Goal: Information Seeking & Learning: Learn about a topic

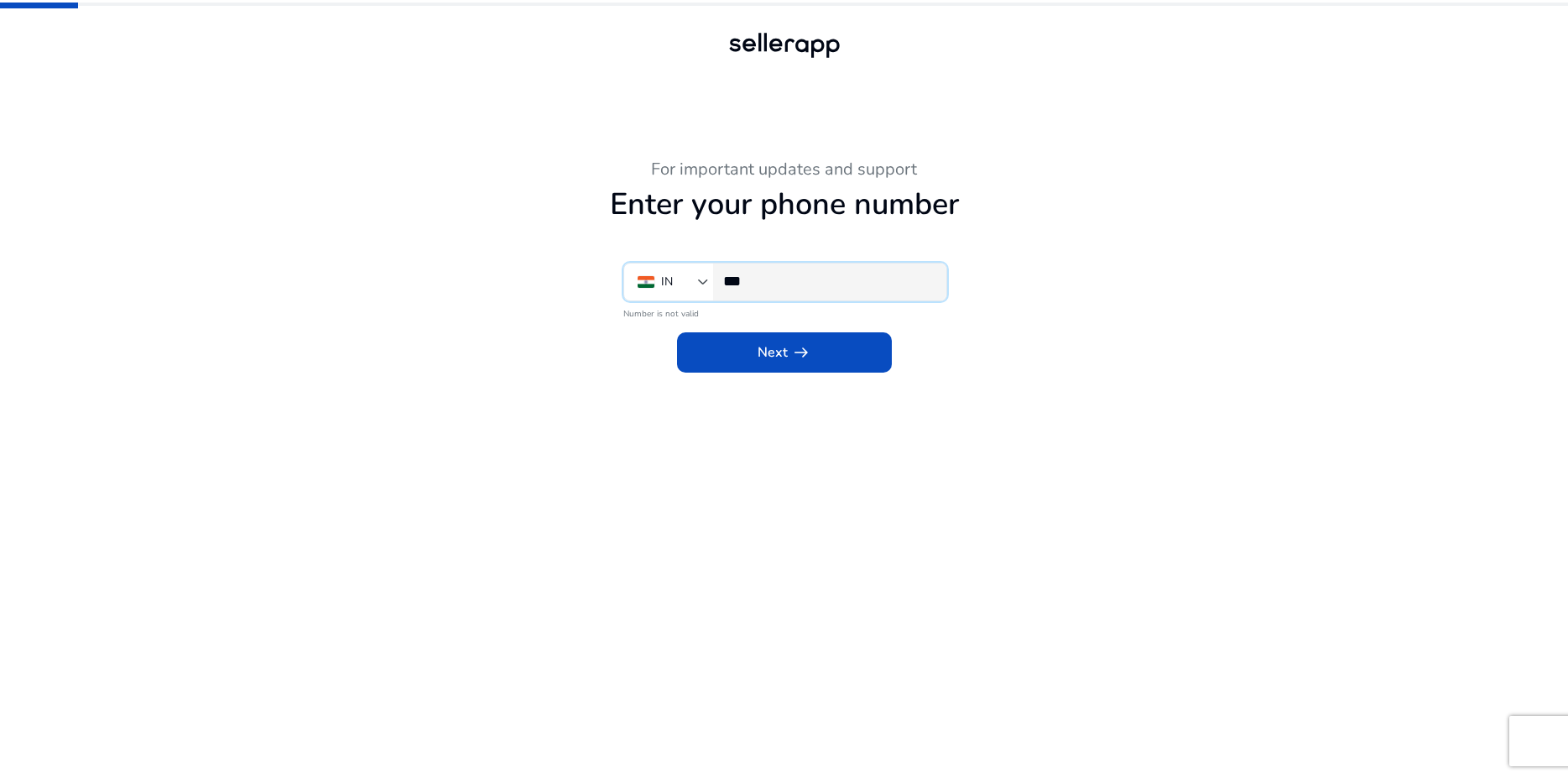
click at [787, 281] on input "***" at bounding box center [827, 281] width 209 height 19
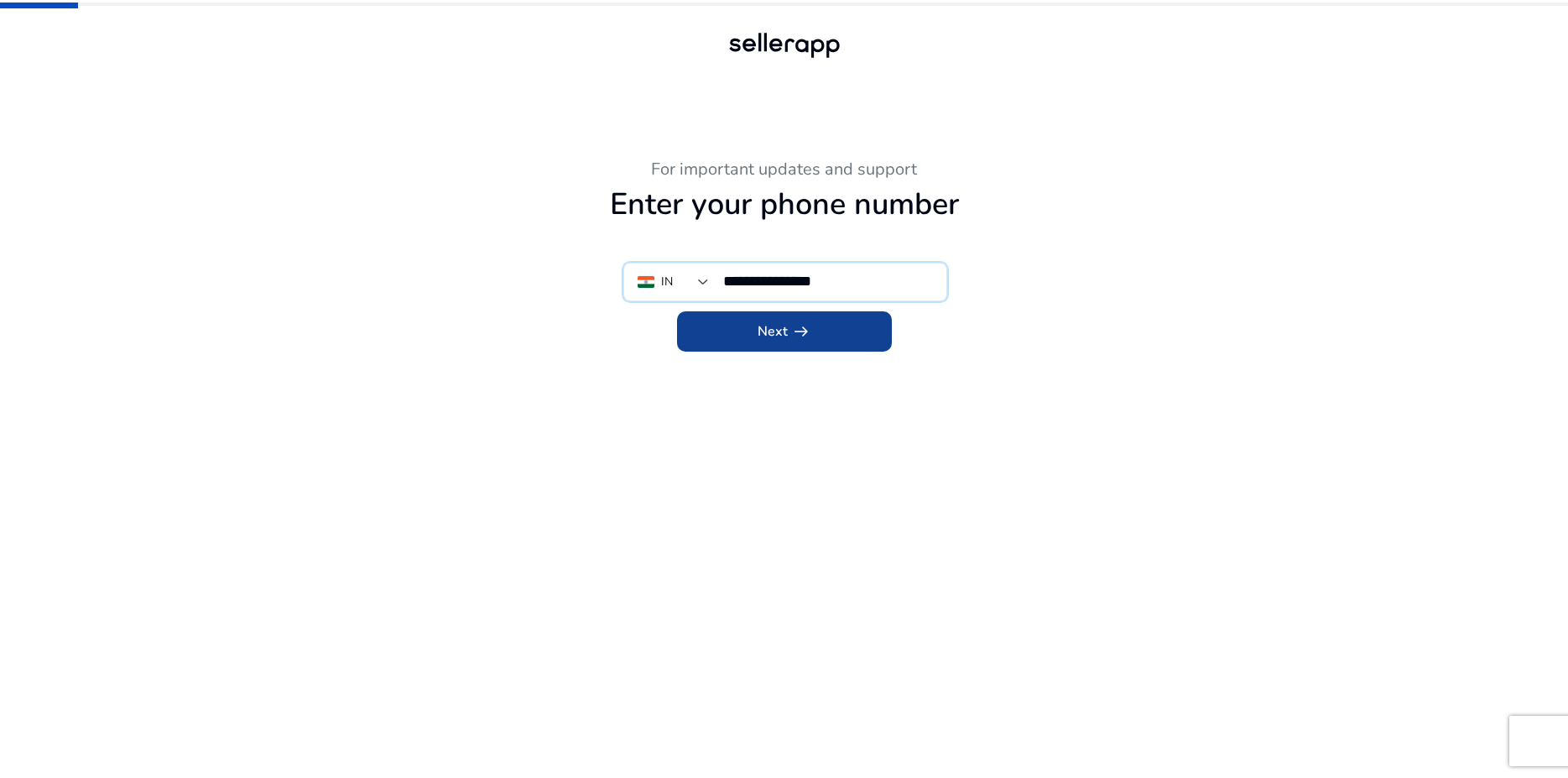
type input "**********"
click at [799, 323] on span "arrow_right_alt" at bounding box center [802, 332] width 21 height 21
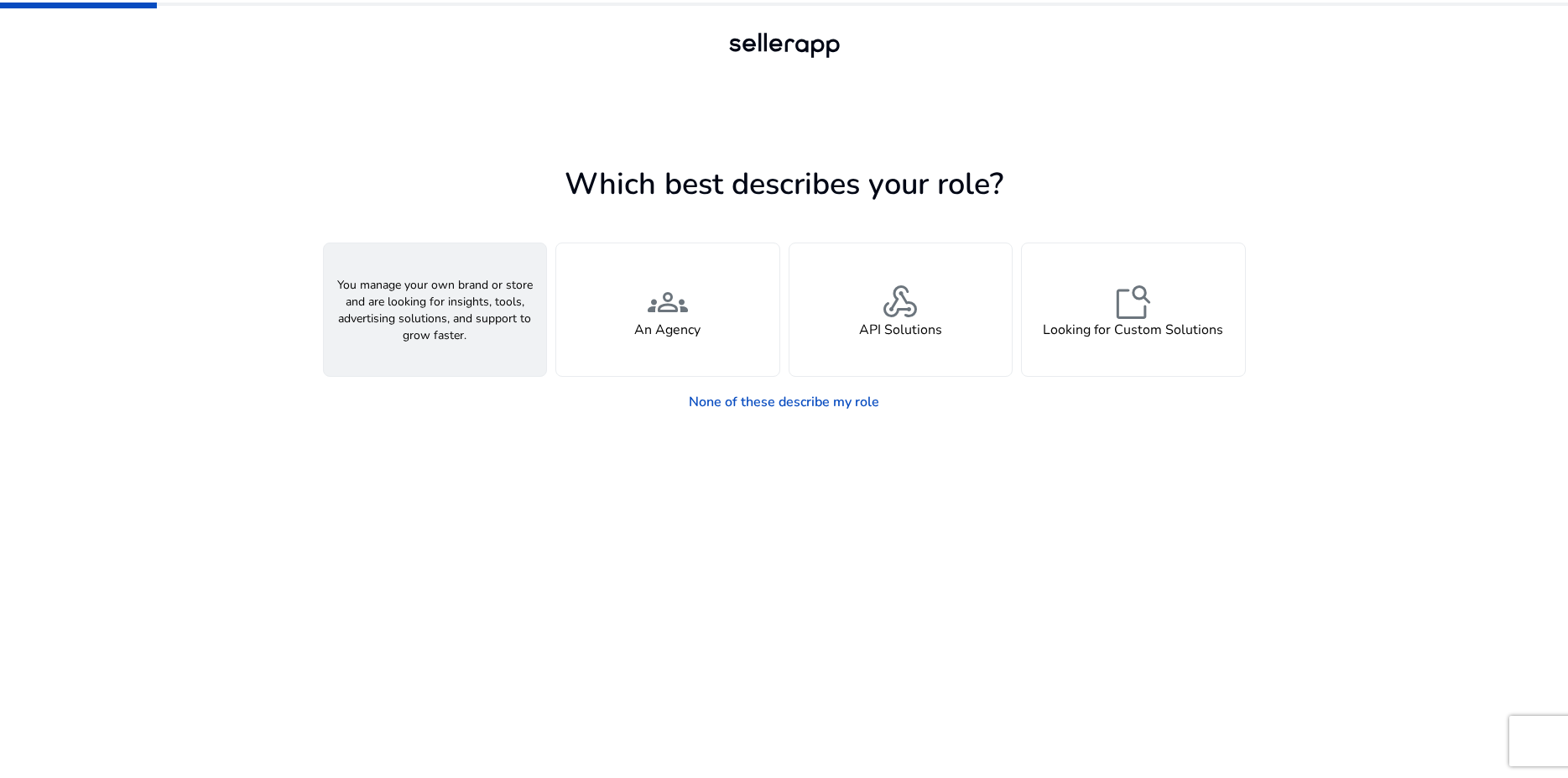
click at [394, 310] on div "person A Seller" at bounding box center [435, 309] width 223 height 133
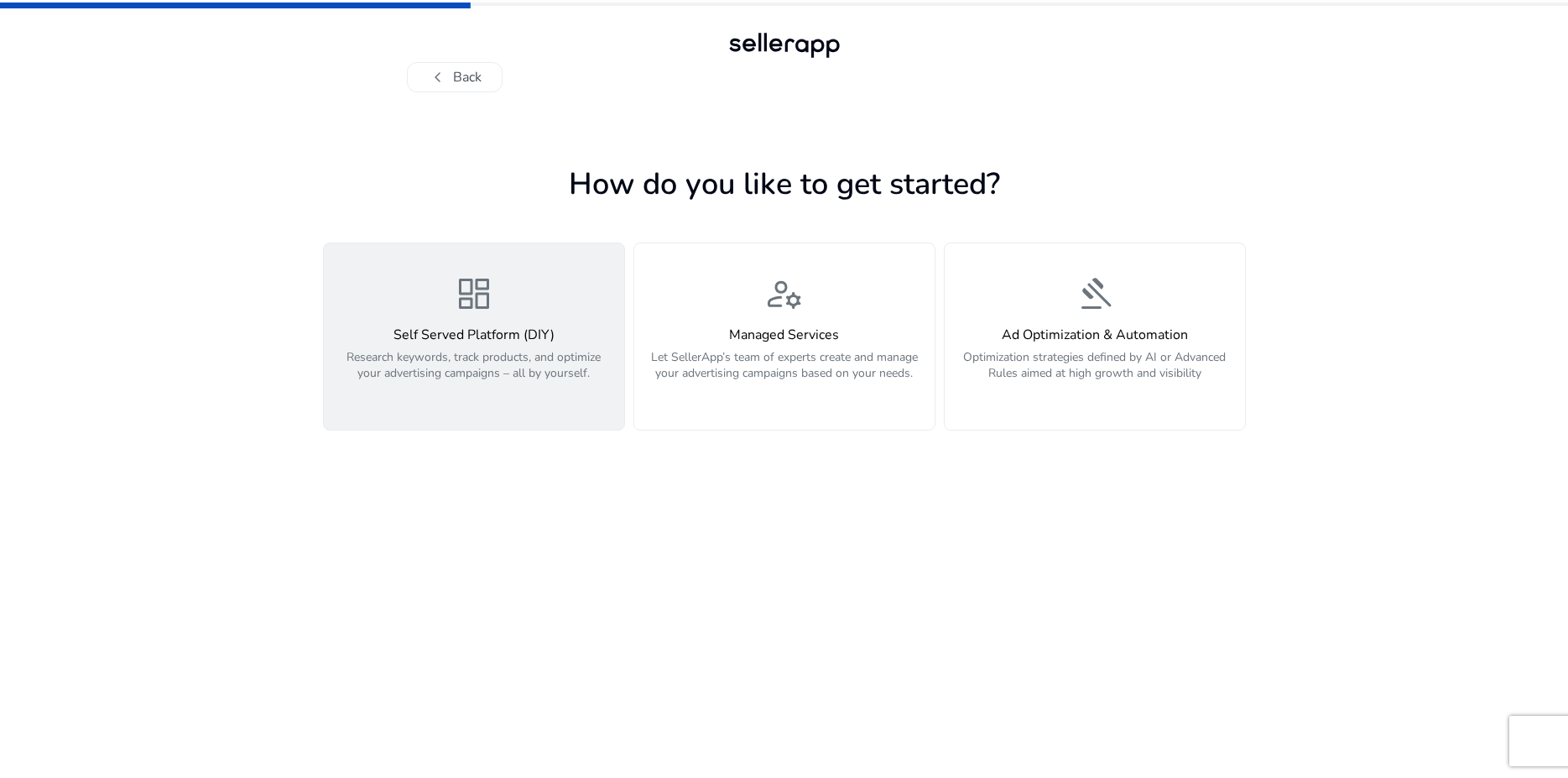
click at [431, 340] on h4 "Self Served Platform (DIY)" at bounding box center [474, 335] width 280 height 16
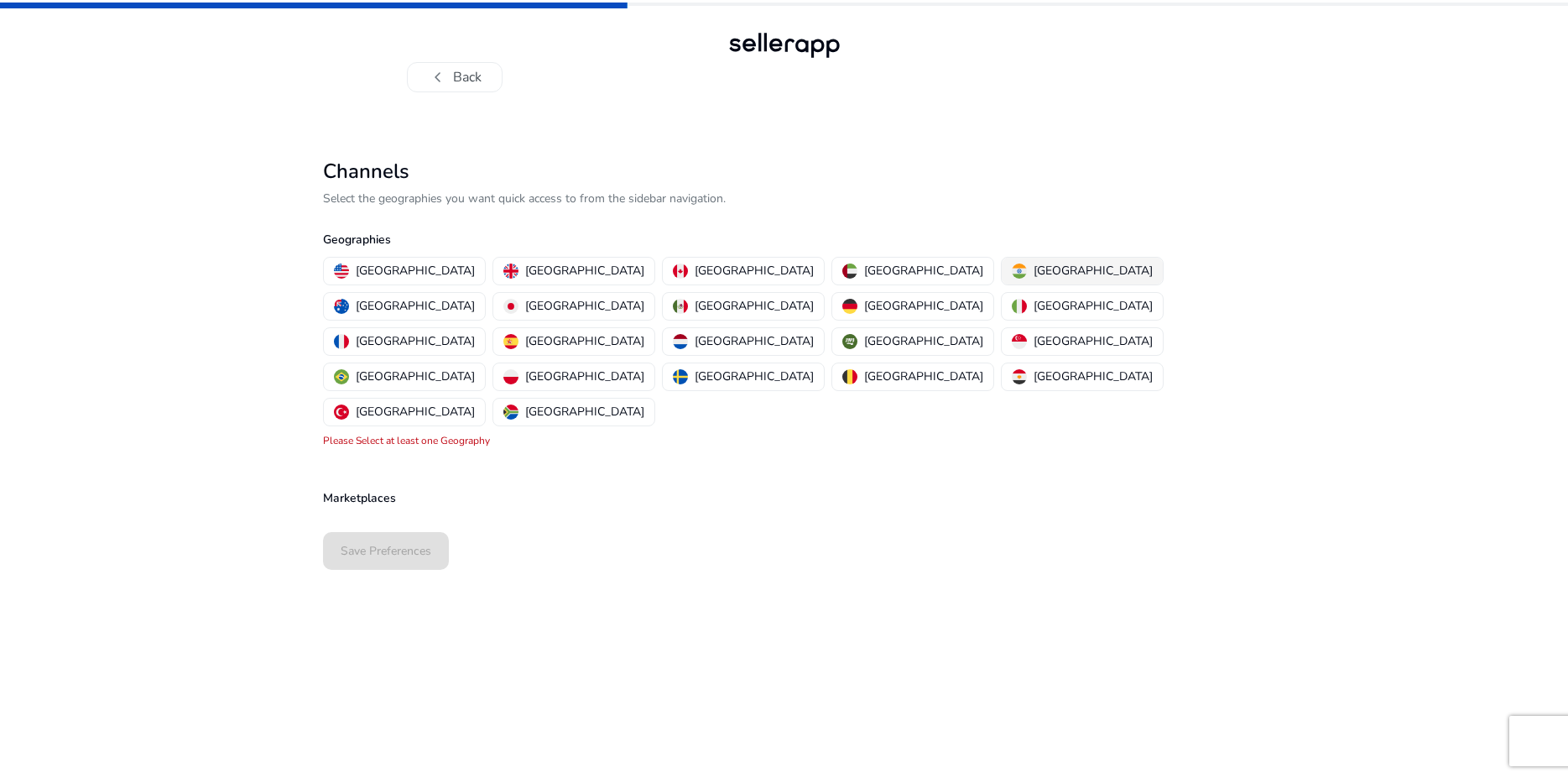
click at [1033, 273] on p "[GEOGRAPHIC_DATA]" at bounding box center [1092, 270] width 119 height 18
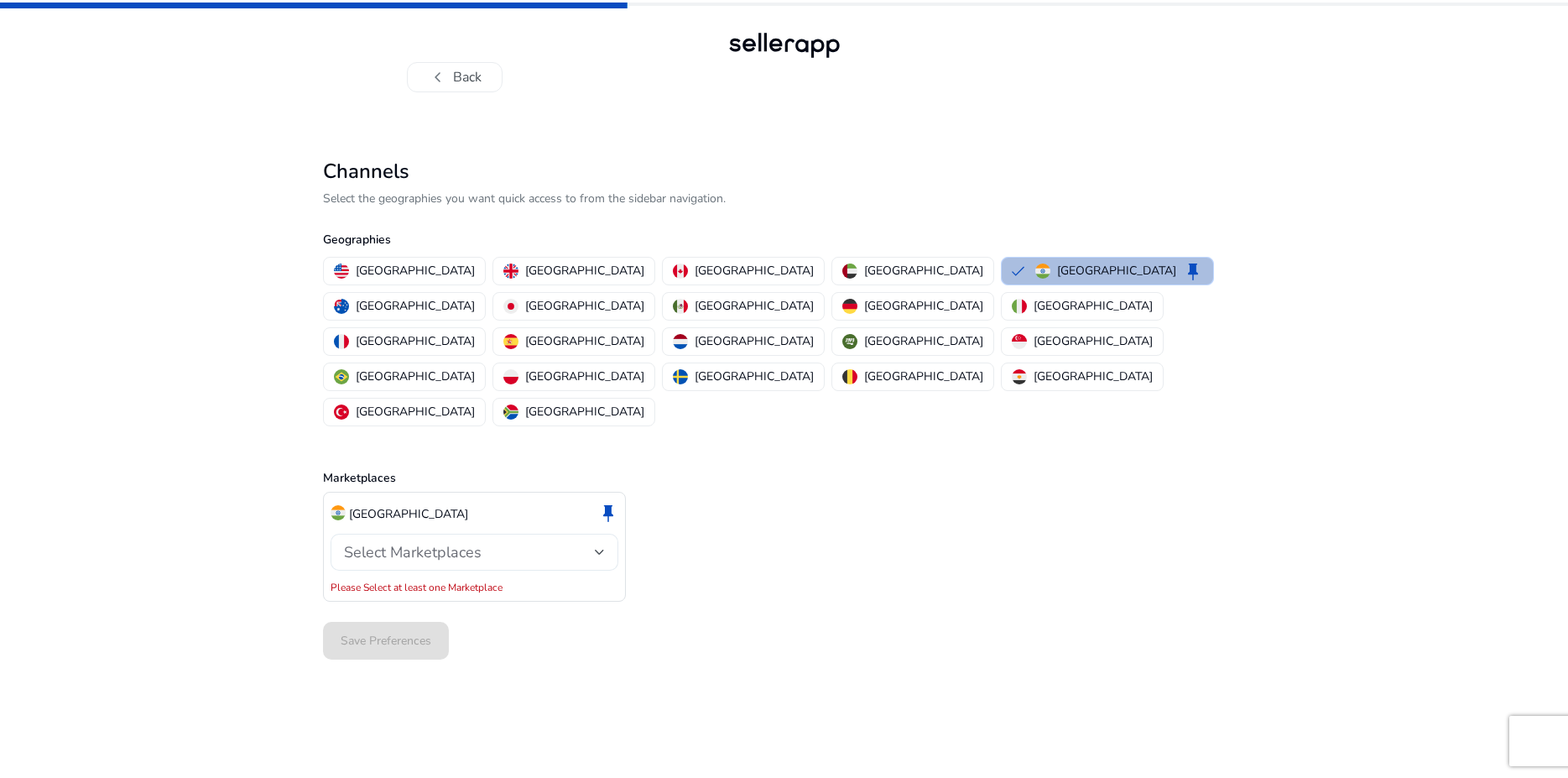
click at [446, 542] on span "Select Marketplaces" at bounding box center [412, 552] width 138 height 21
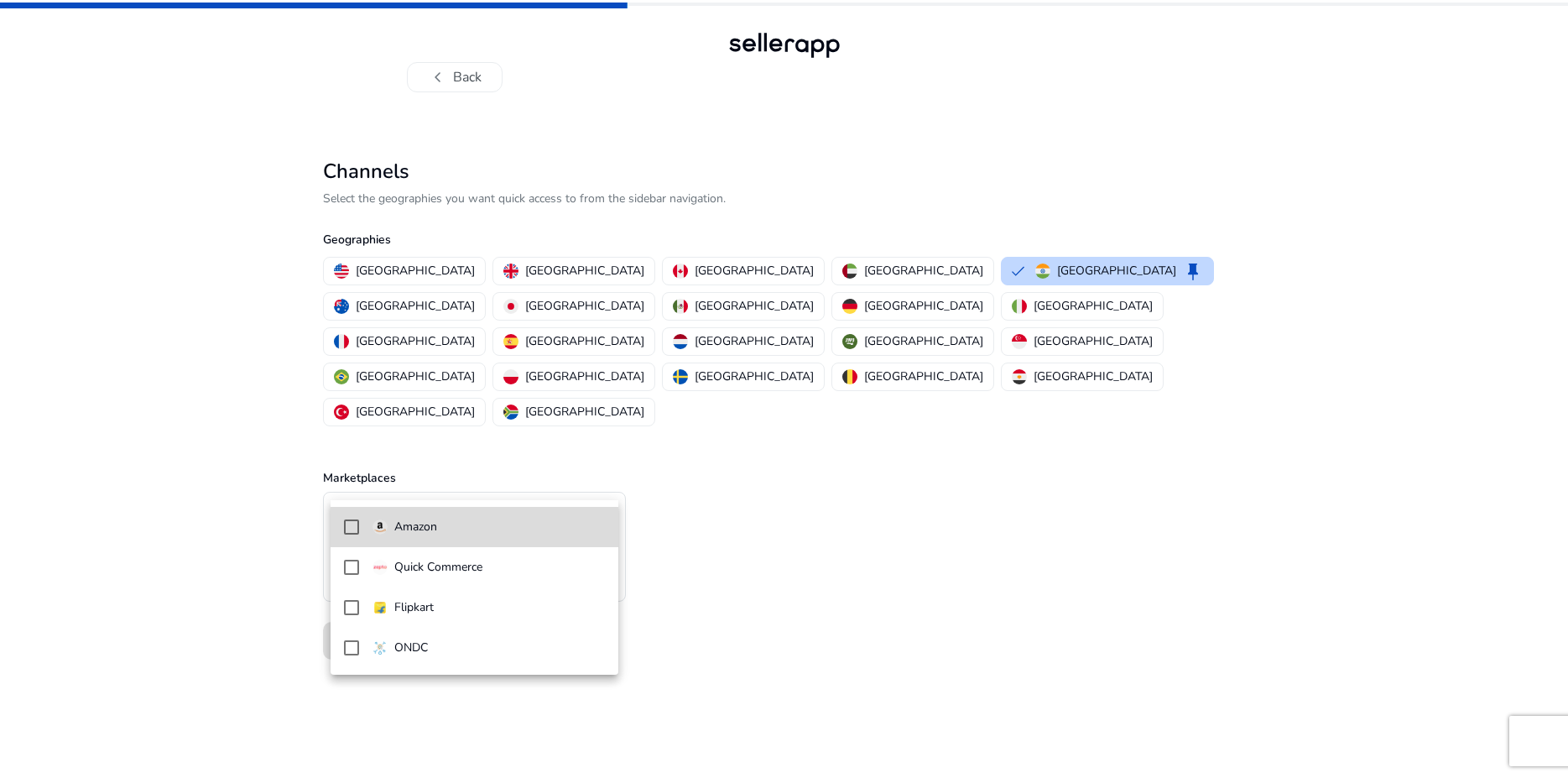
click at [443, 532] on span "Amazon" at bounding box center [489, 528] width 232 height 19
click at [431, 528] on p "Amazon" at bounding box center [415, 528] width 43 height 19
click at [796, 541] on div at bounding box center [784, 389] width 1568 height 778
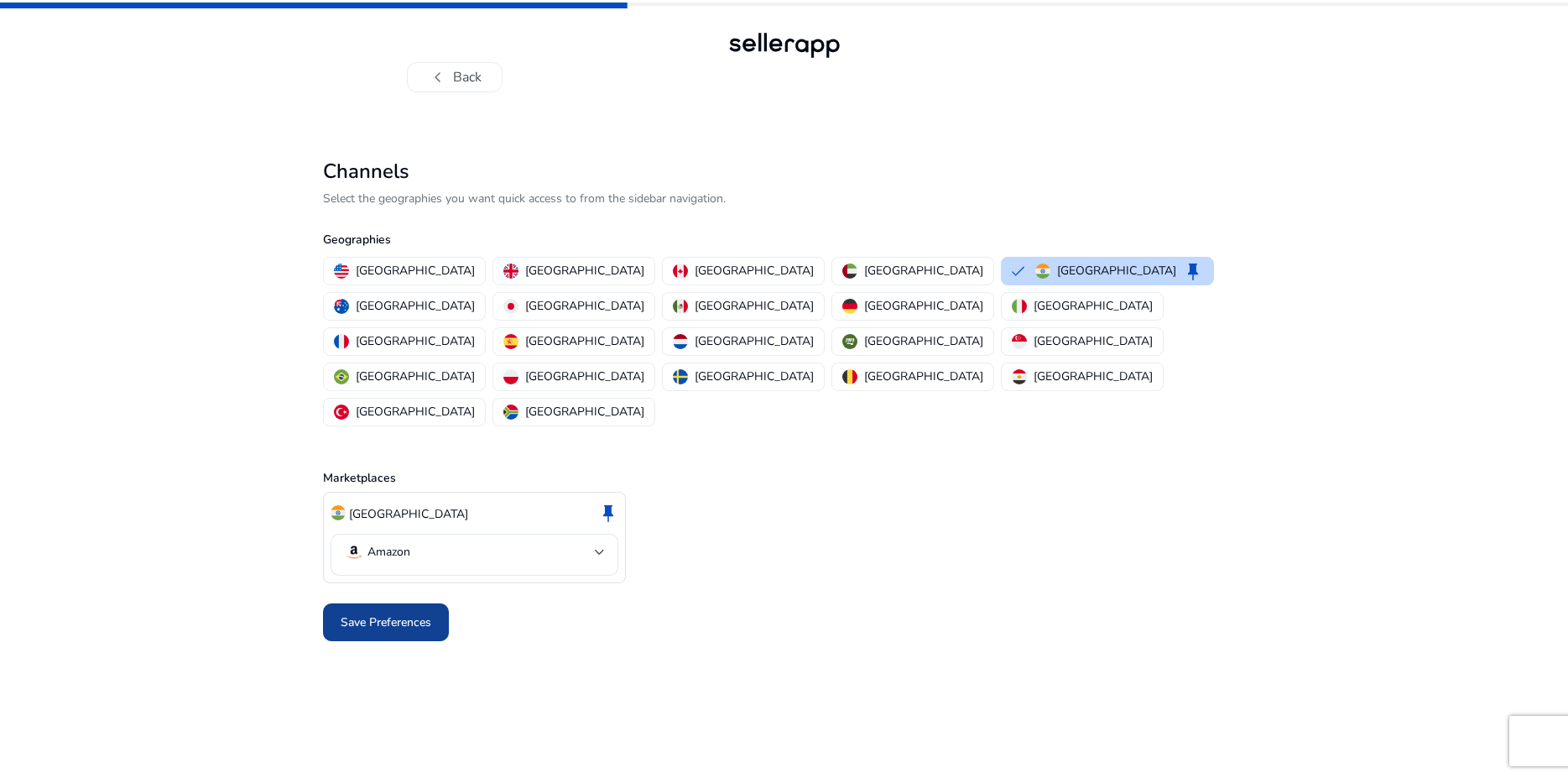
click at [398, 614] on span "Save Preferences" at bounding box center [386, 622] width 91 height 18
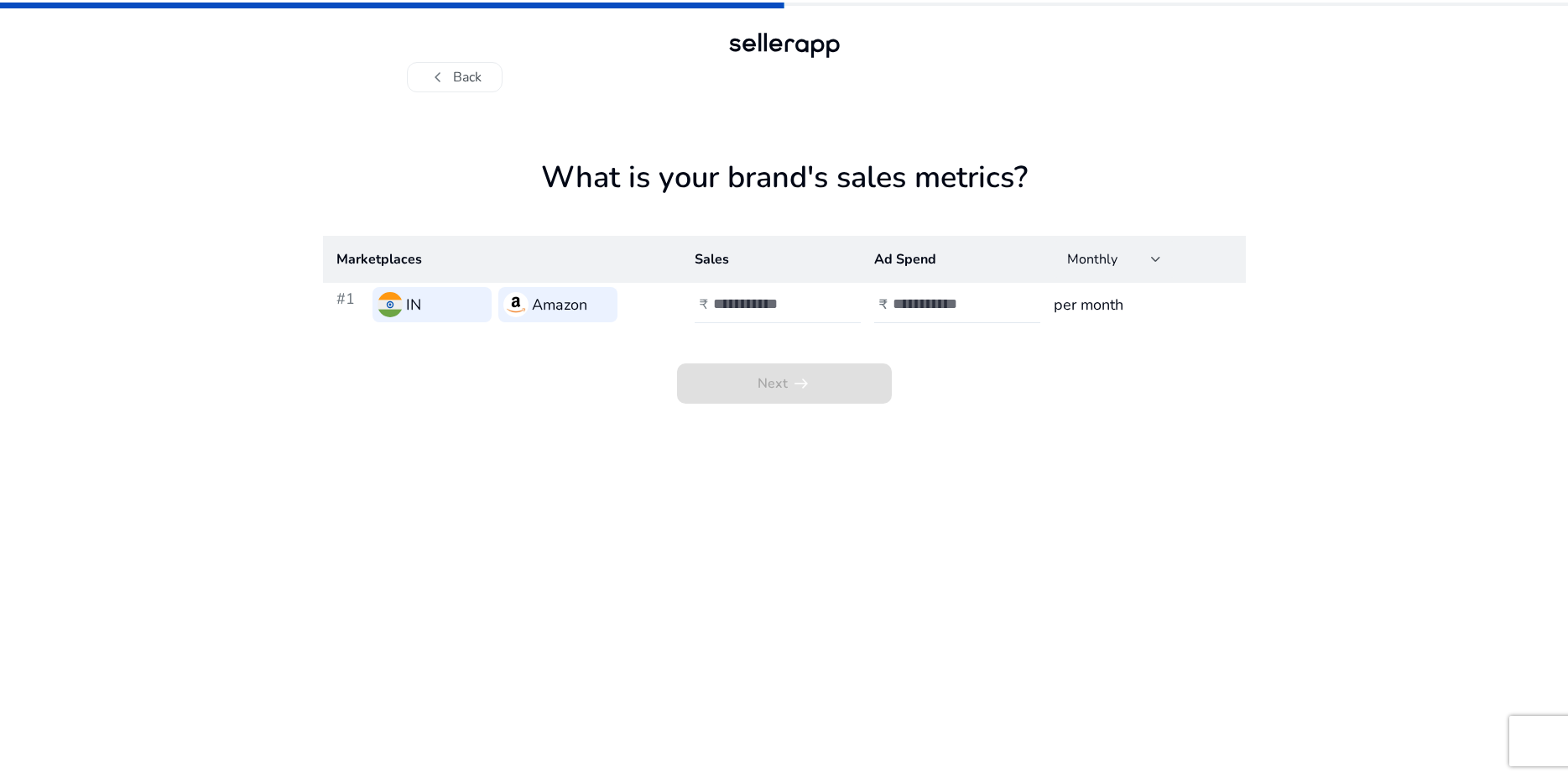
click at [753, 304] on input "number" at bounding box center [769, 304] width 114 height 19
type input "*"
type input "******"
click at [926, 307] on input "number" at bounding box center [948, 304] width 114 height 19
type input "*****"
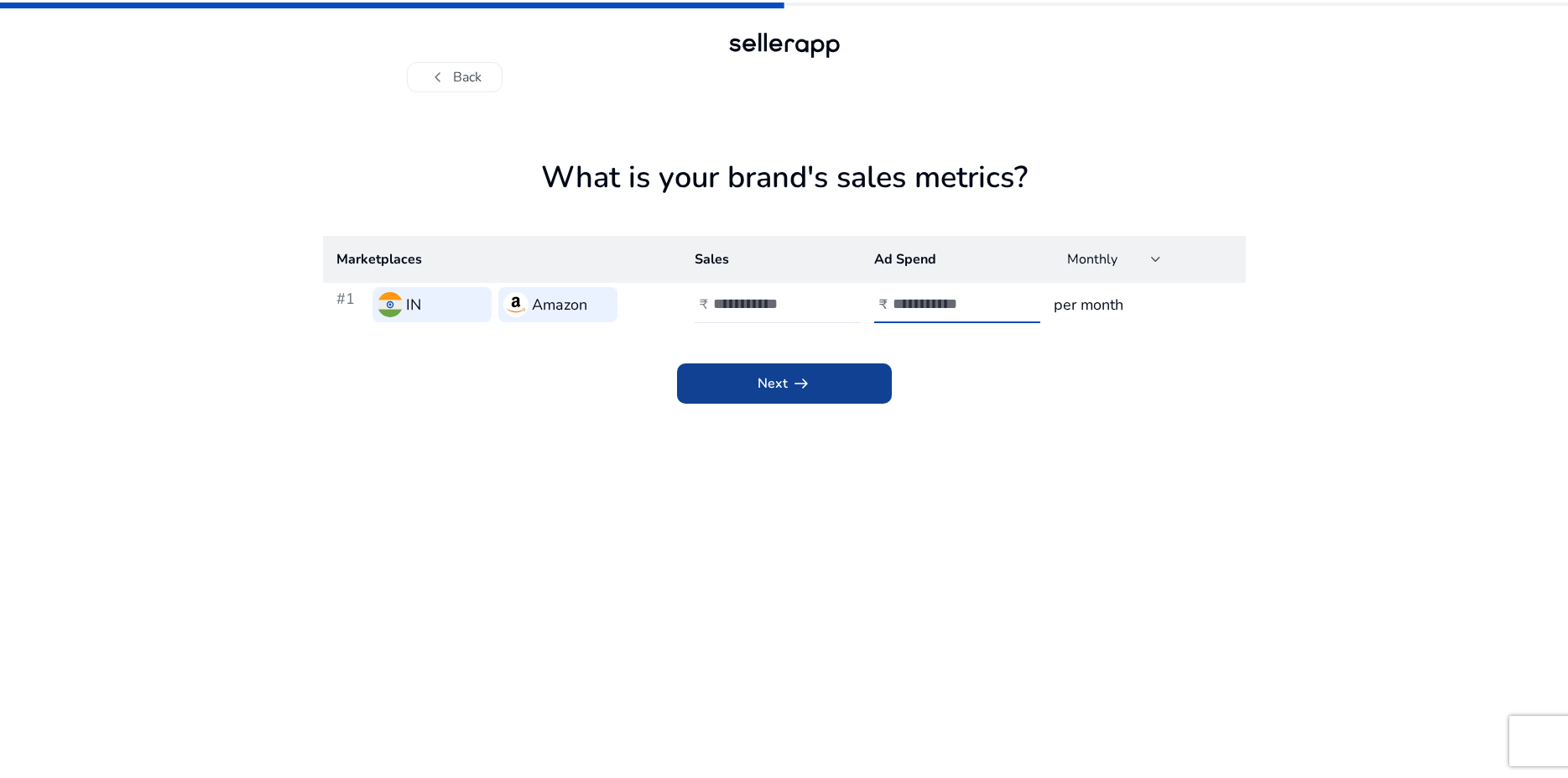
click at [847, 381] on span at bounding box center [784, 383] width 214 height 40
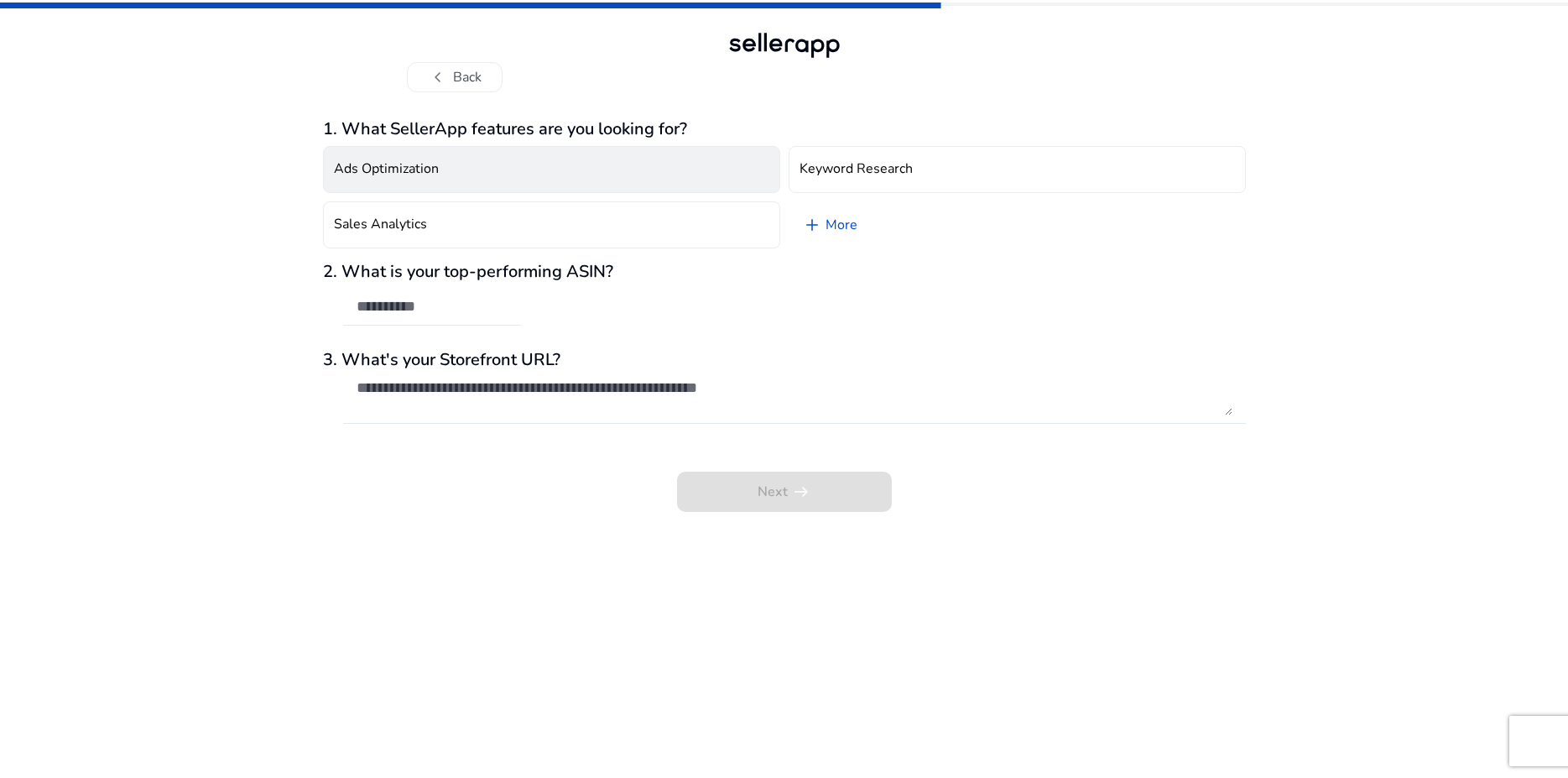
click at [416, 177] on h4 "Ads Optimization" at bounding box center [386, 168] width 105 height 16
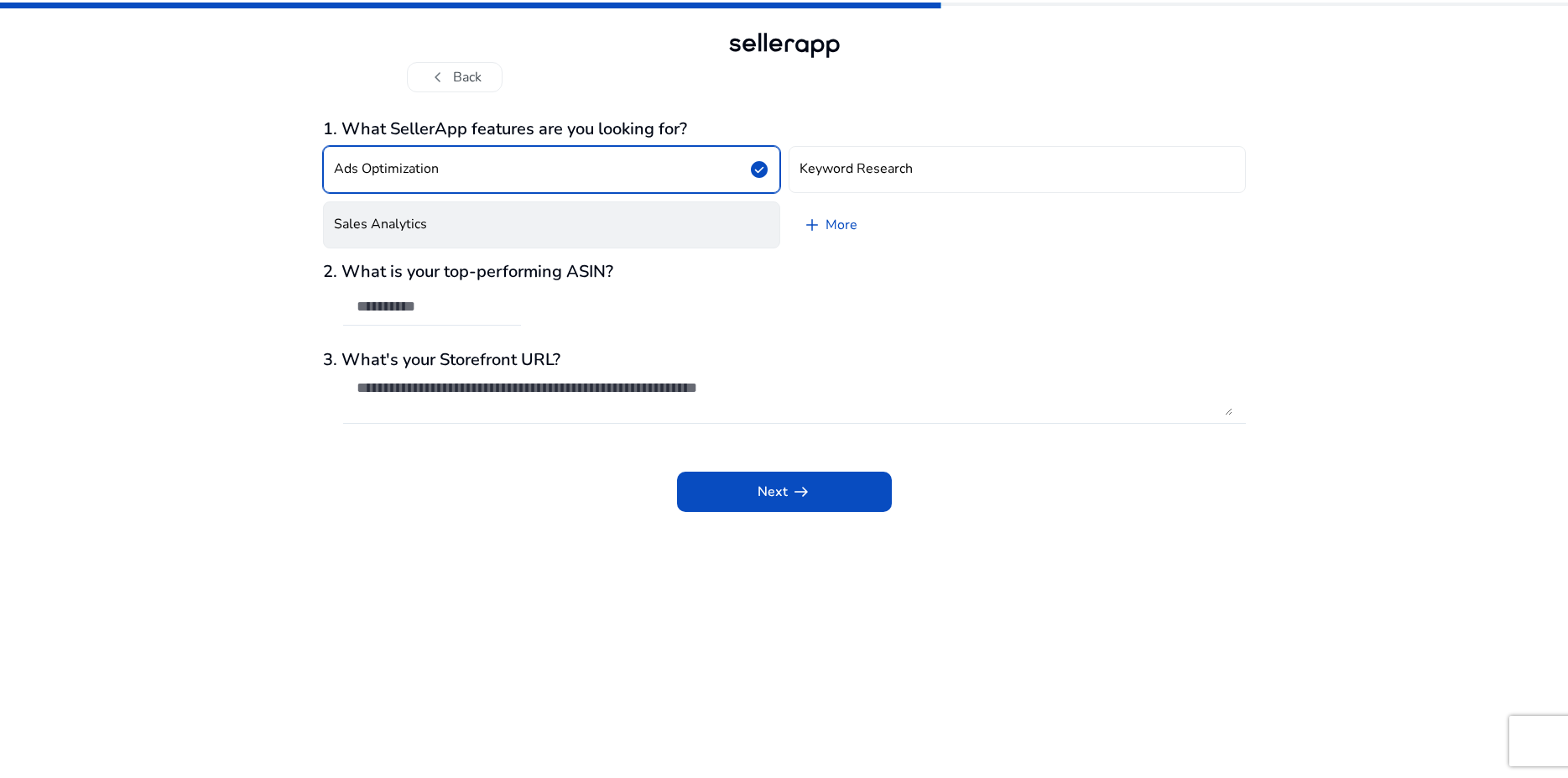
click at [417, 222] on h4 "Sales Analytics" at bounding box center [380, 224] width 93 height 16
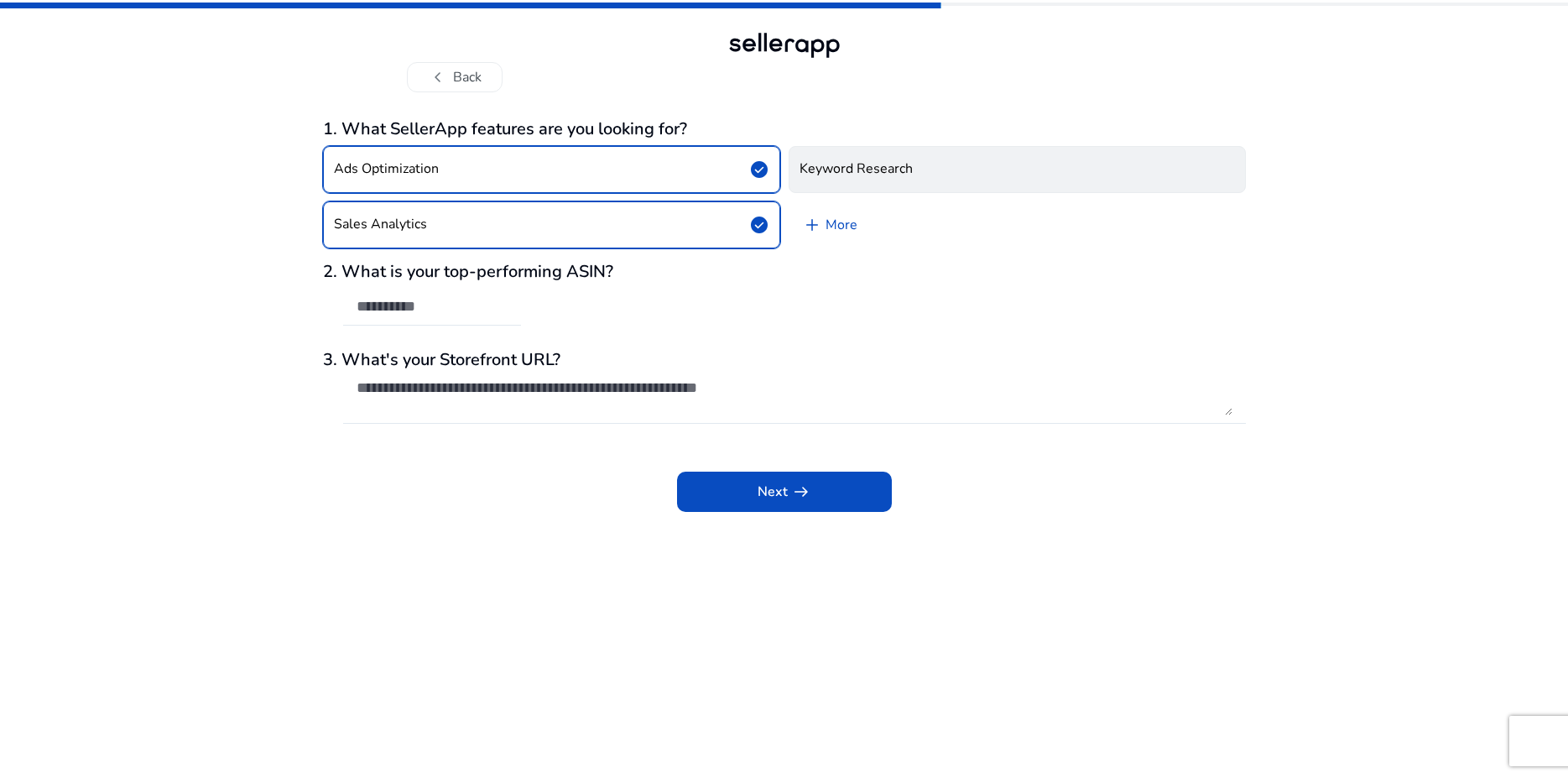
click at [850, 177] on h4 "Keyword Research" at bounding box center [855, 168] width 114 height 16
click at [816, 233] on span "add" at bounding box center [812, 225] width 21 height 21
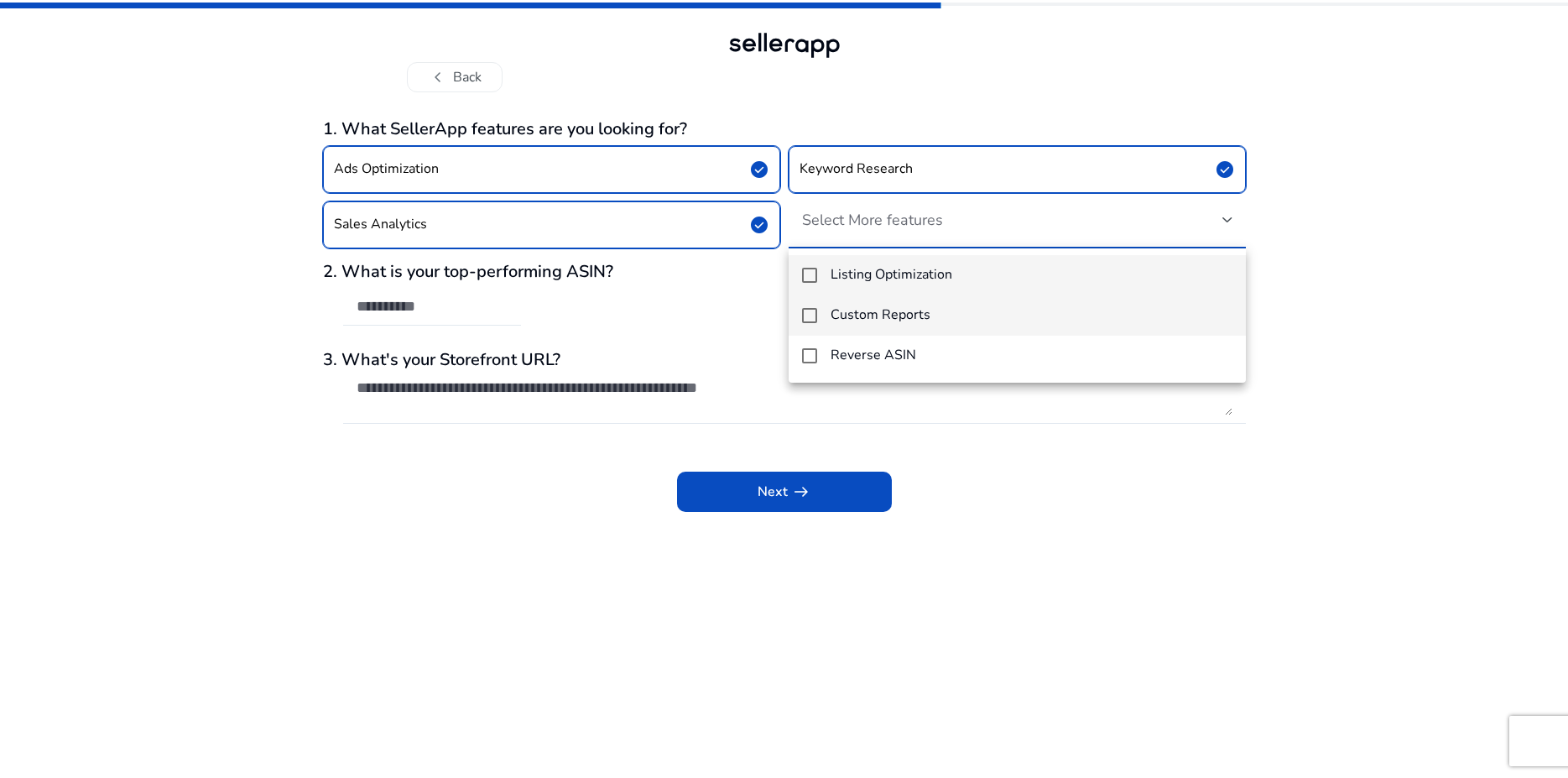
click at [805, 311] on mat-pseudo-checkbox at bounding box center [809, 315] width 15 height 15
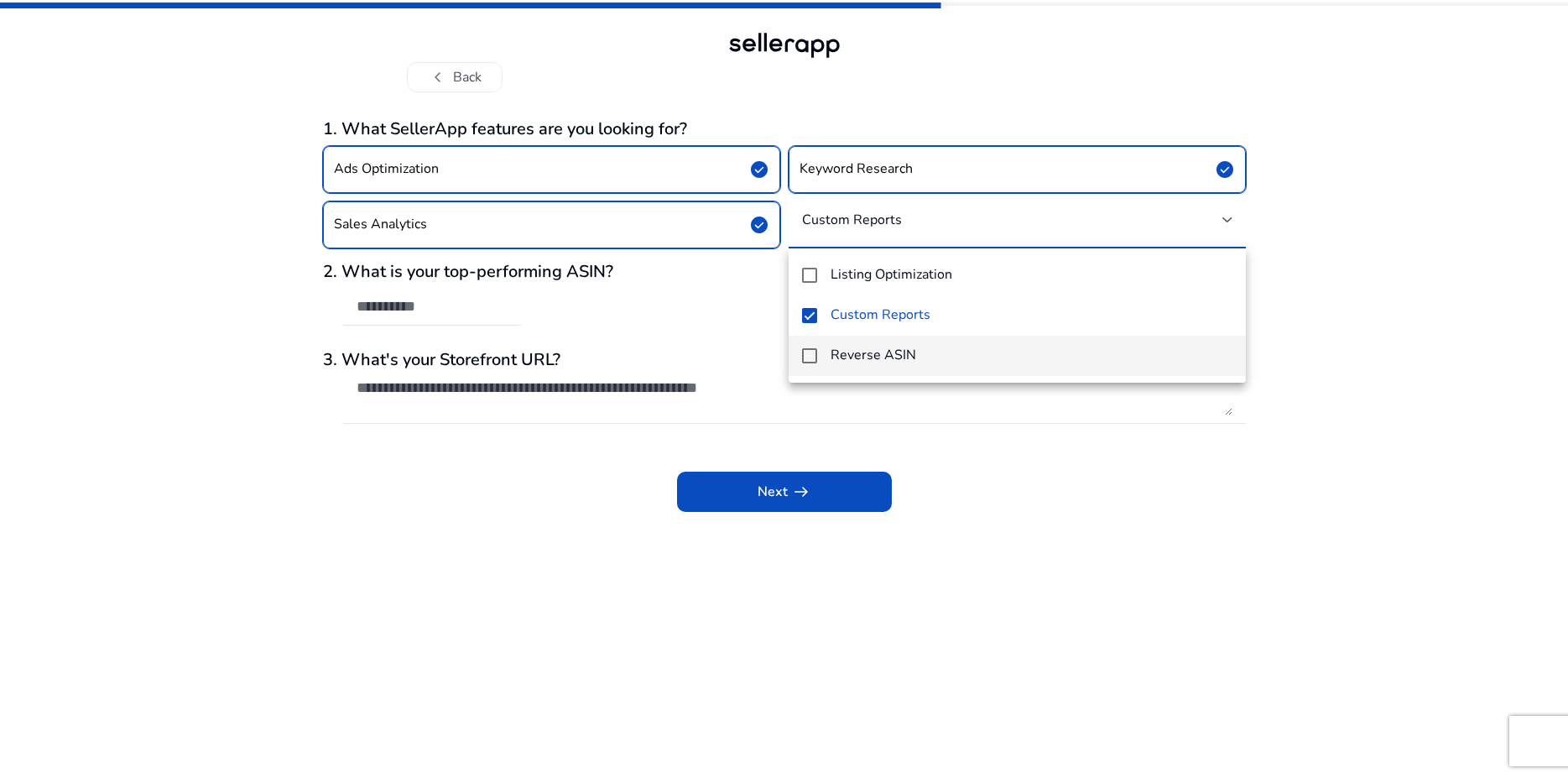
click at [809, 355] on mat-pseudo-checkbox at bounding box center [809, 356] width 15 height 15
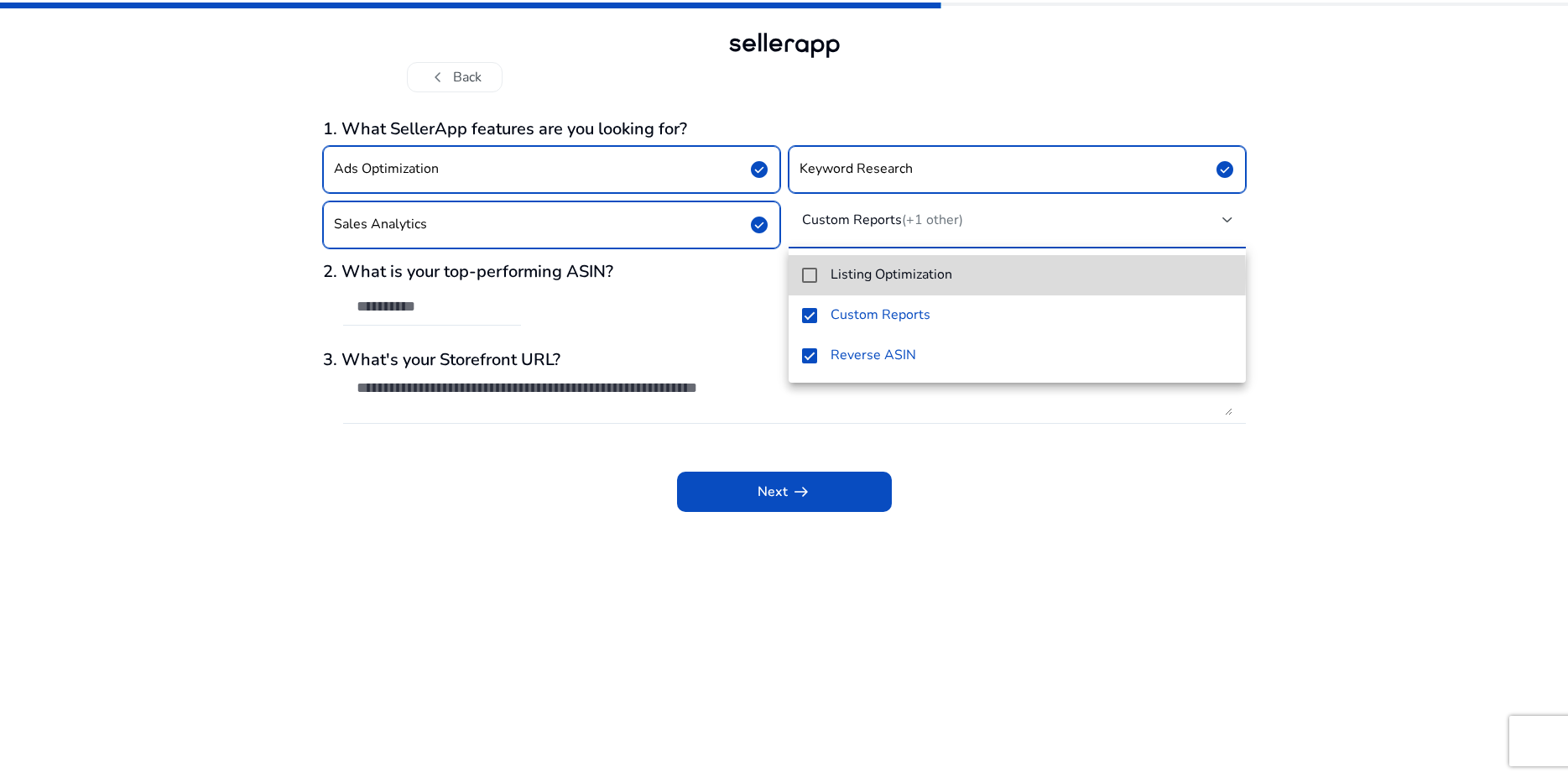
click at [813, 277] on mat-pseudo-checkbox at bounding box center [809, 275] width 15 height 15
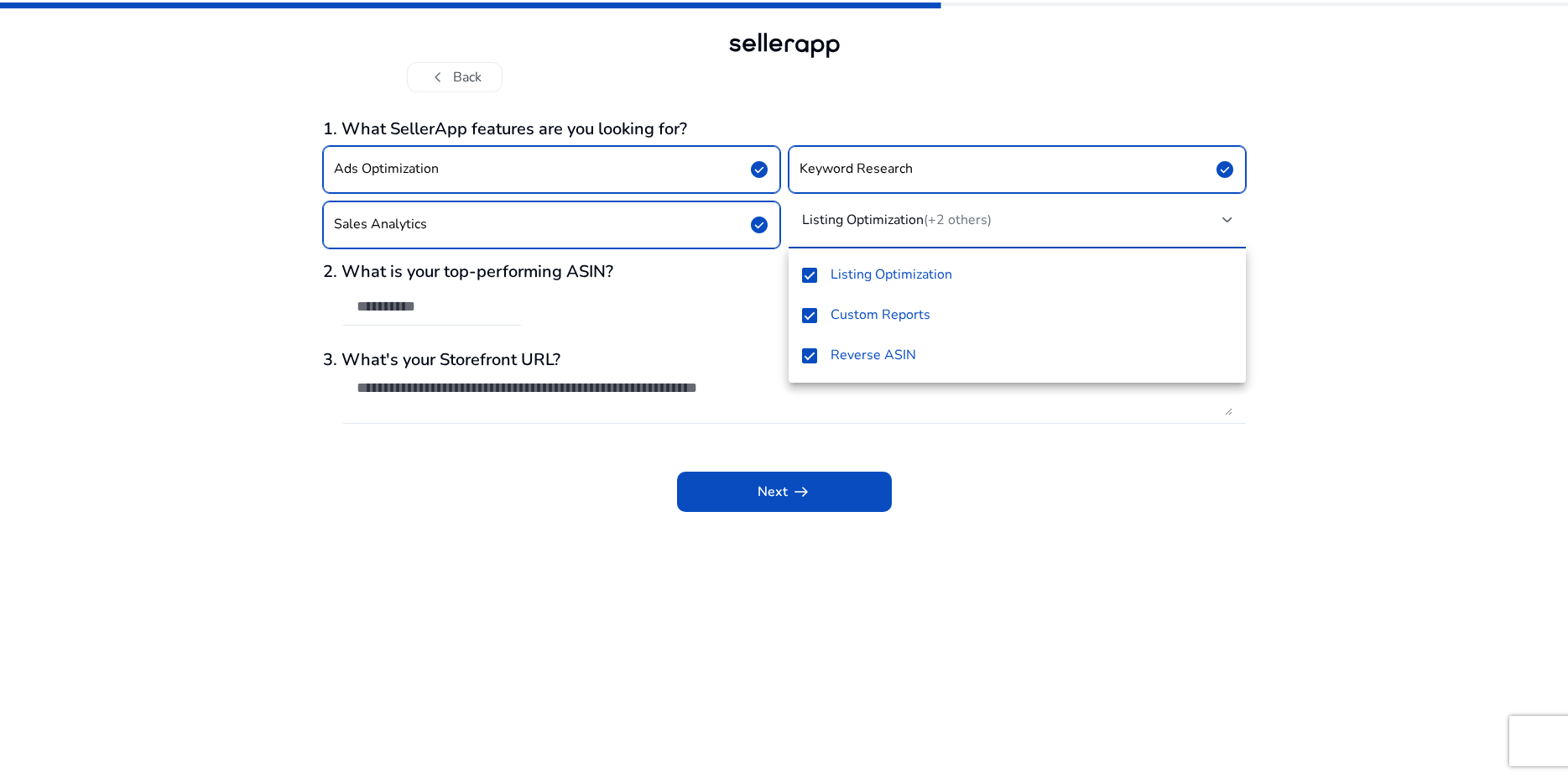
click at [730, 306] on div at bounding box center [784, 389] width 1568 height 778
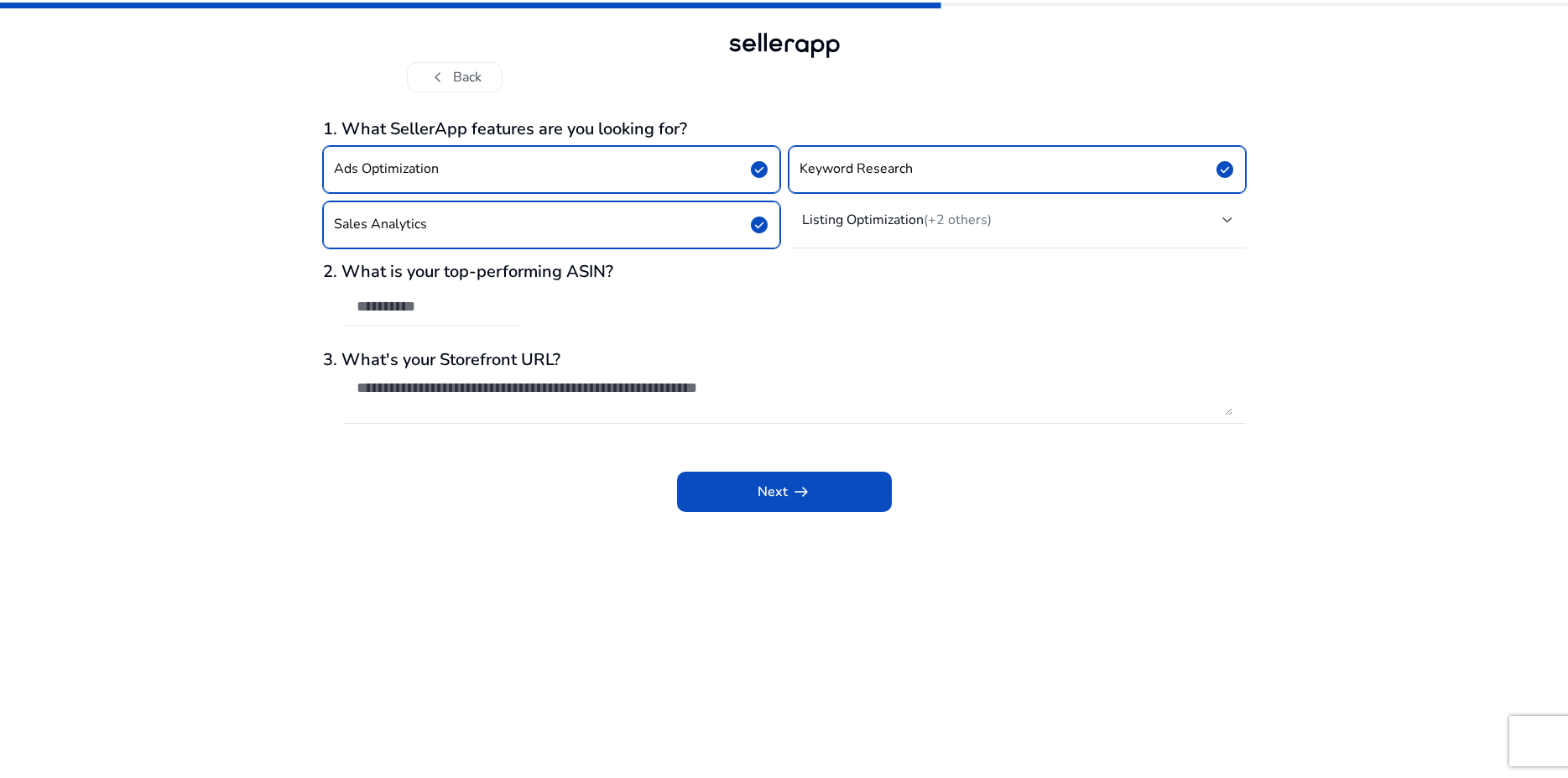
click at [441, 315] on input "text" at bounding box center [432, 306] width 151 height 19
click at [435, 303] on input "text" at bounding box center [432, 306] width 151 height 19
paste input "**********"
type input "**********"
click at [448, 389] on textarea at bounding box center [794, 397] width 876 height 37
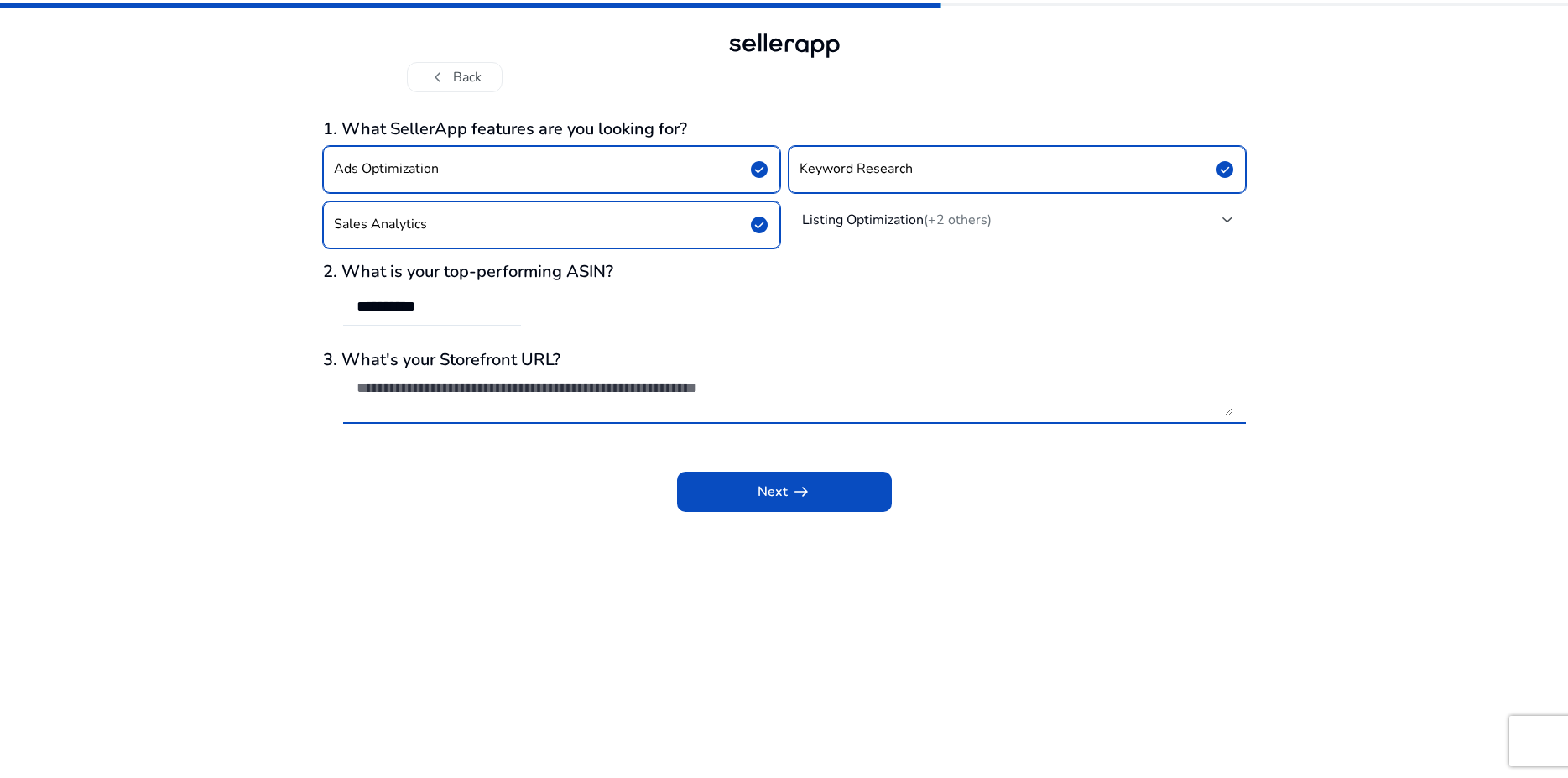
paste textarea "**********"
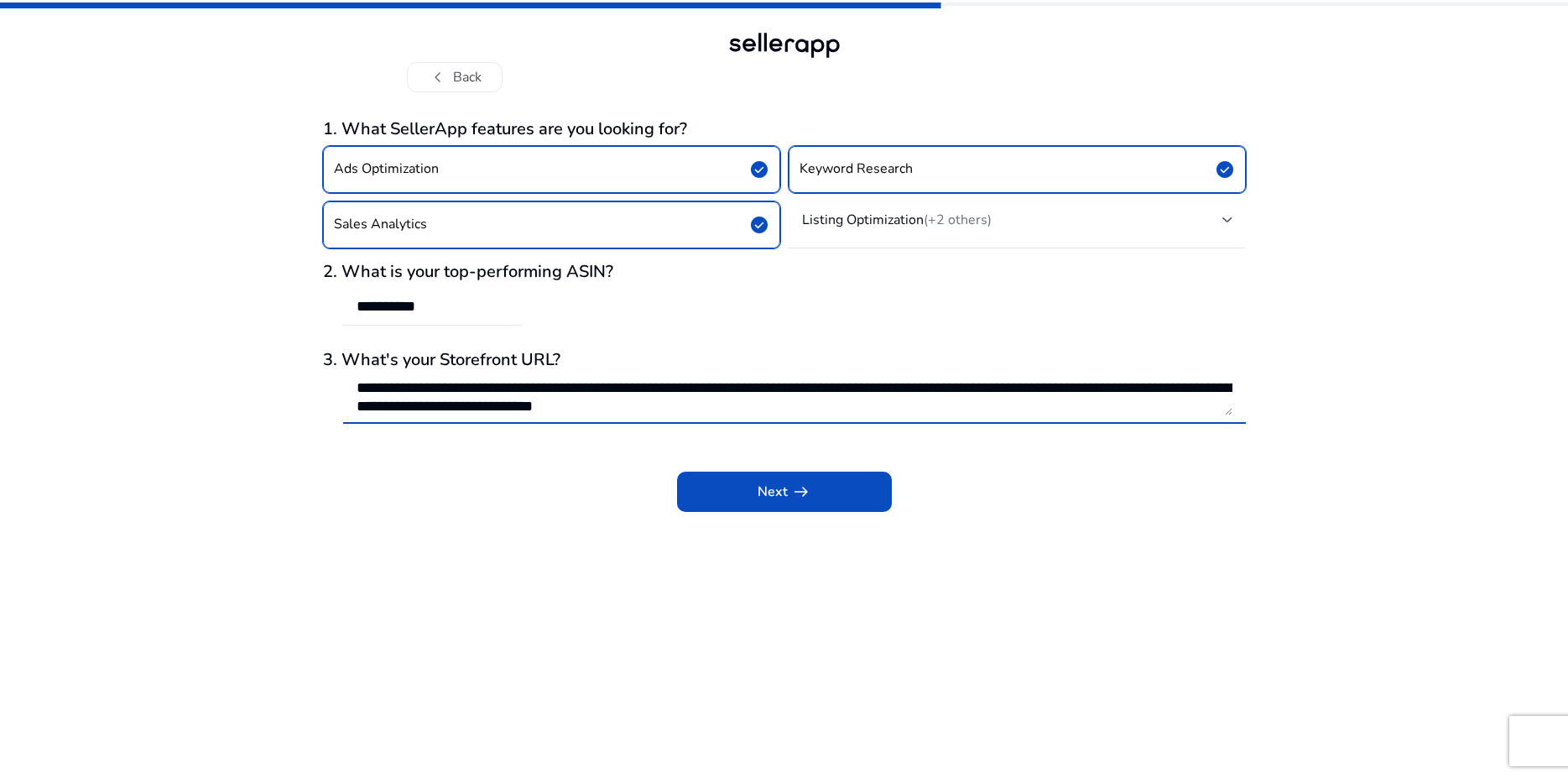
scroll to position [20, 0]
type textarea "**********"
click at [778, 491] on span "Next arrow_right_alt" at bounding box center [784, 492] width 54 height 21
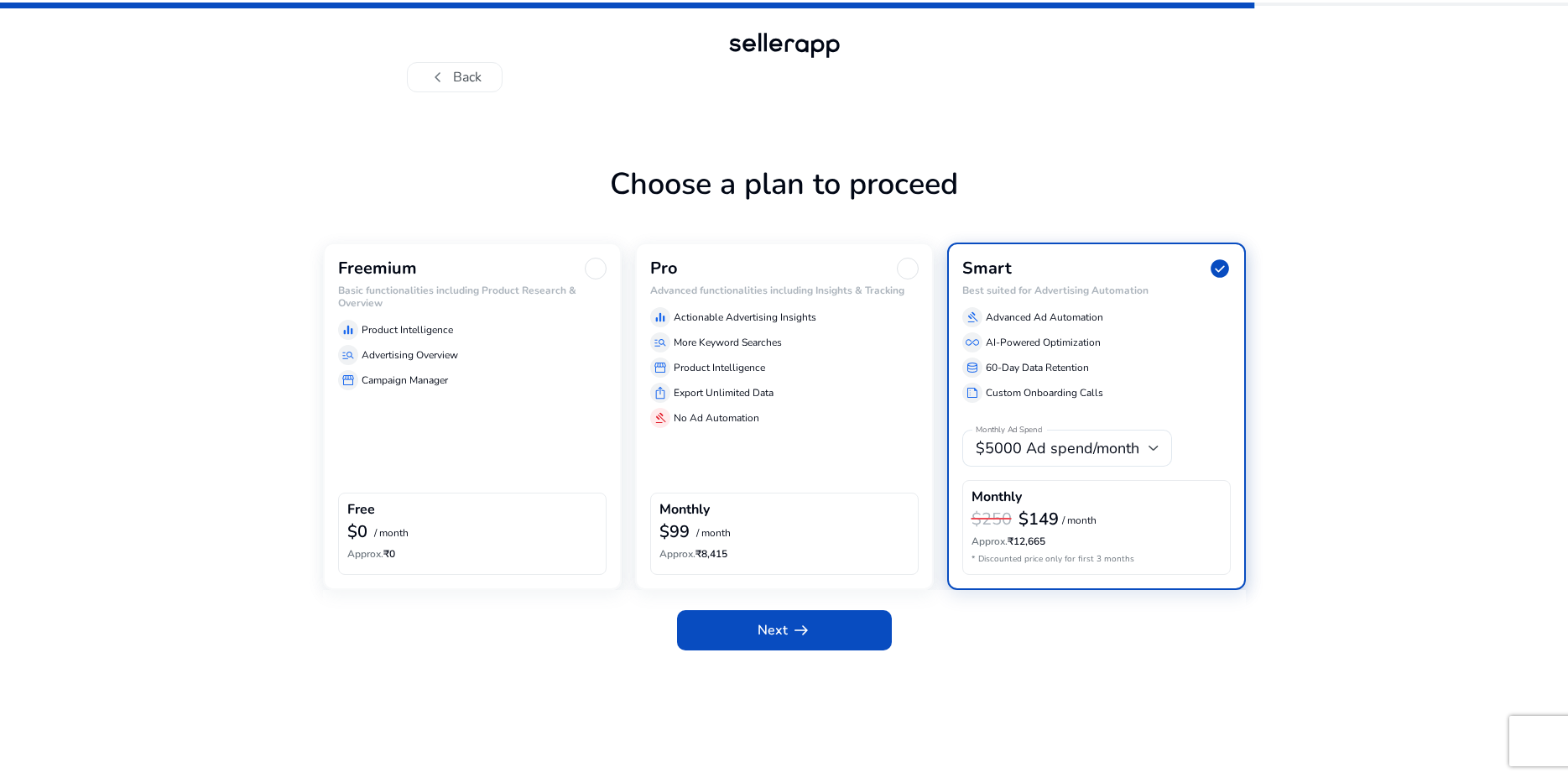
click at [594, 267] on div at bounding box center [596, 268] width 22 height 22
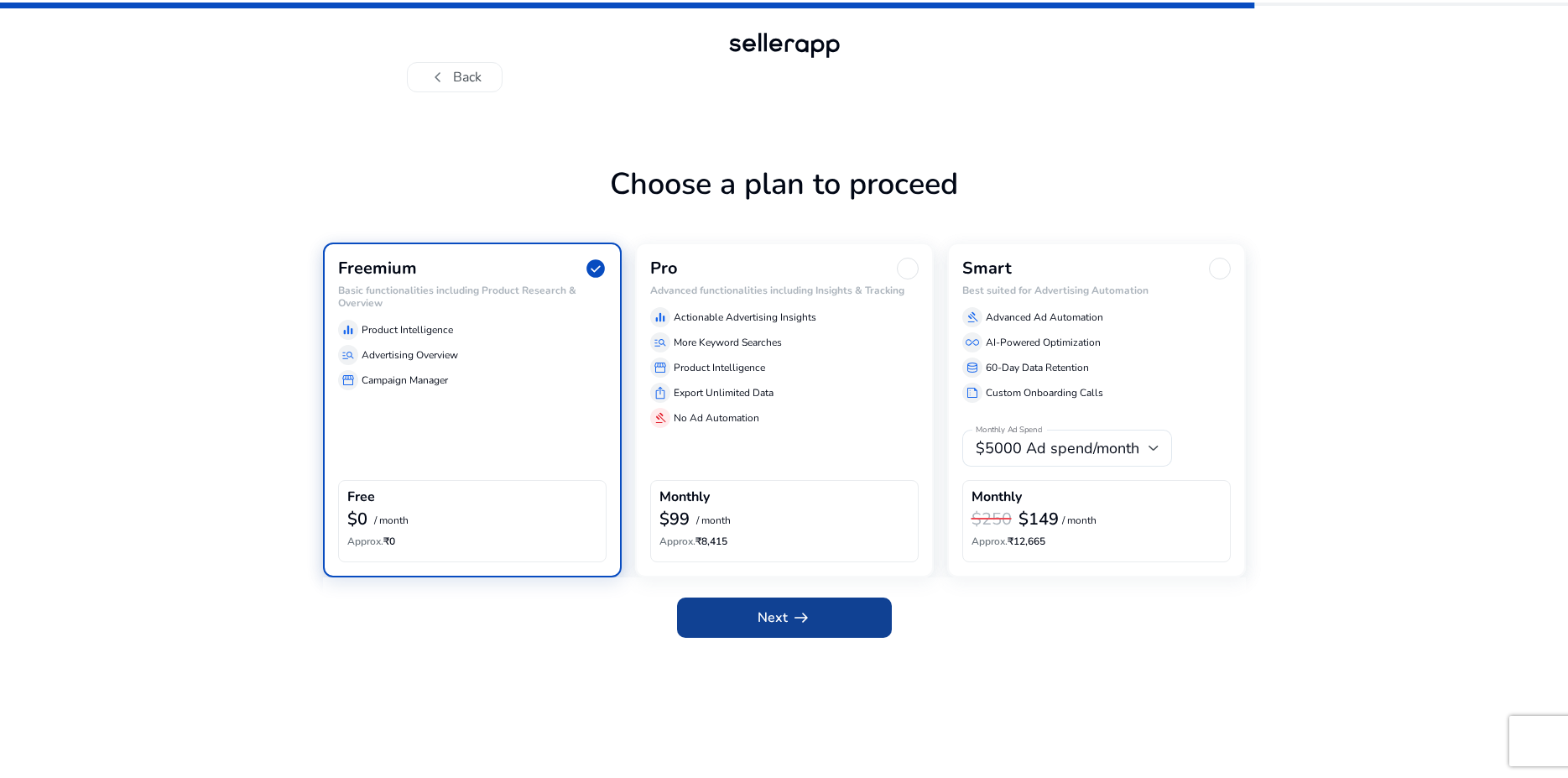
click at [794, 622] on span "arrow_right_alt" at bounding box center [802, 618] width 21 height 21
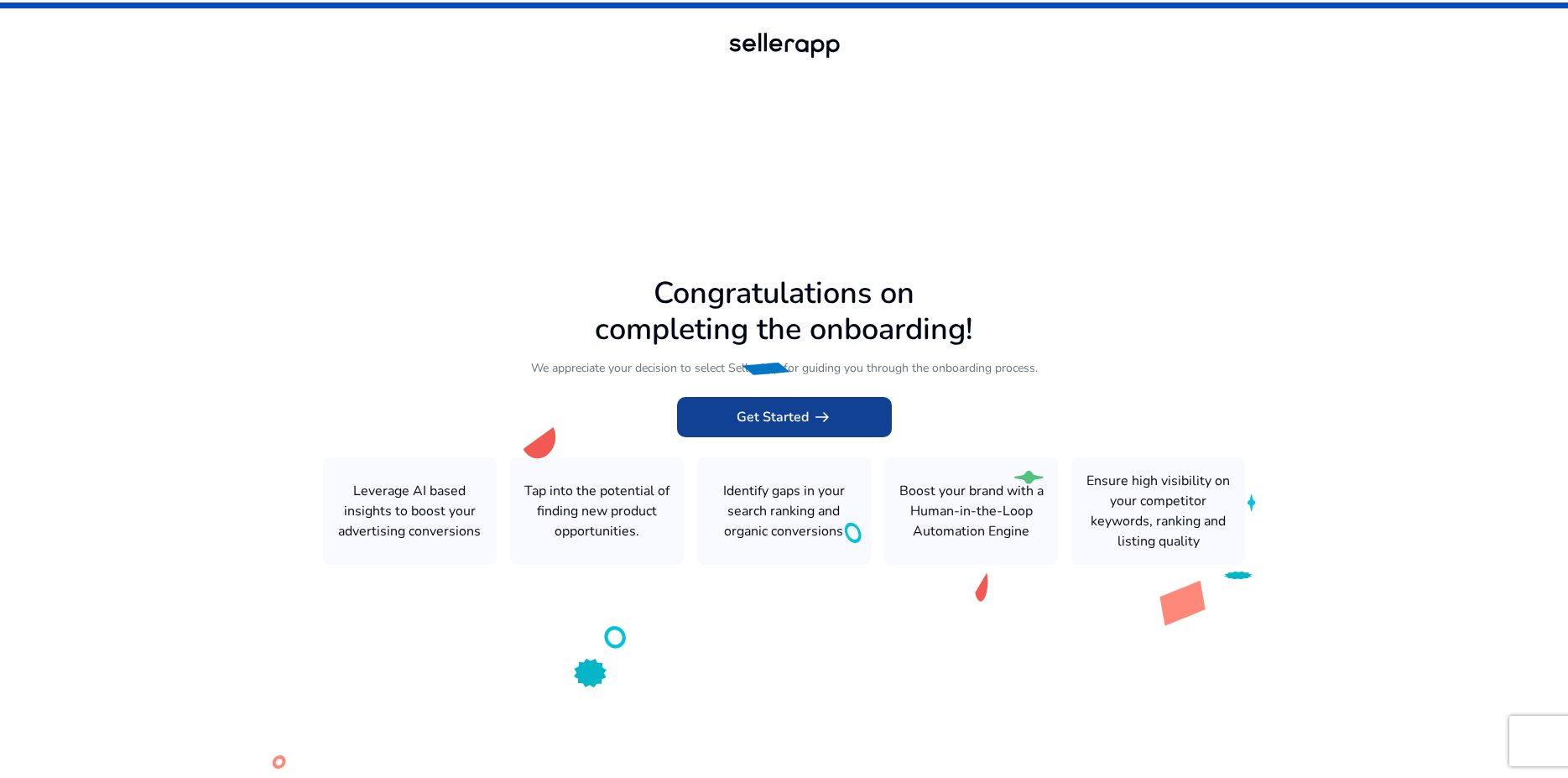
click at [782, 420] on span "Get Started arrow_right_alt" at bounding box center [784, 417] width 96 height 21
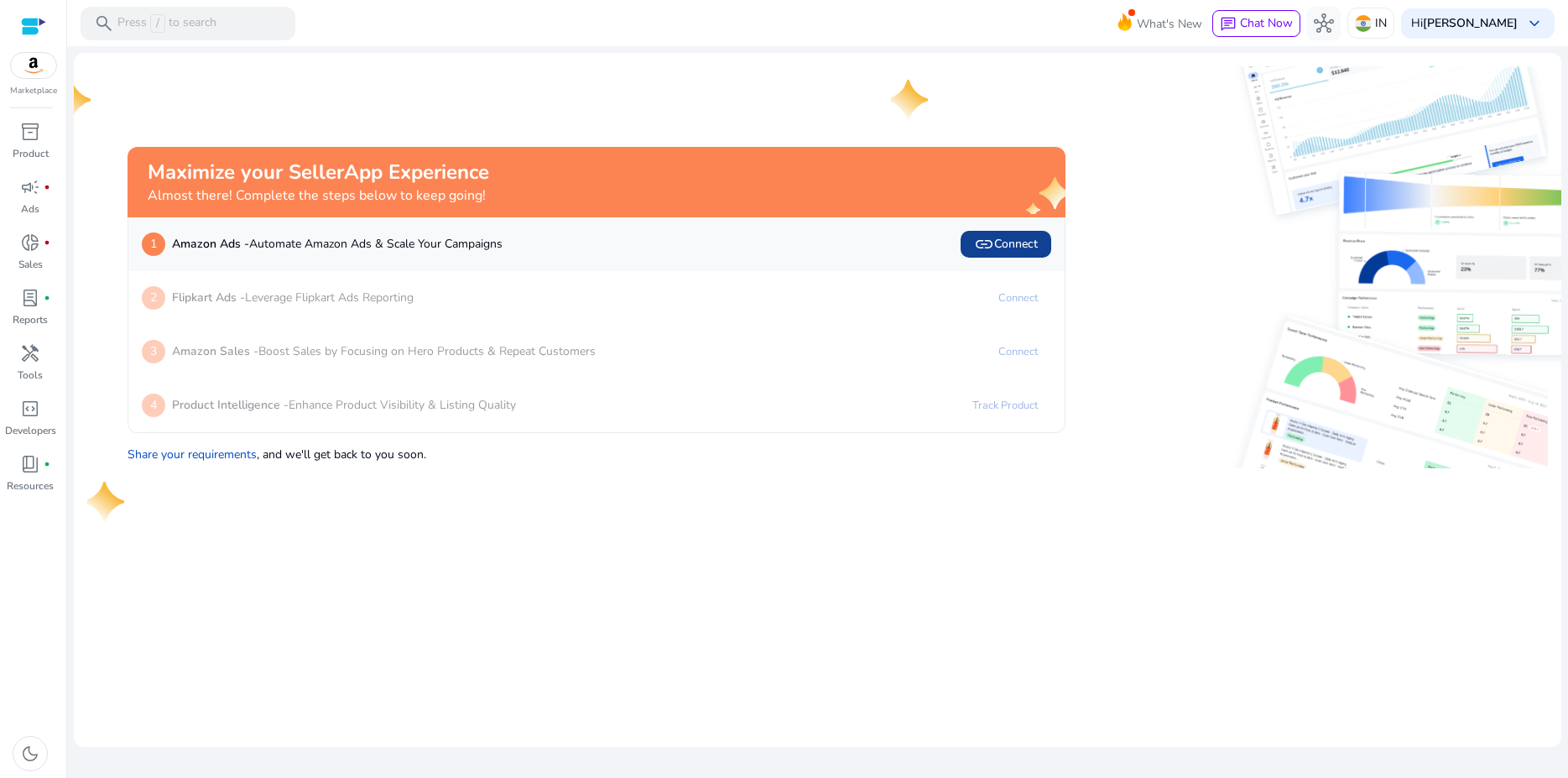
click at [1023, 240] on span "link Connect" at bounding box center [1006, 245] width 64 height 21
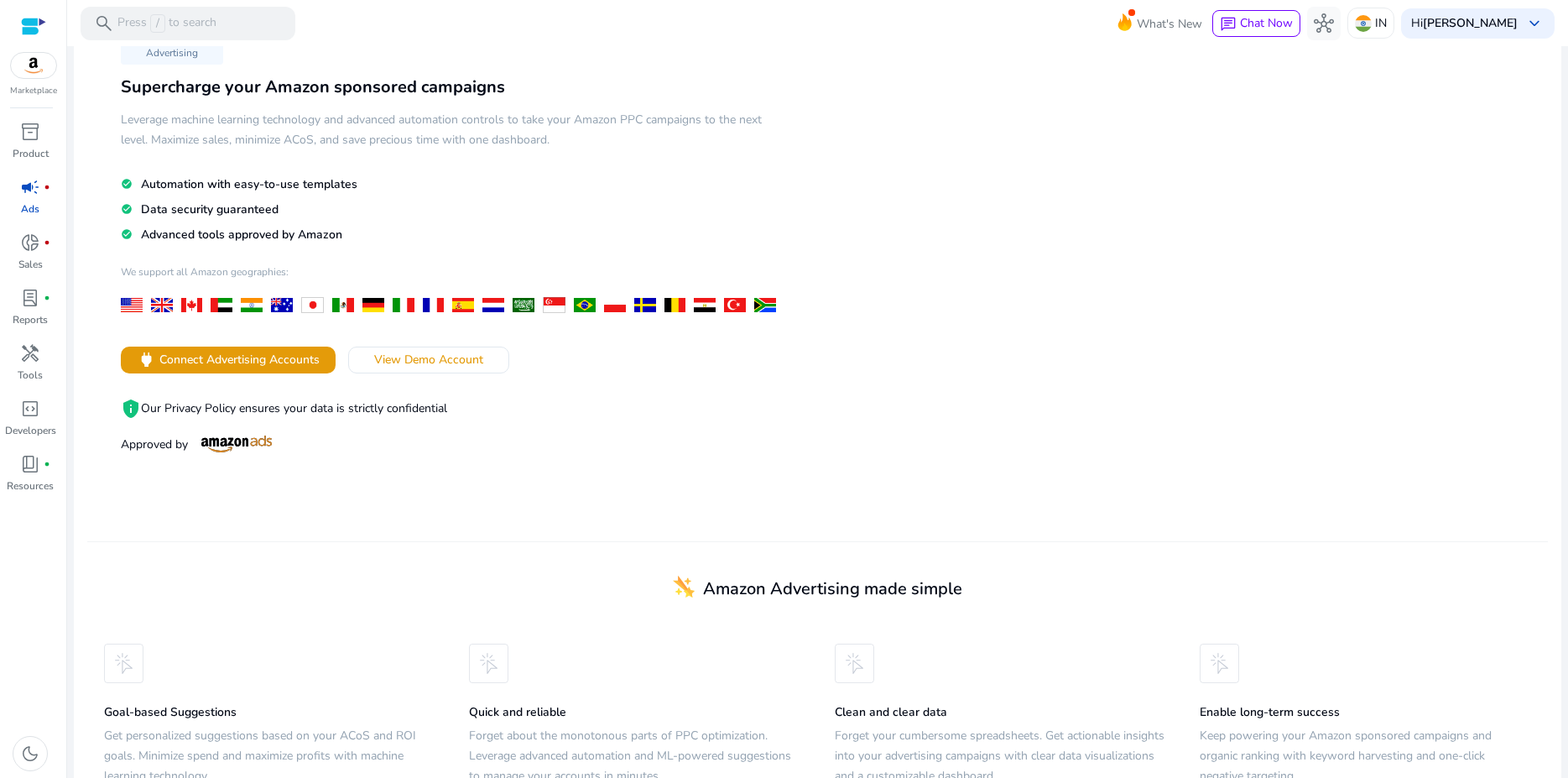
scroll to position [115, 0]
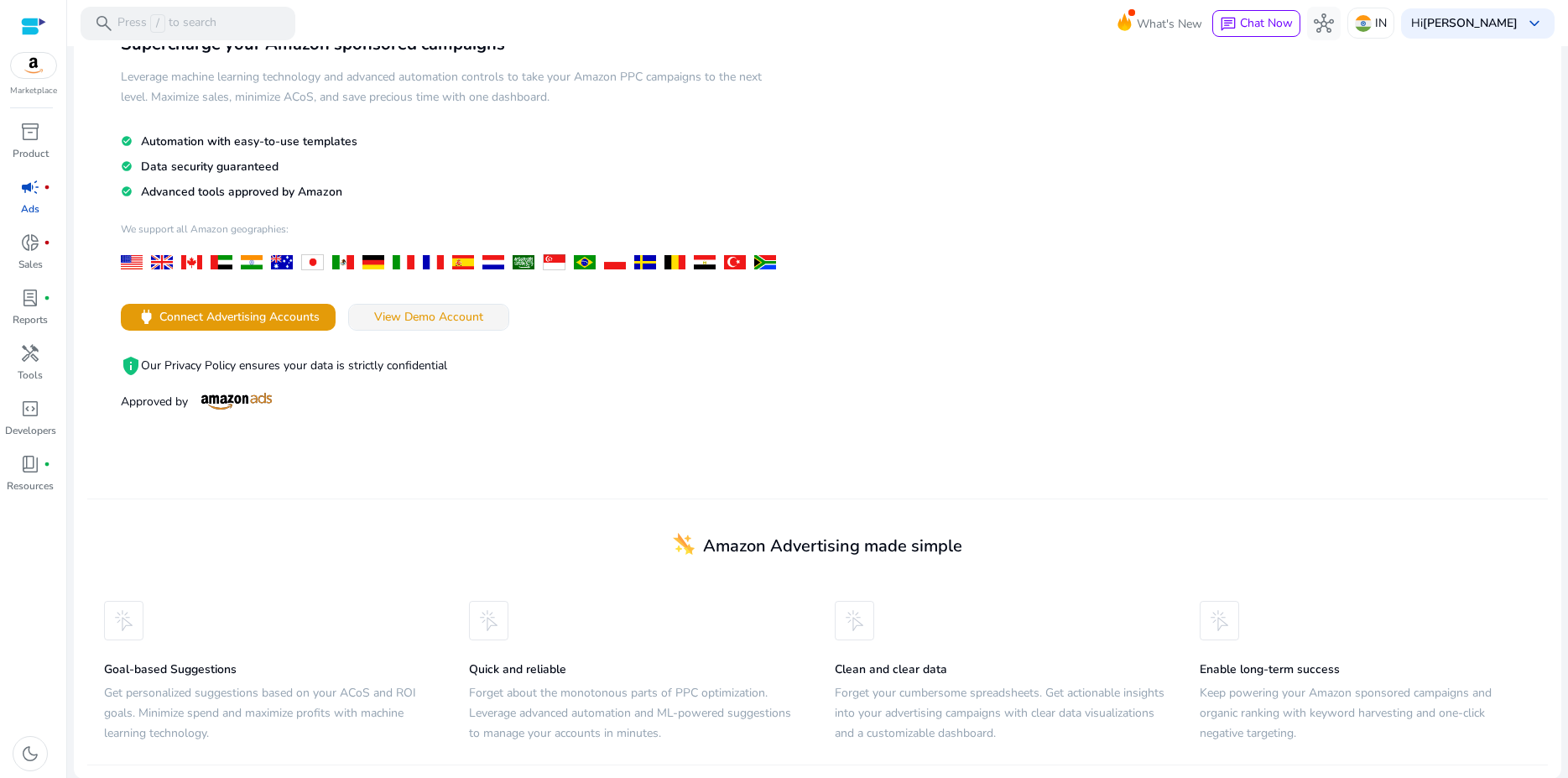
click at [409, 316] on span "View Demo Account" at bounding box center [429, 316] width 109 height 18
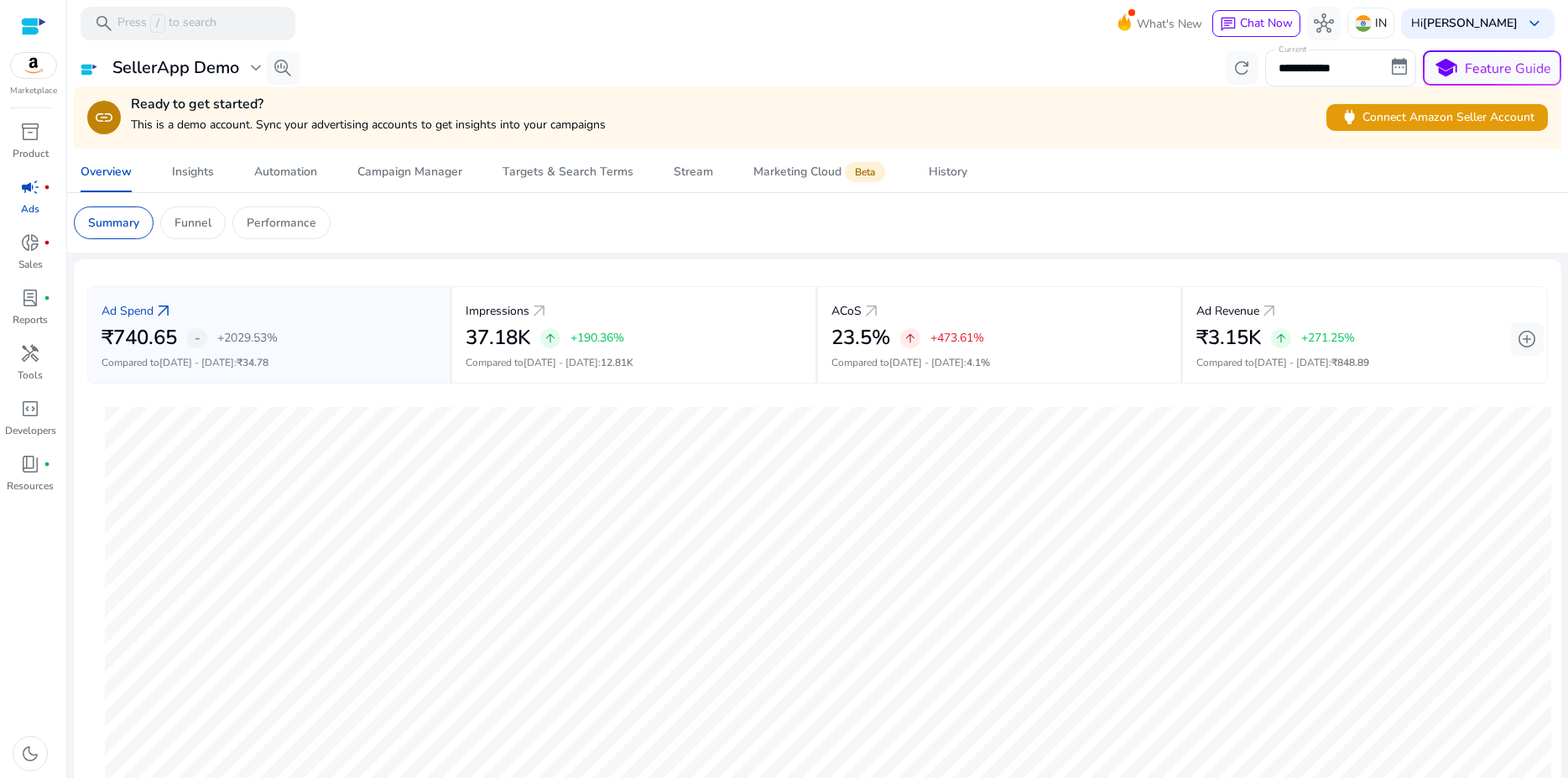
click at [37, 62] on img at bounding box center [33, 65] width 45 height 25
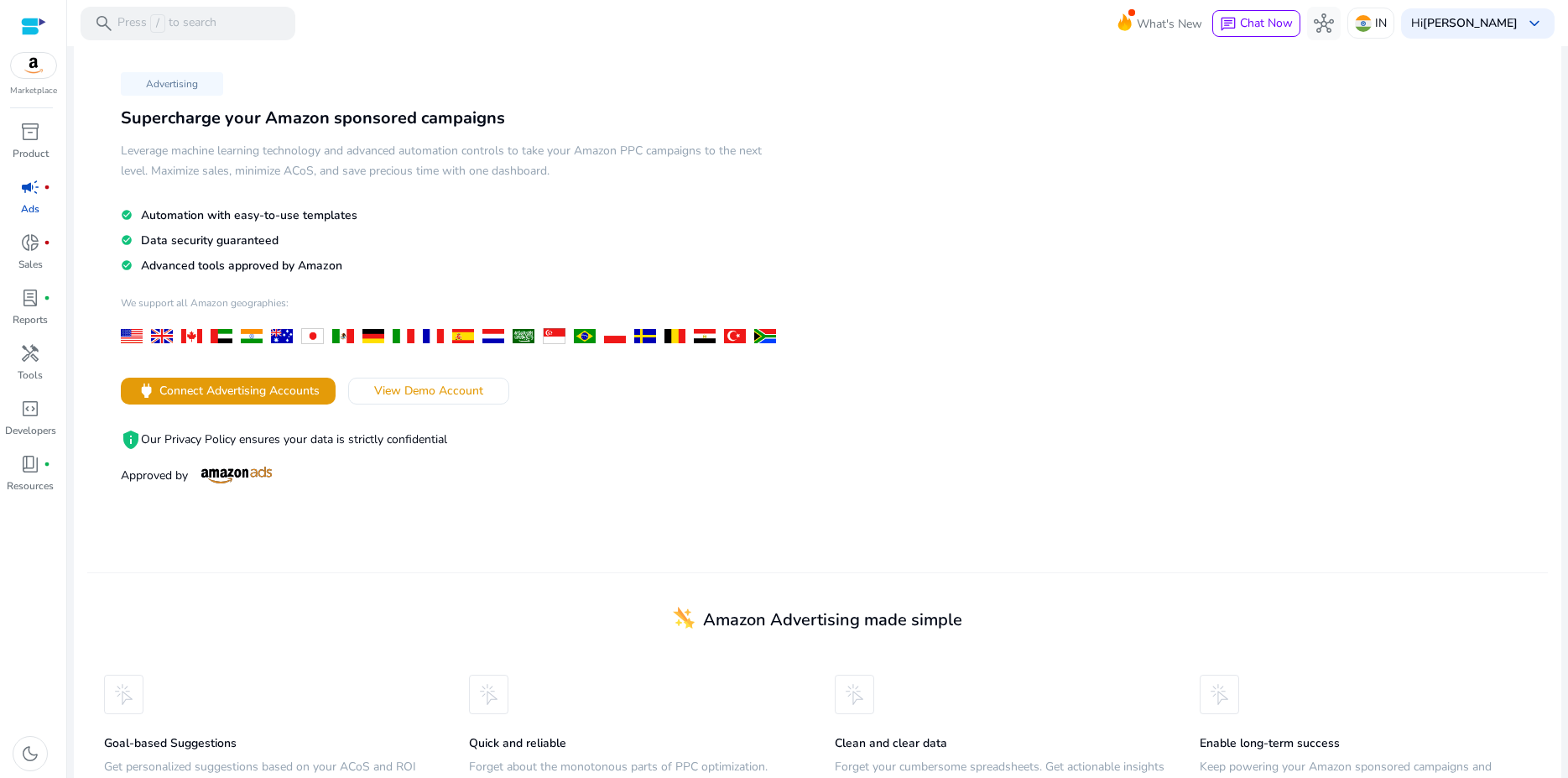
scroll to position [5, 0]
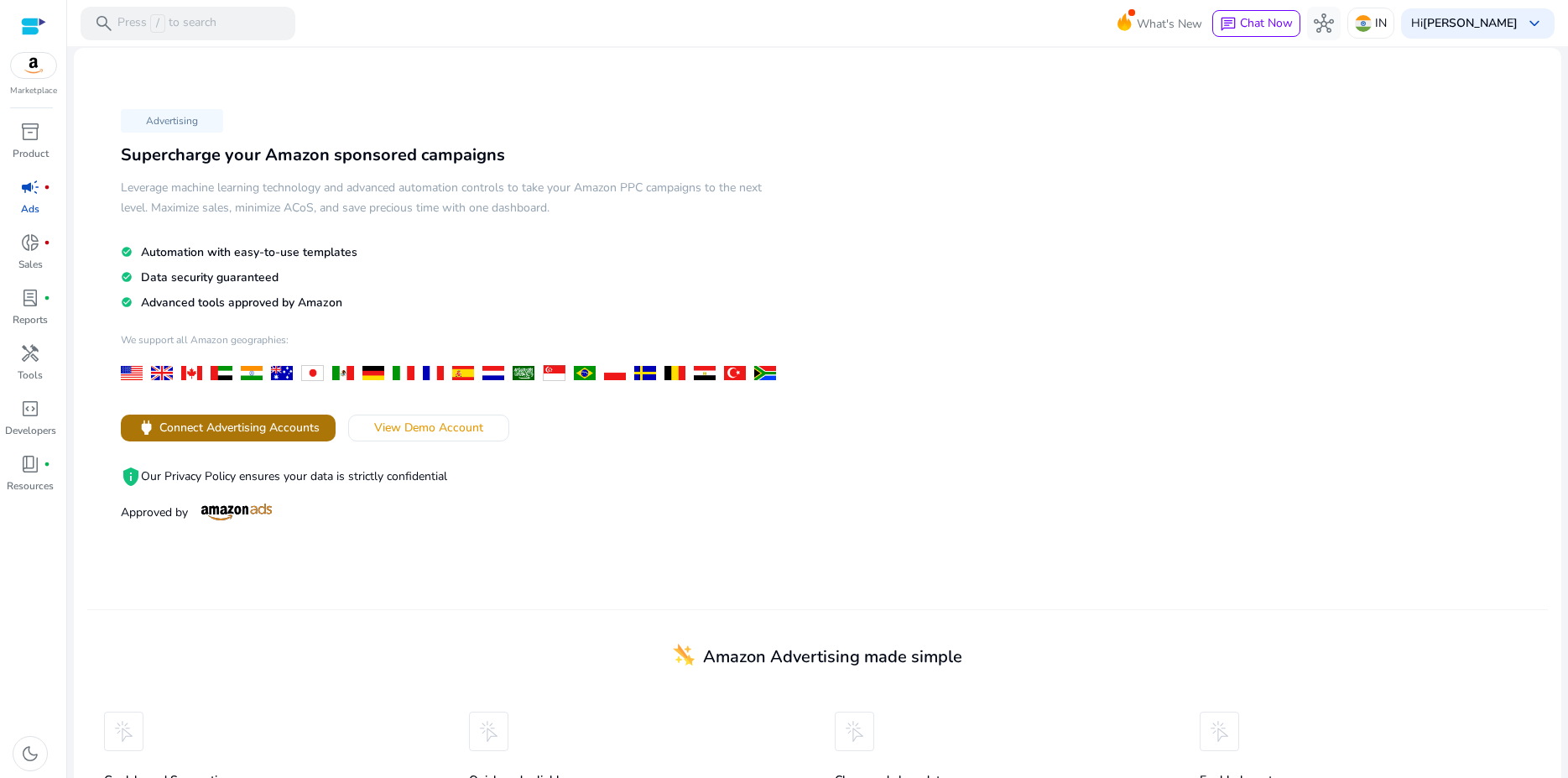
click at [269, 432] on span "Connect Advertising Accounts" at bounding box center [239, 427] width 160 height 18
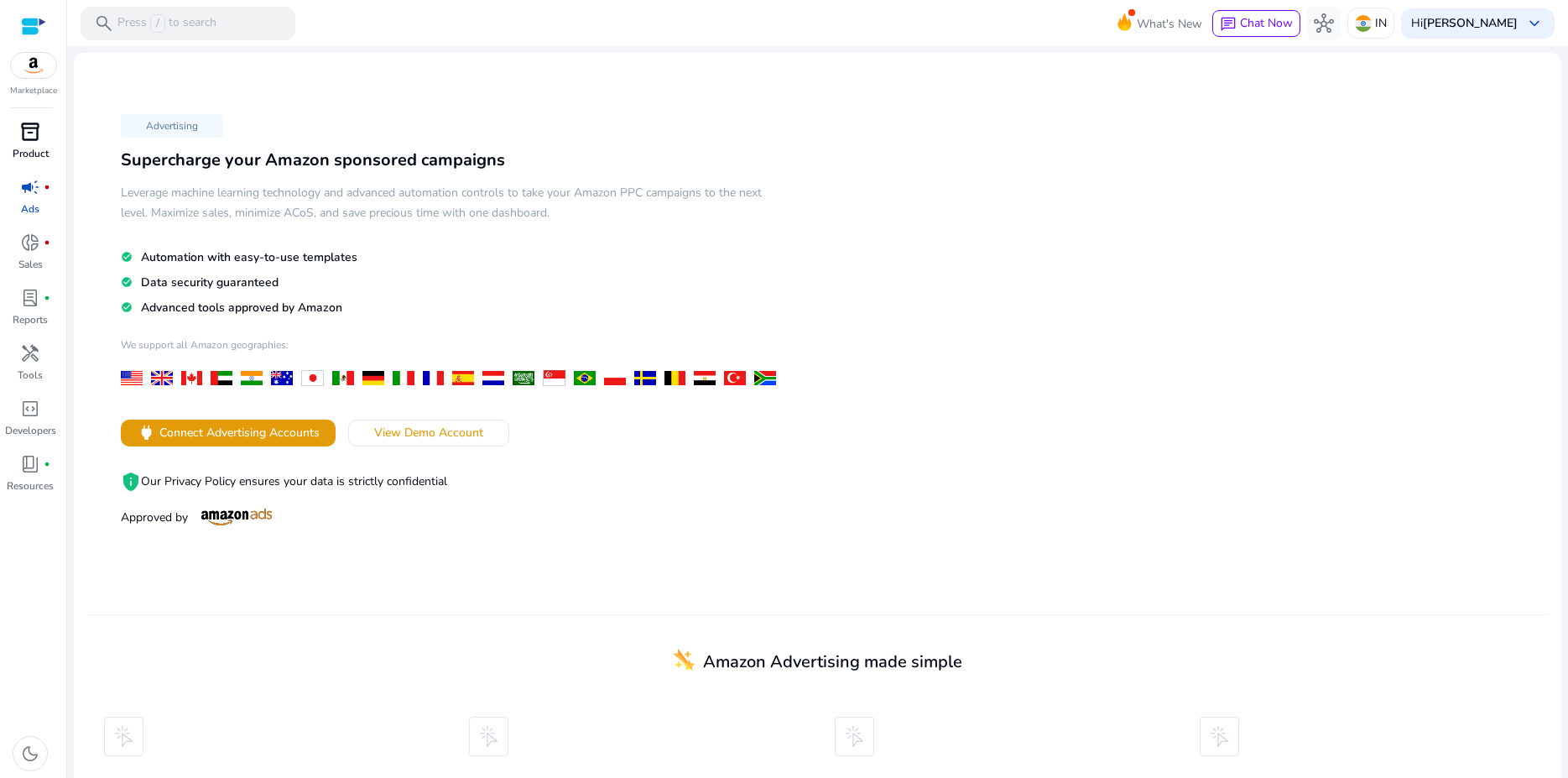
click at [34, 151] on p "Product" at bounding box center [31, 154] width 36 height 15
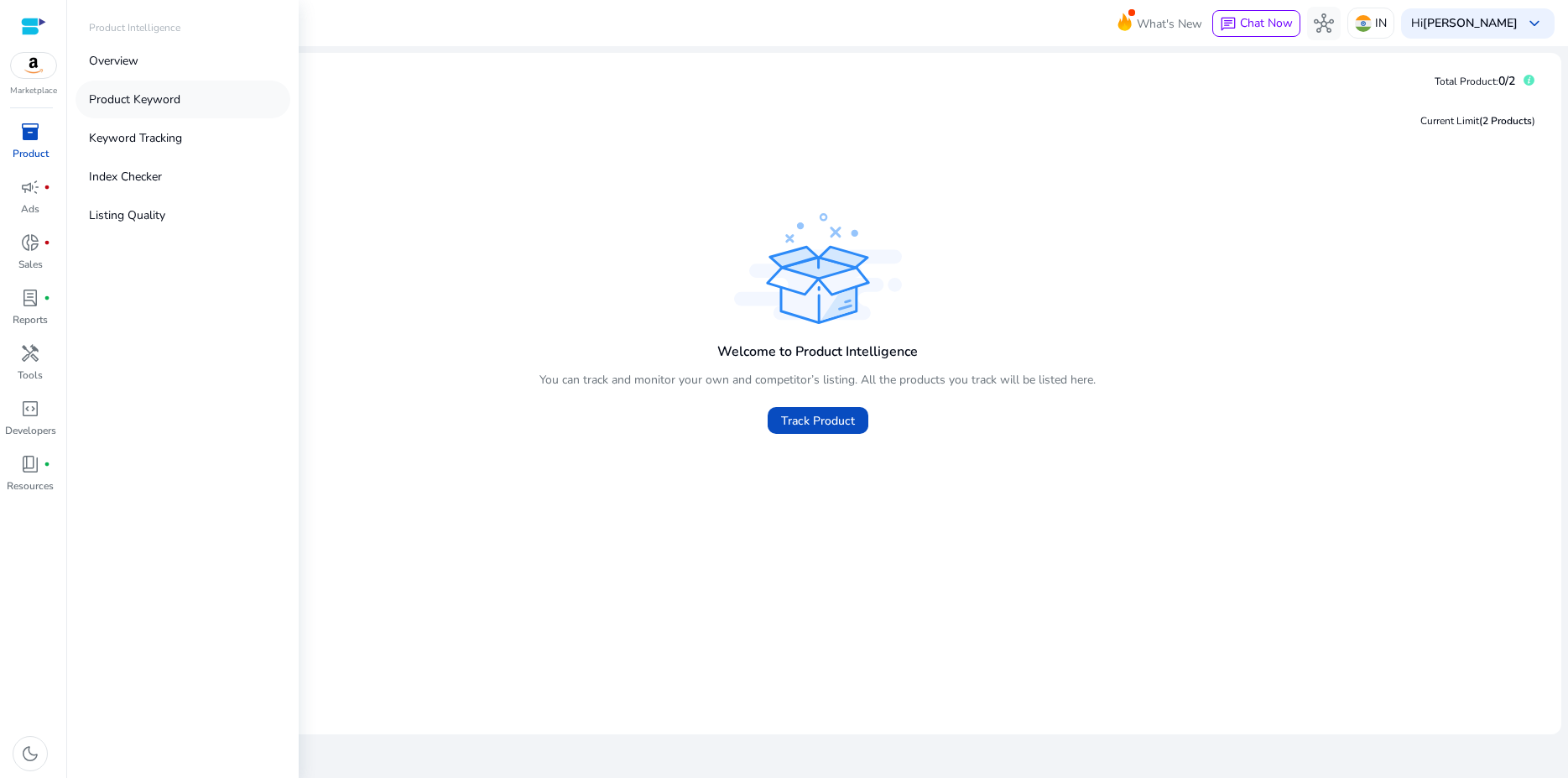
click at [142, 102] on p "Product Keyword" at bounding box center [134, 99] width 91 height 18
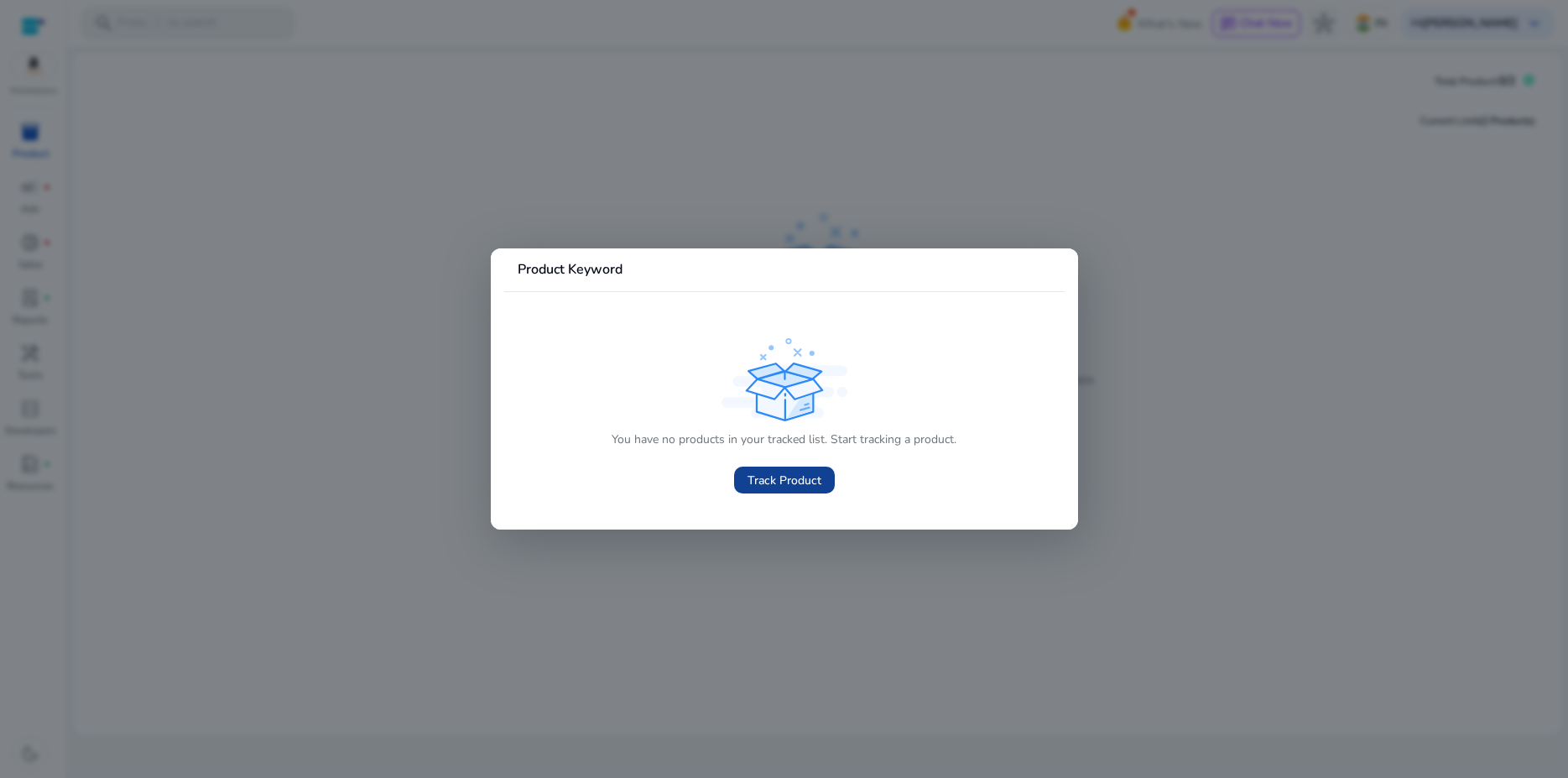
click at [799, 482] on span "Track Product" at bounding box center [784, 480] width 73 height 18
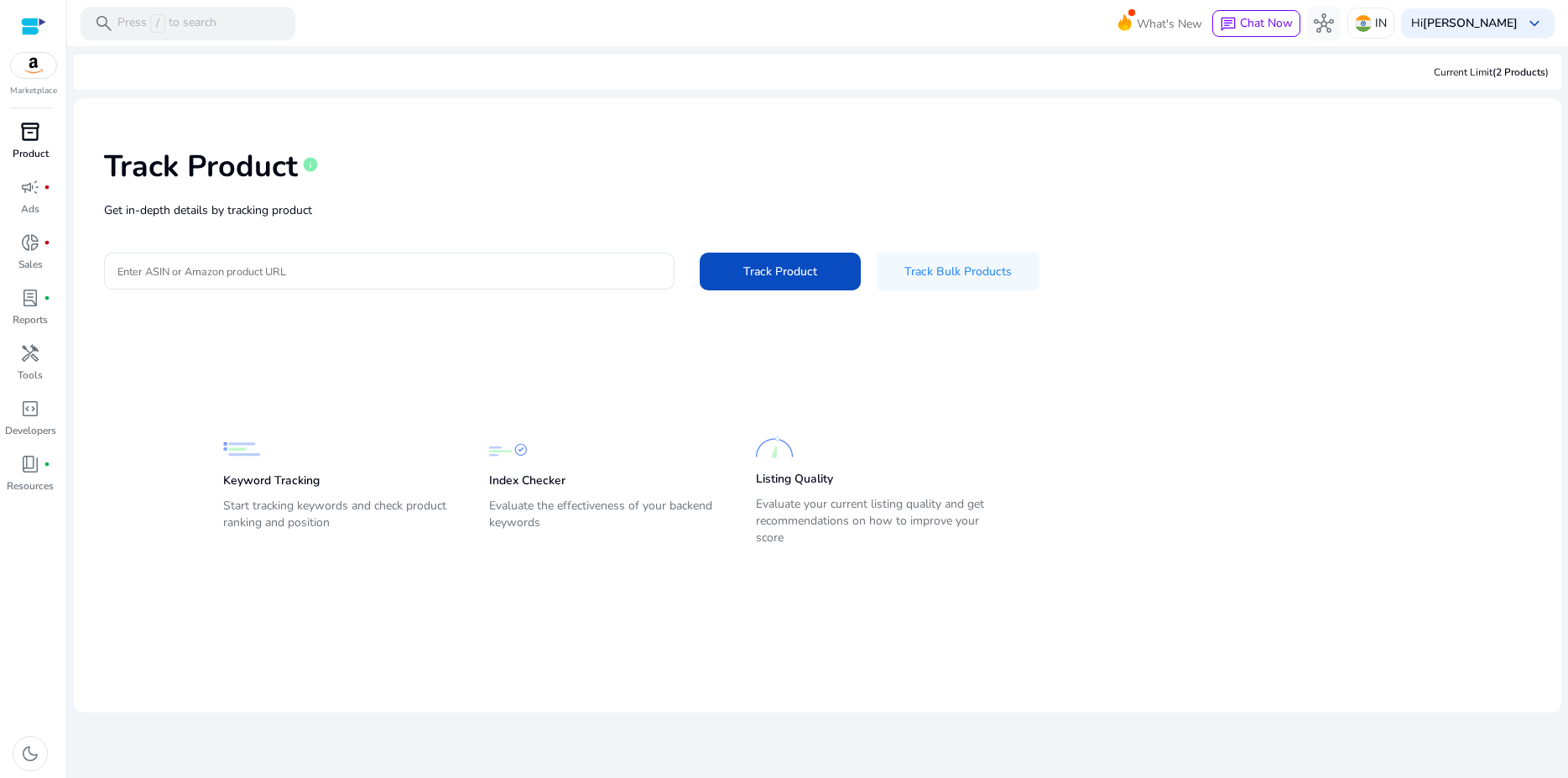
click at [23, 150] on p "Product" at bounding box center [31, 154] width 36 height 15
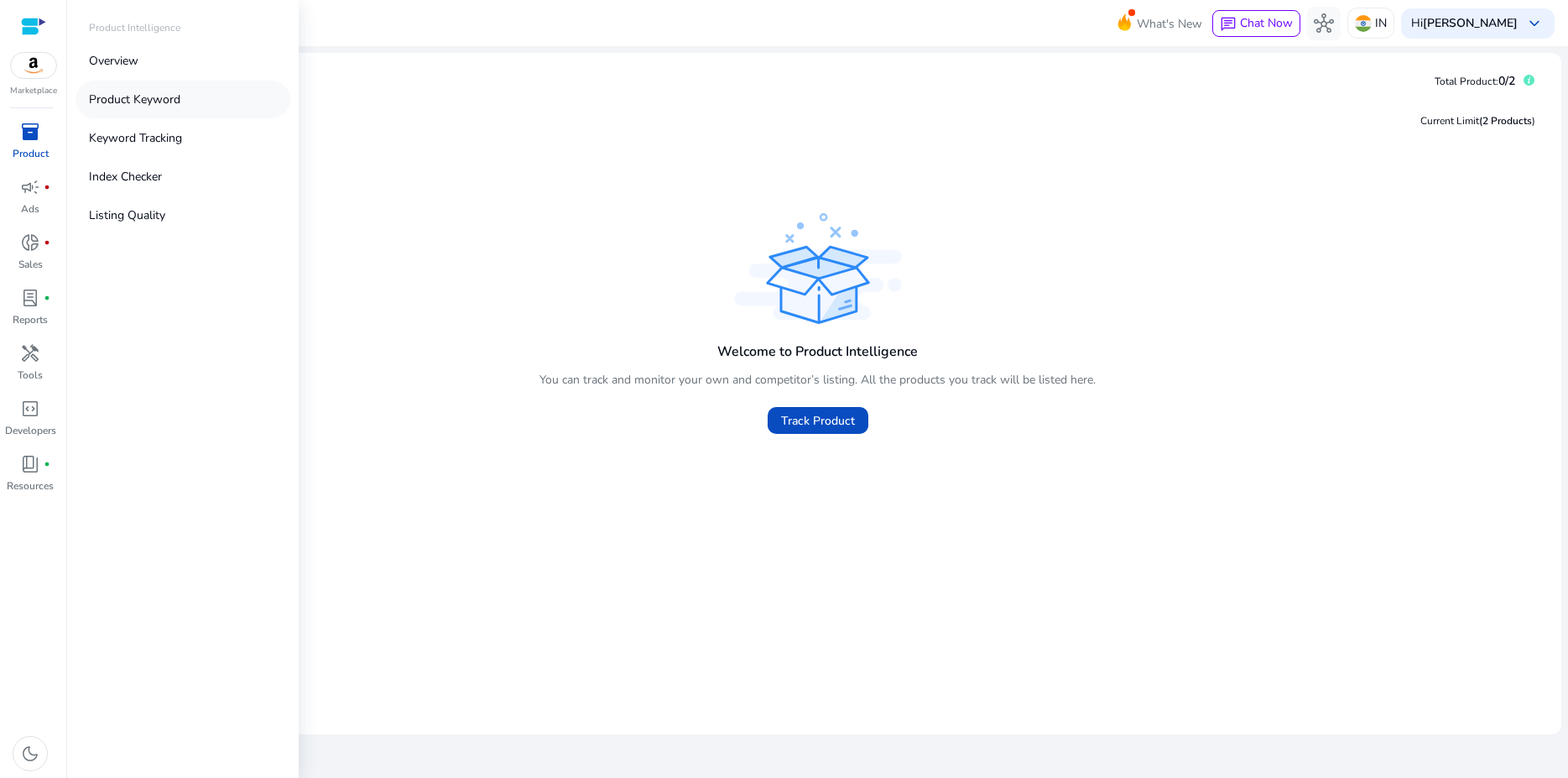
click at [155, 103] on p "Product Keyword" at bounding box center [134, 99] width 91 height 18
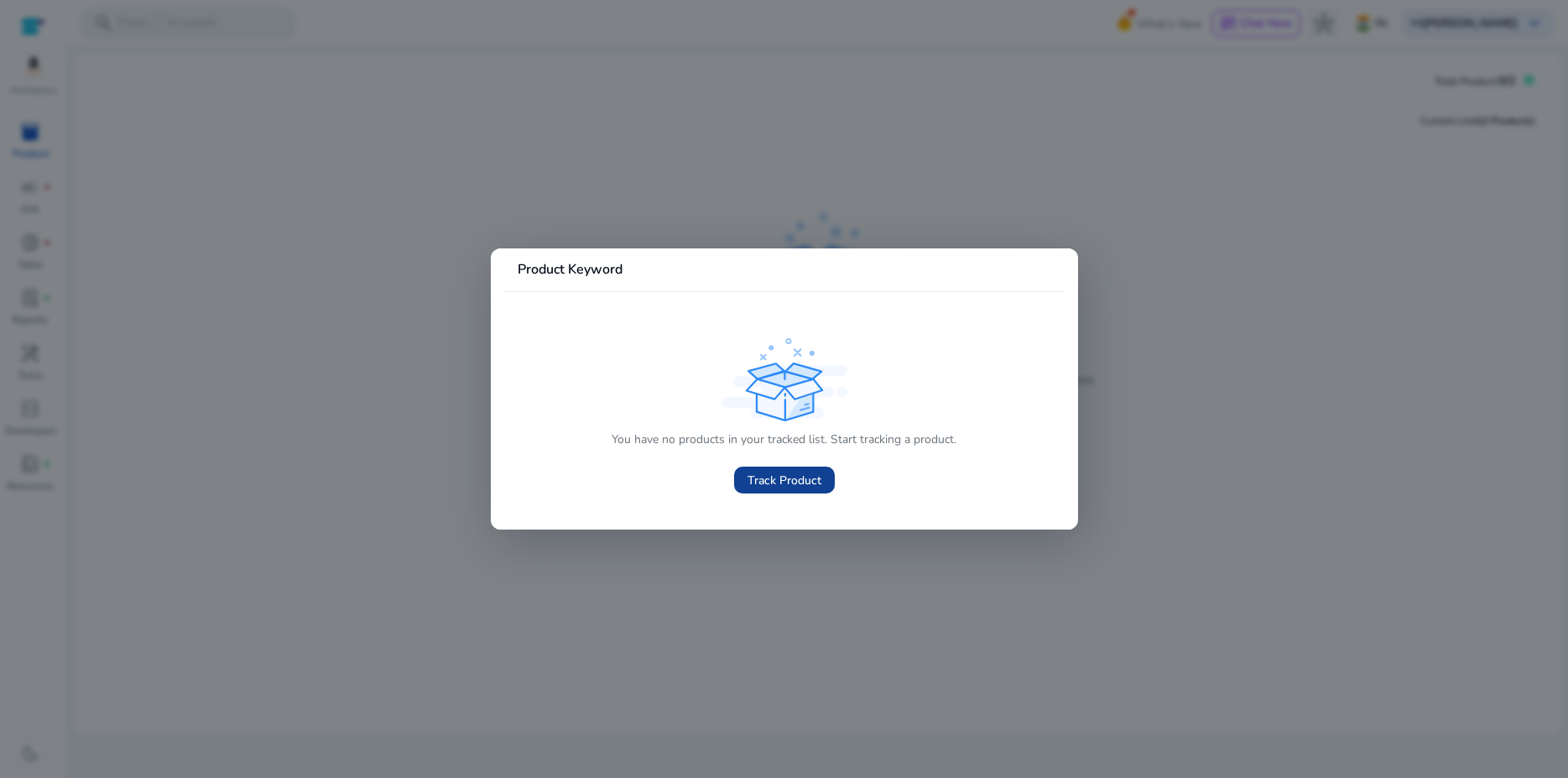
click at [809, 485] on span "Track Product" at bounding box center [784, 480] width 73 height 18
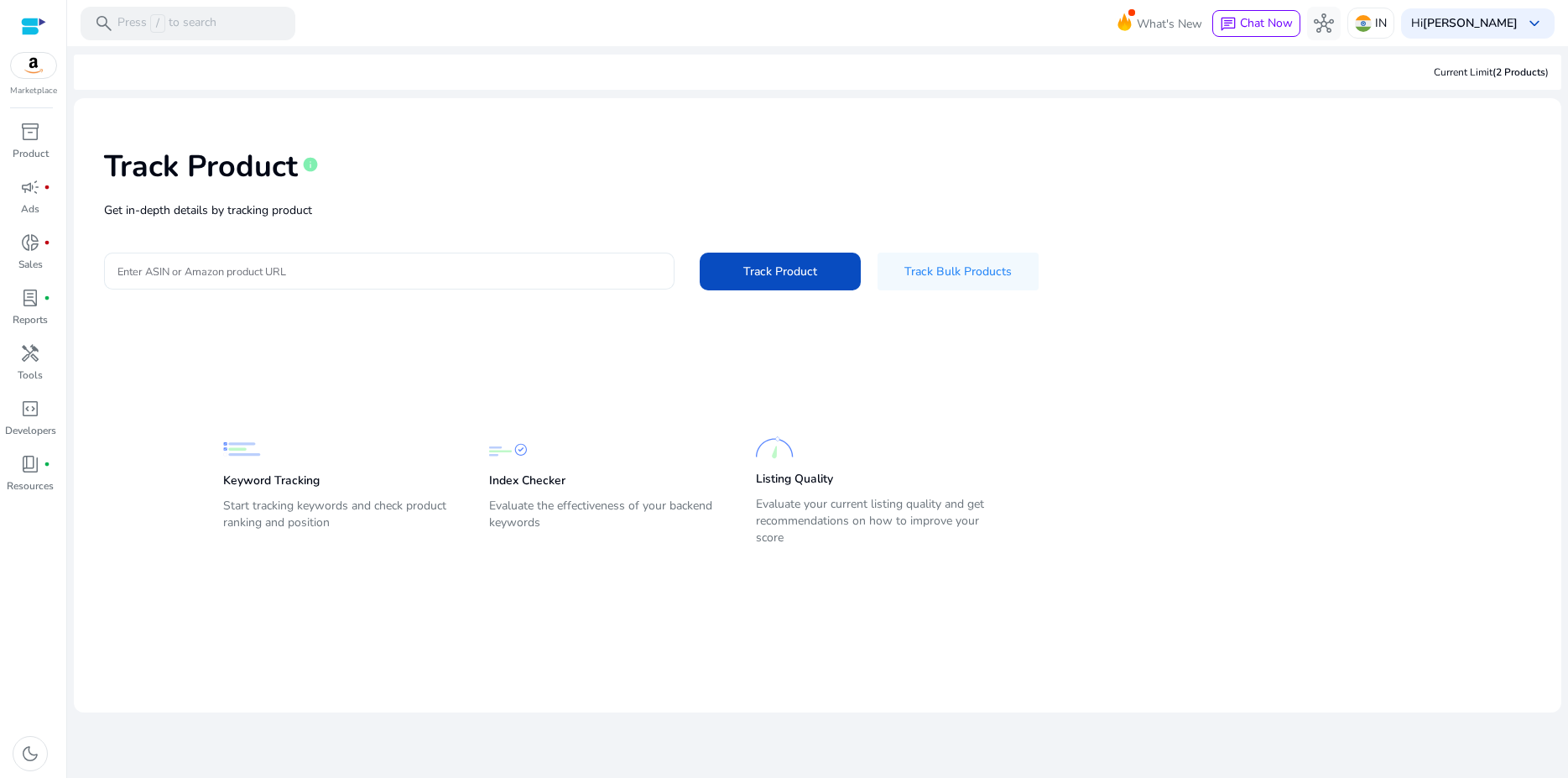
click at [369, 280] on input "Enter ASIN or Amazon product URL" at bounding box center [389, 271] width 543 height 19
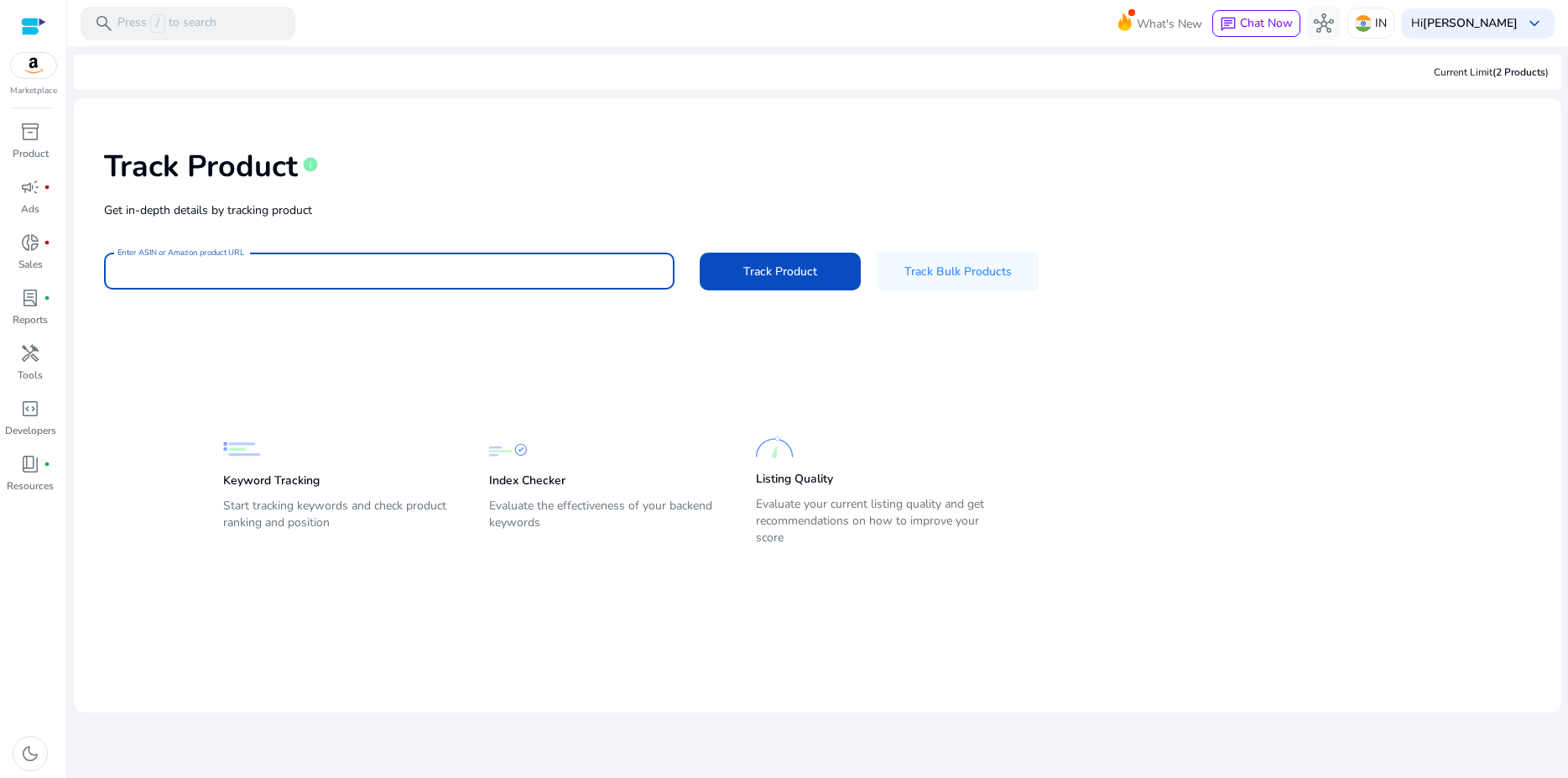
paste input "**********"
type input "**********"
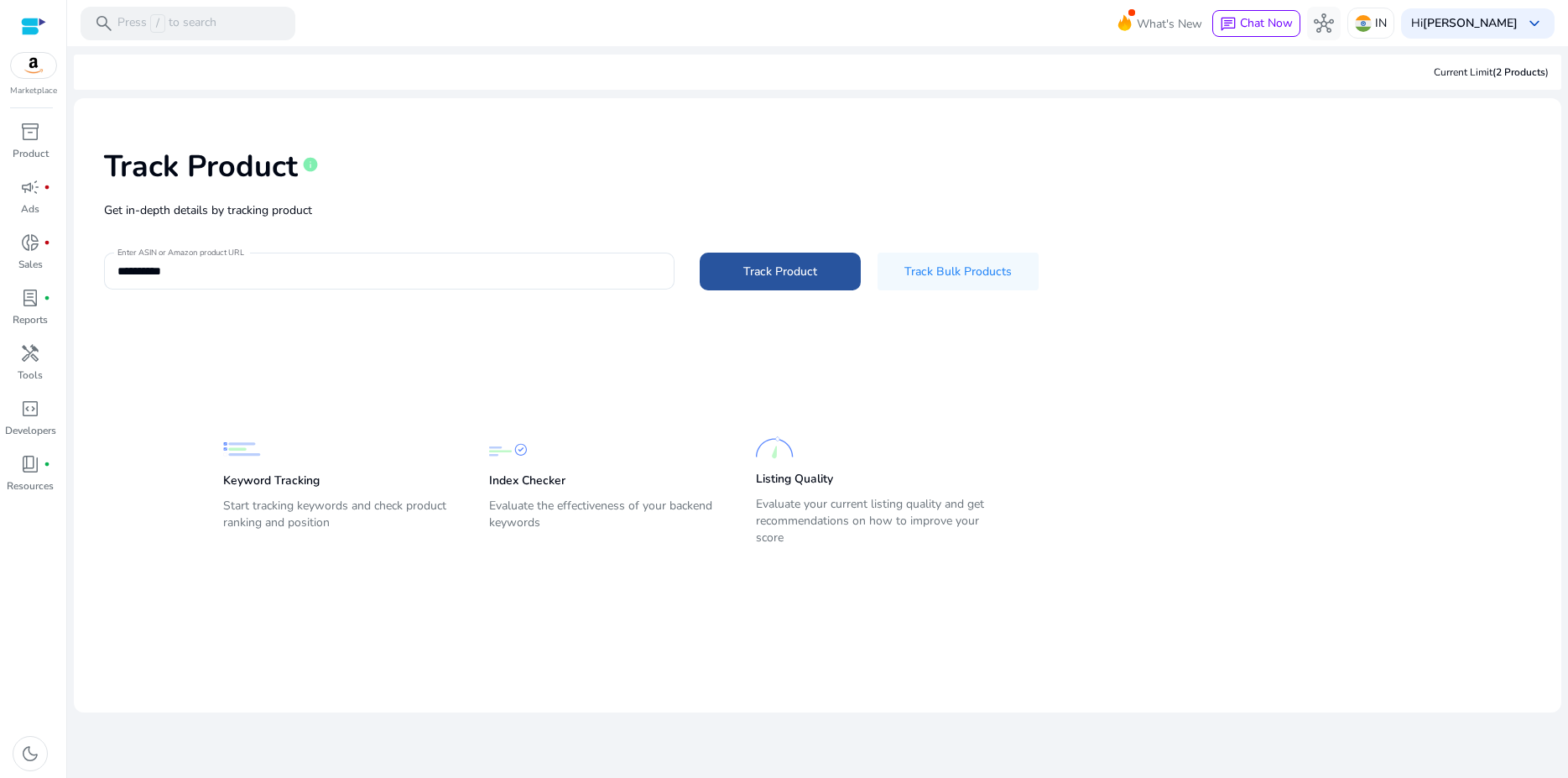
click at [751, 262] on span at bounding box center [780, 271] width 161 height 40
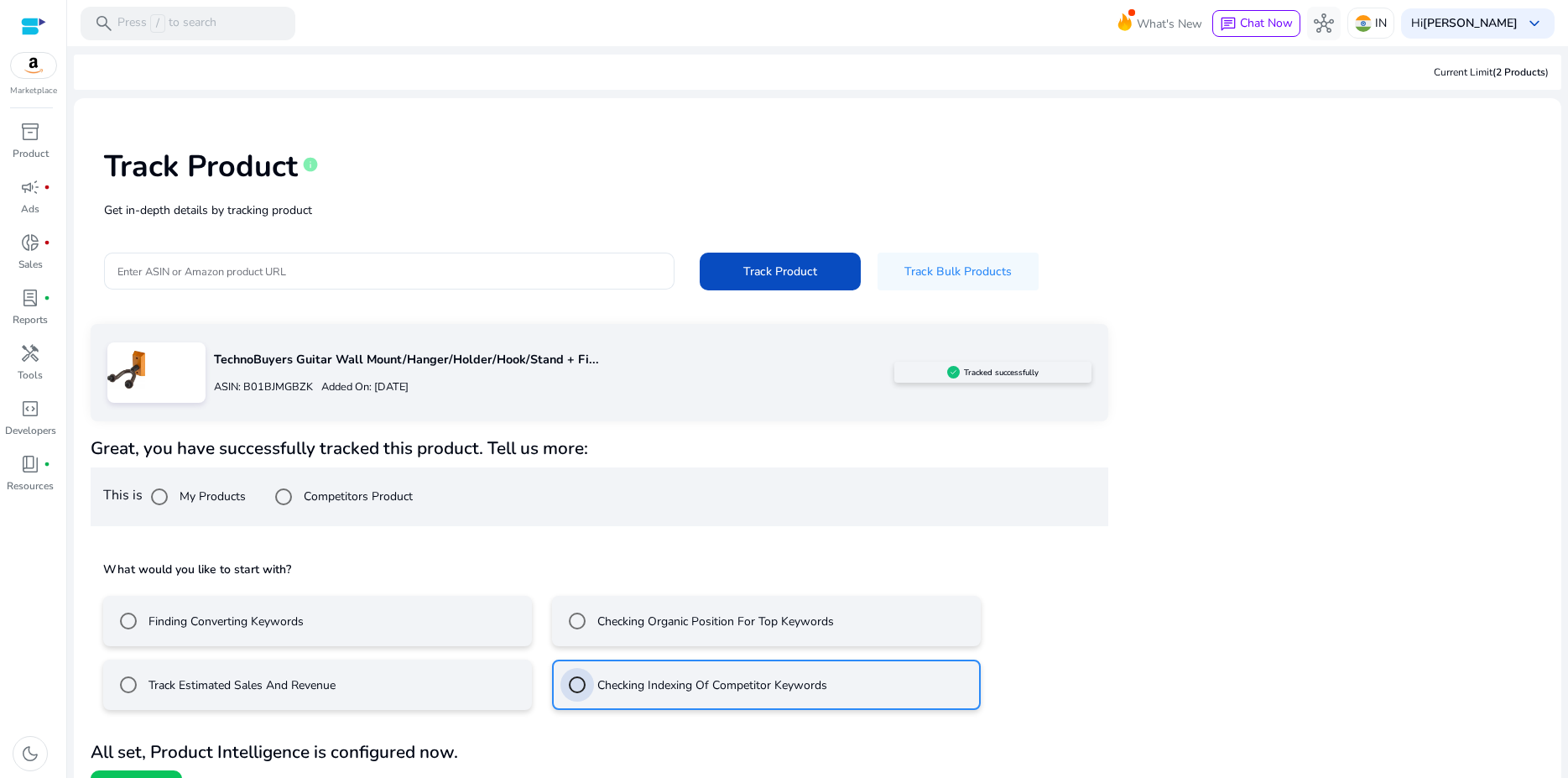
scroll to position [32, 0]
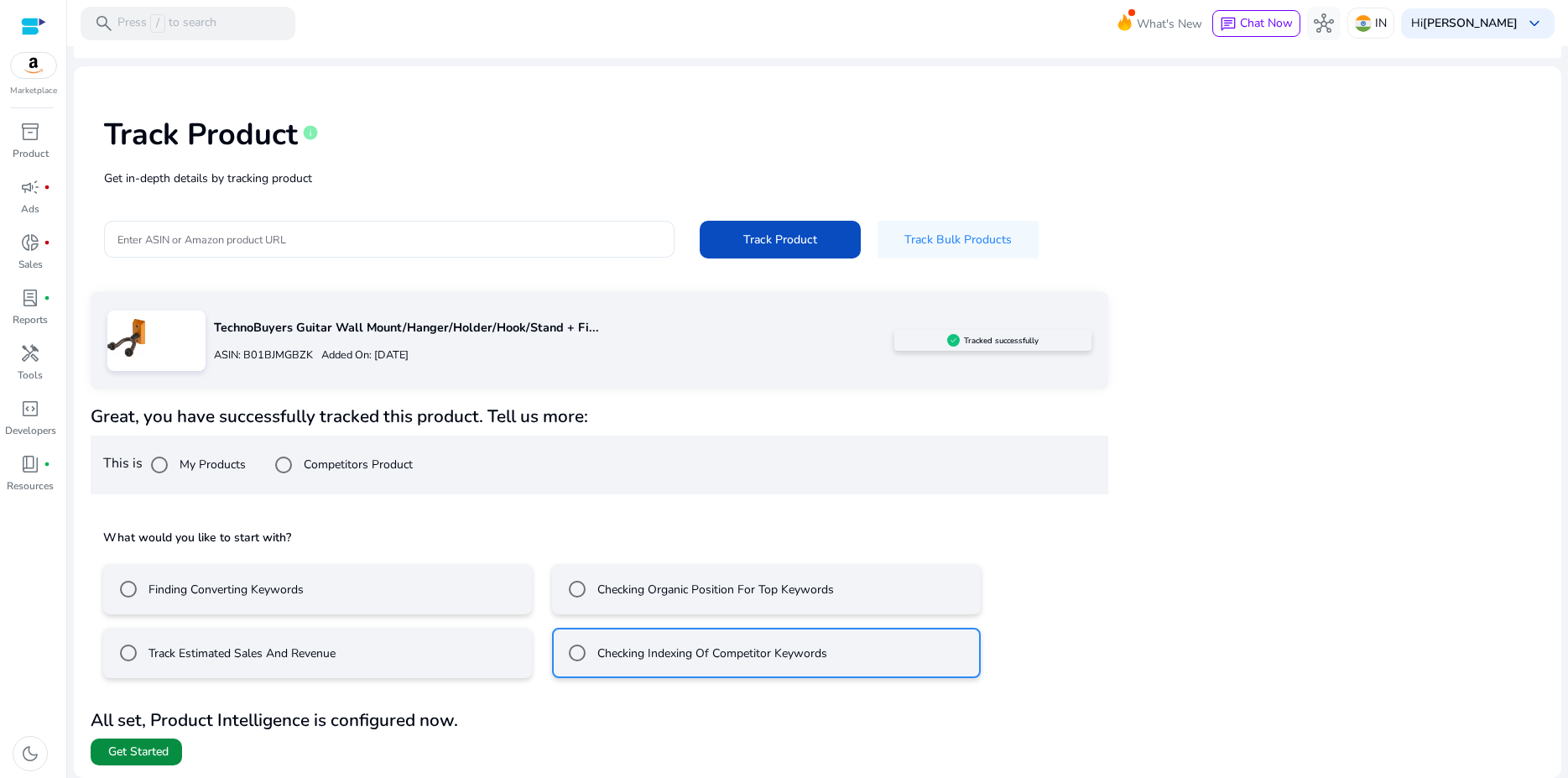
click at [129, 752] on span "Get Started" at bounding box center [138, 752] width 61 height 17
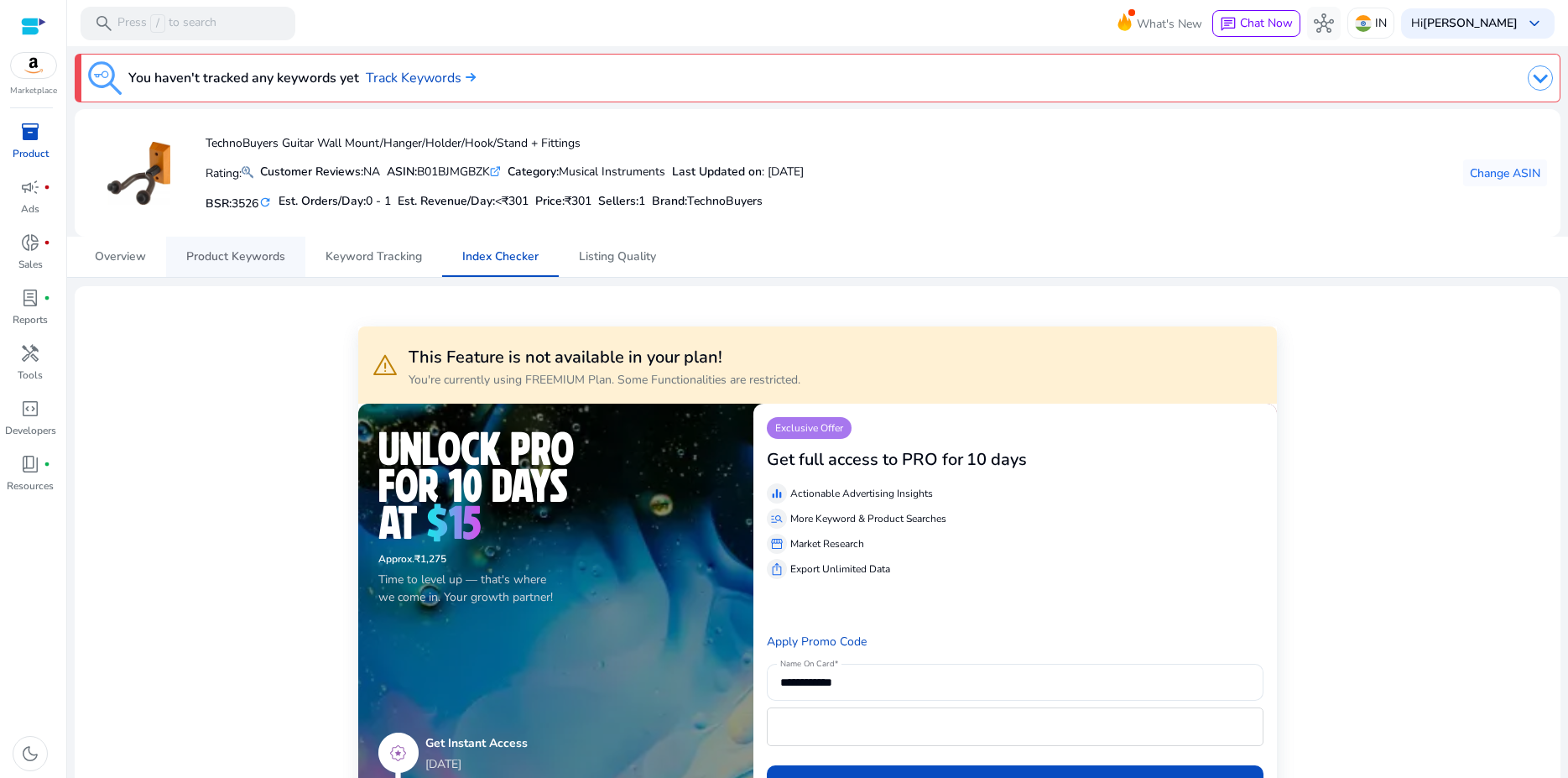
click at [213, 261] on span "Product Keywords" at bounding box center [236, 257] width 99 height 12
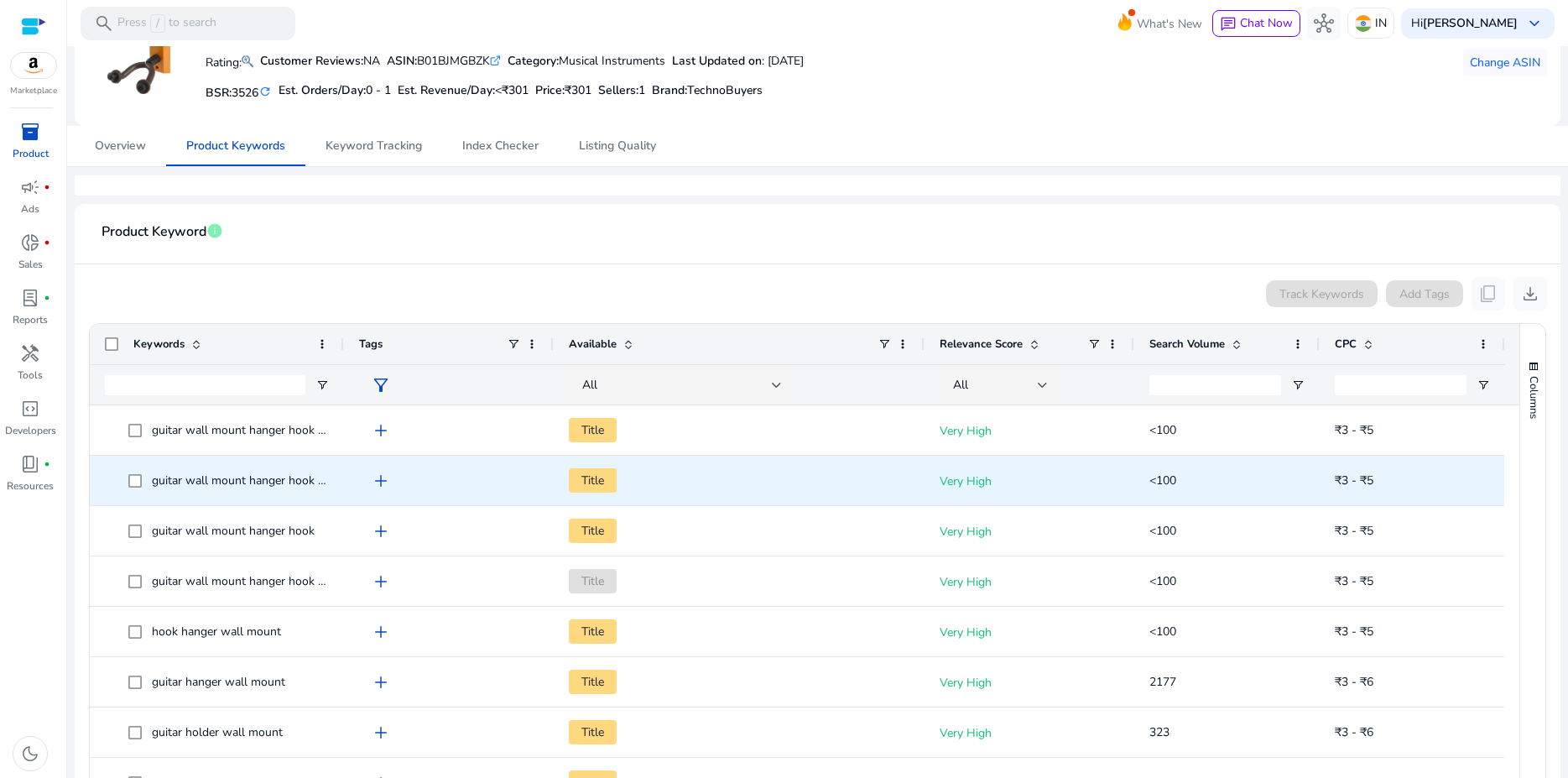
scroll to position [314, 0]
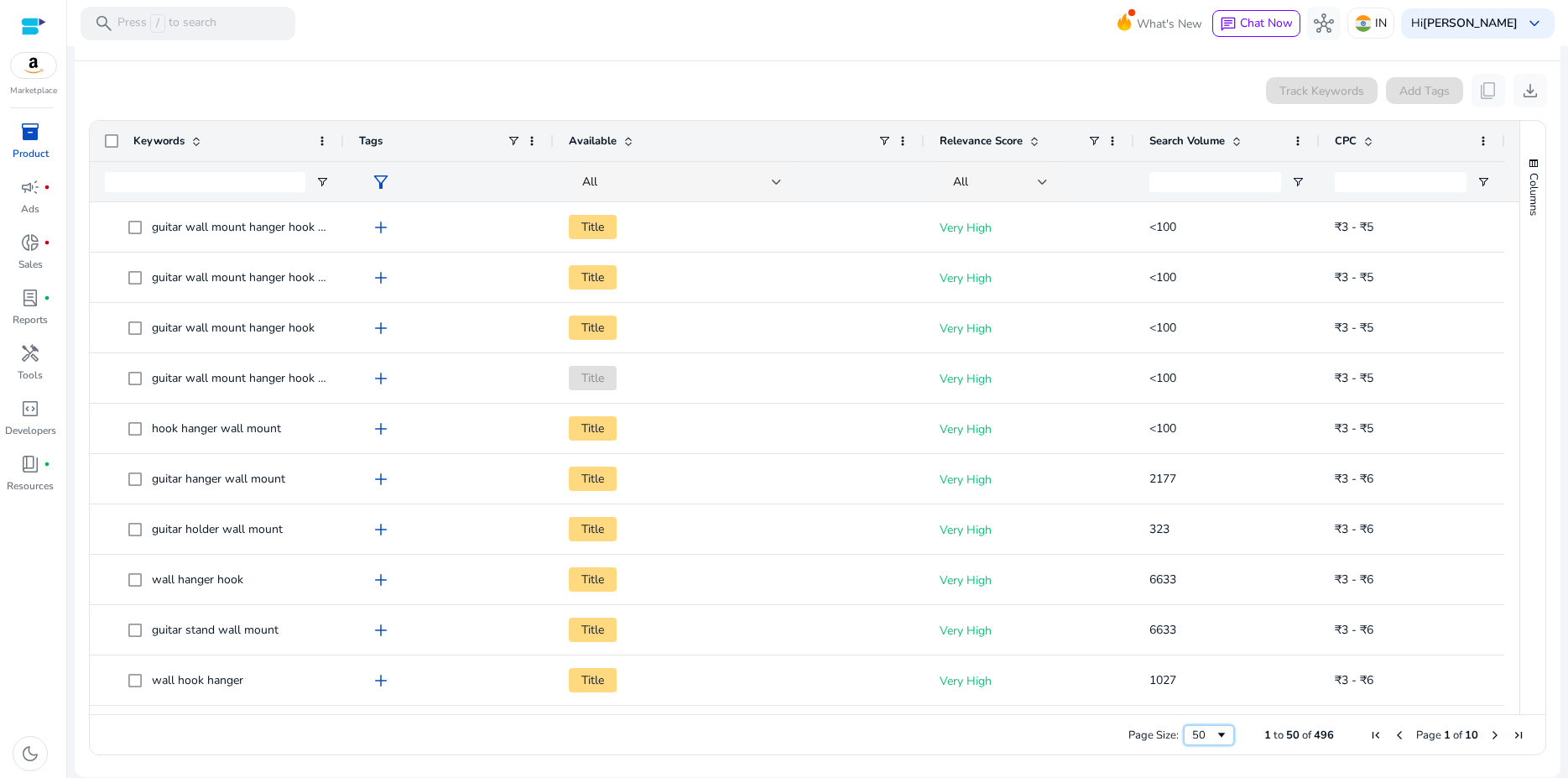
click at [1214, 732] on span "Page Size" at bounding box center [1221, 735] width 14 height 14
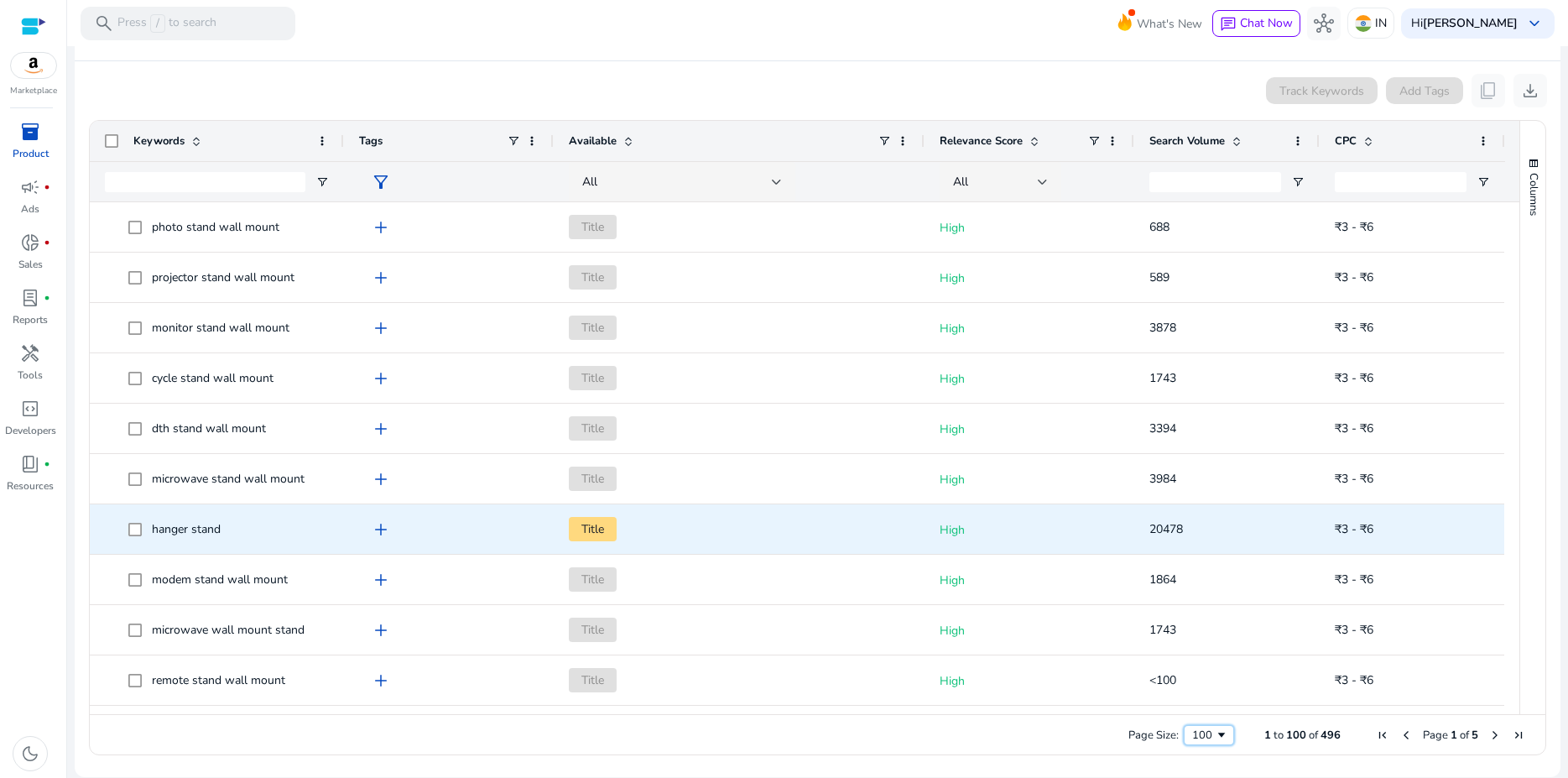
scroll to position [0, 0]
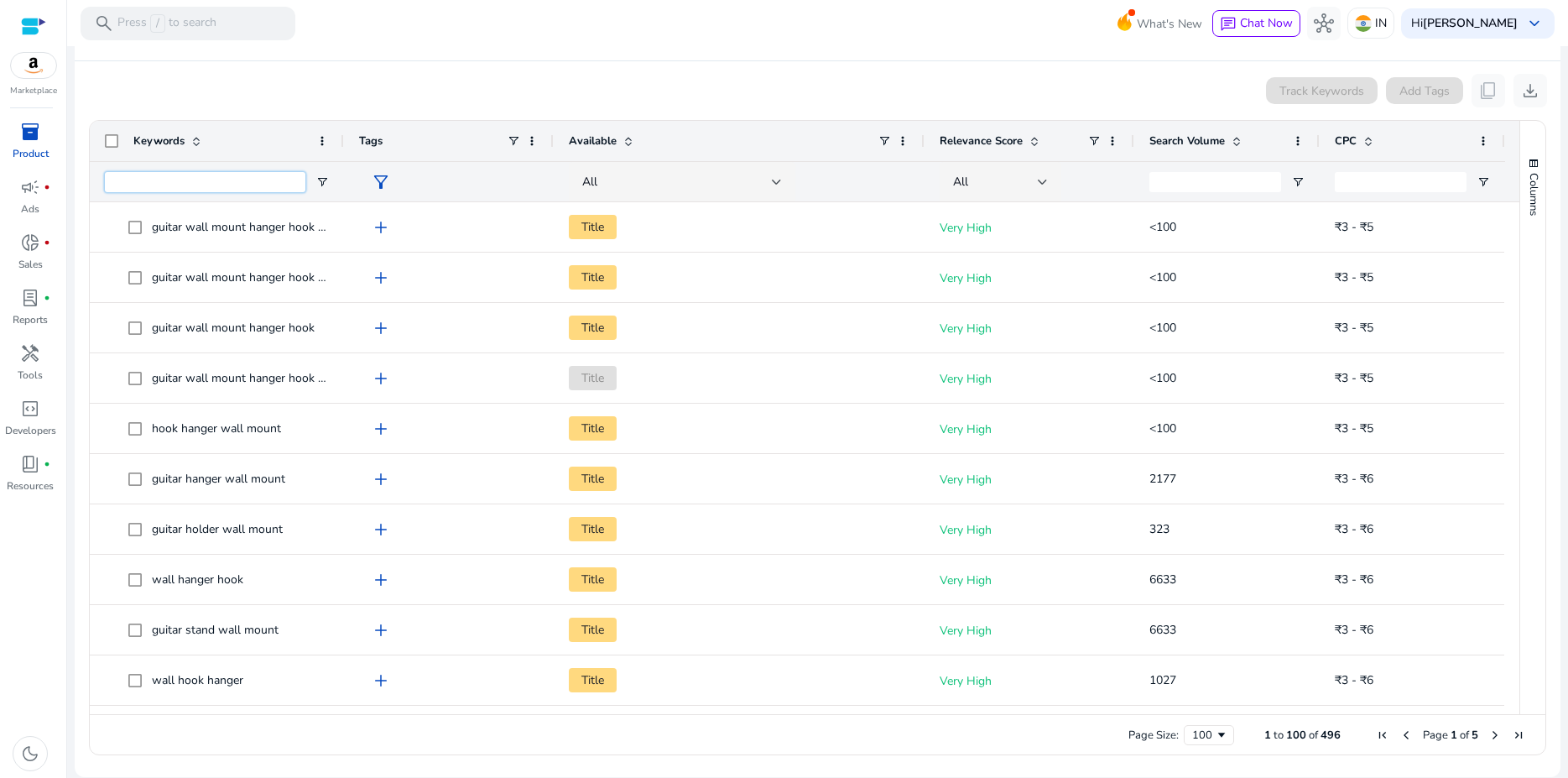
click at [217, 188] on input "Keywords Filter Input" at bounding box center [205, 182] width 201 height 21
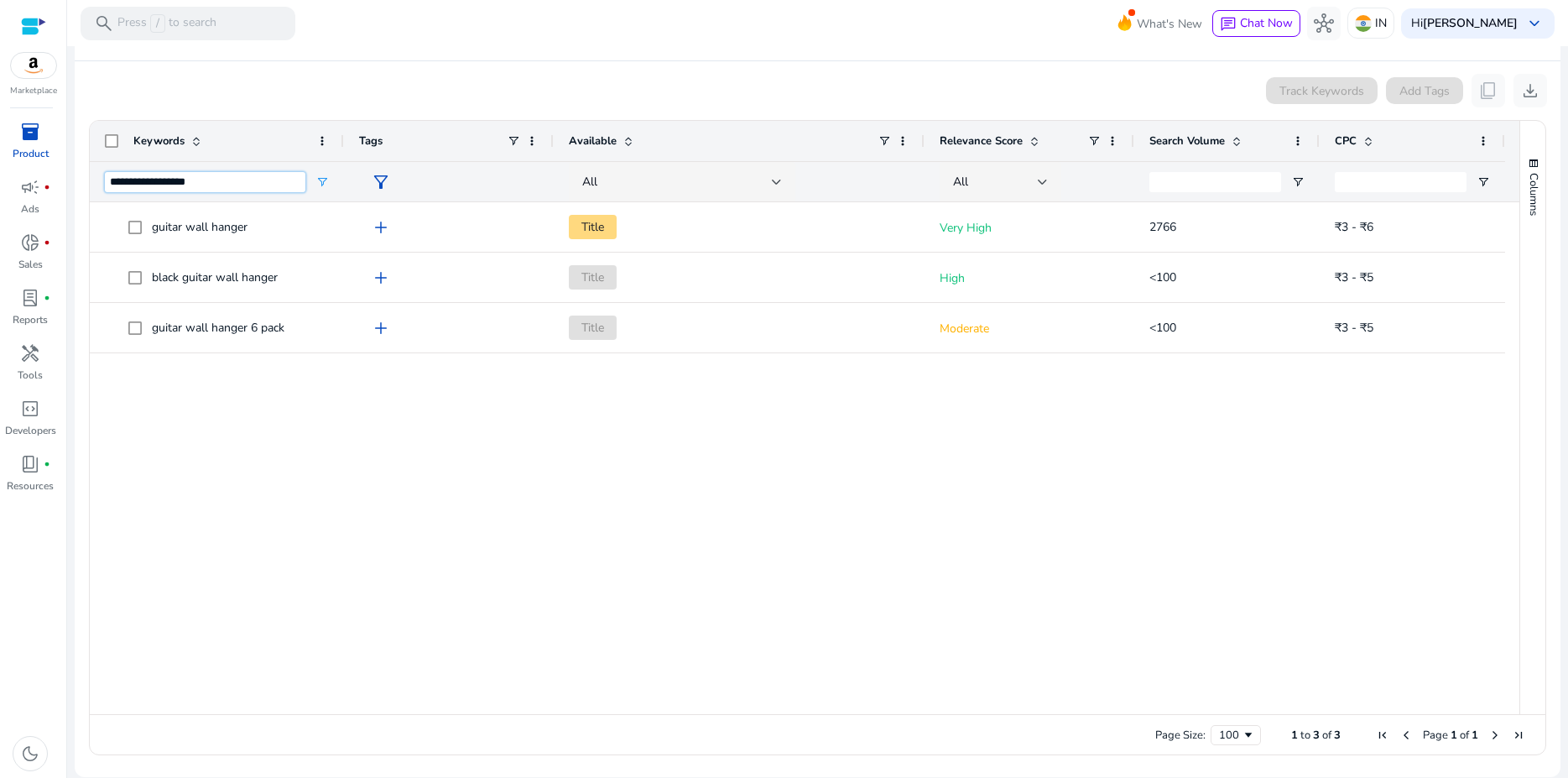
type input "**********"
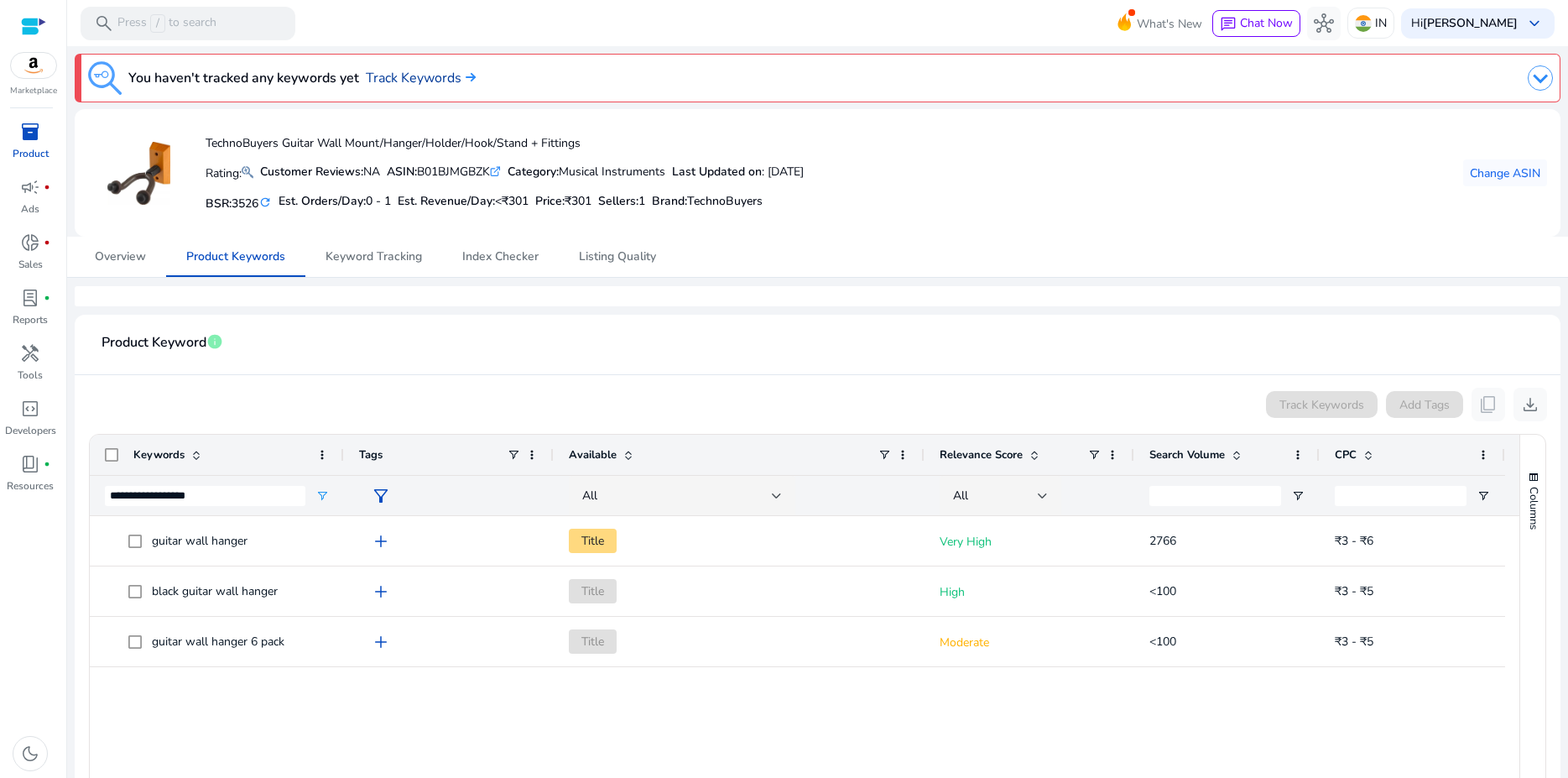
click at [426, 71] on link "Track Keywords" at bounding box center [420, 79] width 110 height 21
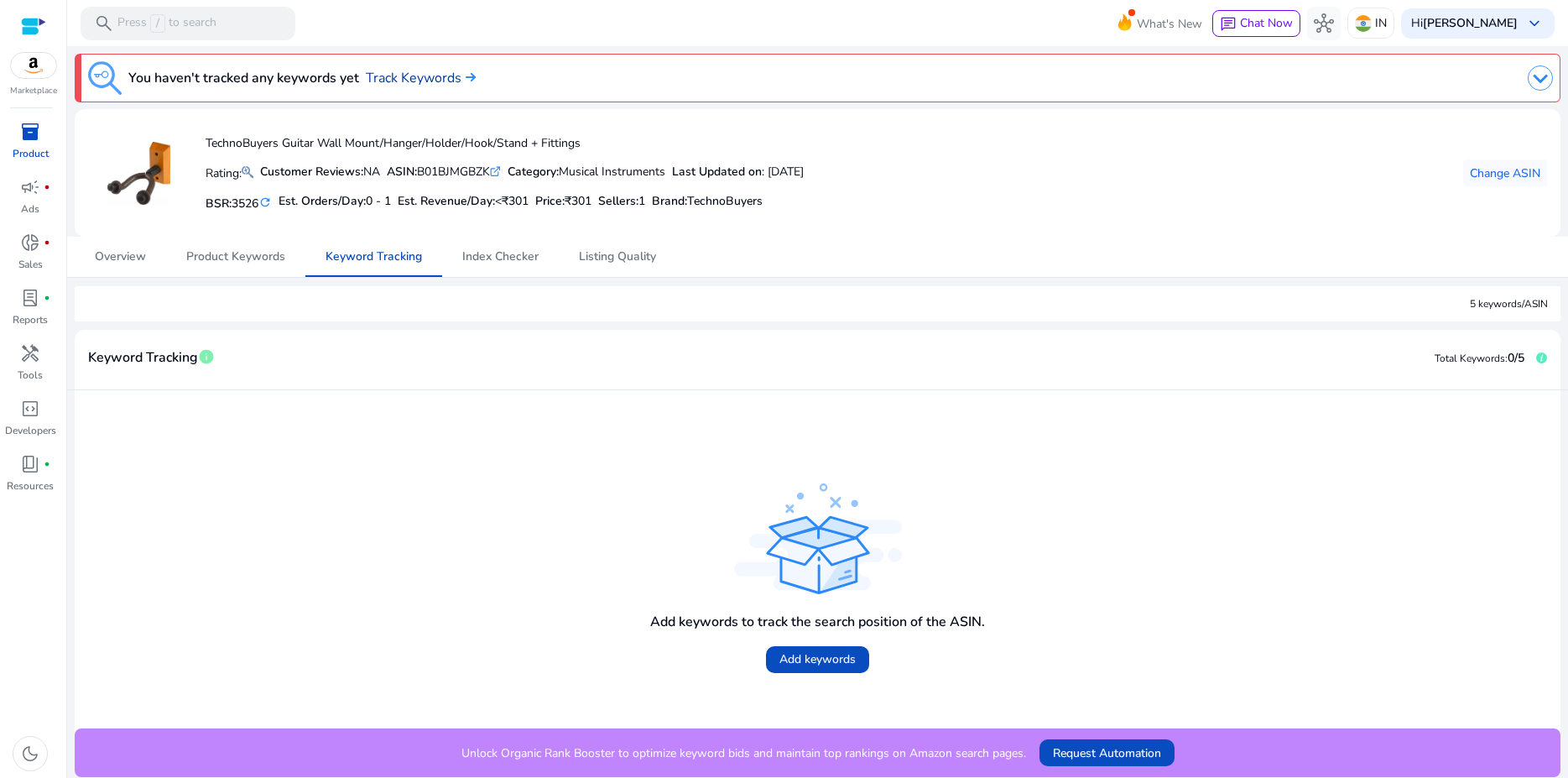
click at [411, 82] on link "Track Keywords" at bounding box center [420, 79] width 110 height 21
click at [246, 265] on span "Product Keywords" at bounding box center [236, 256] width 99 height 40
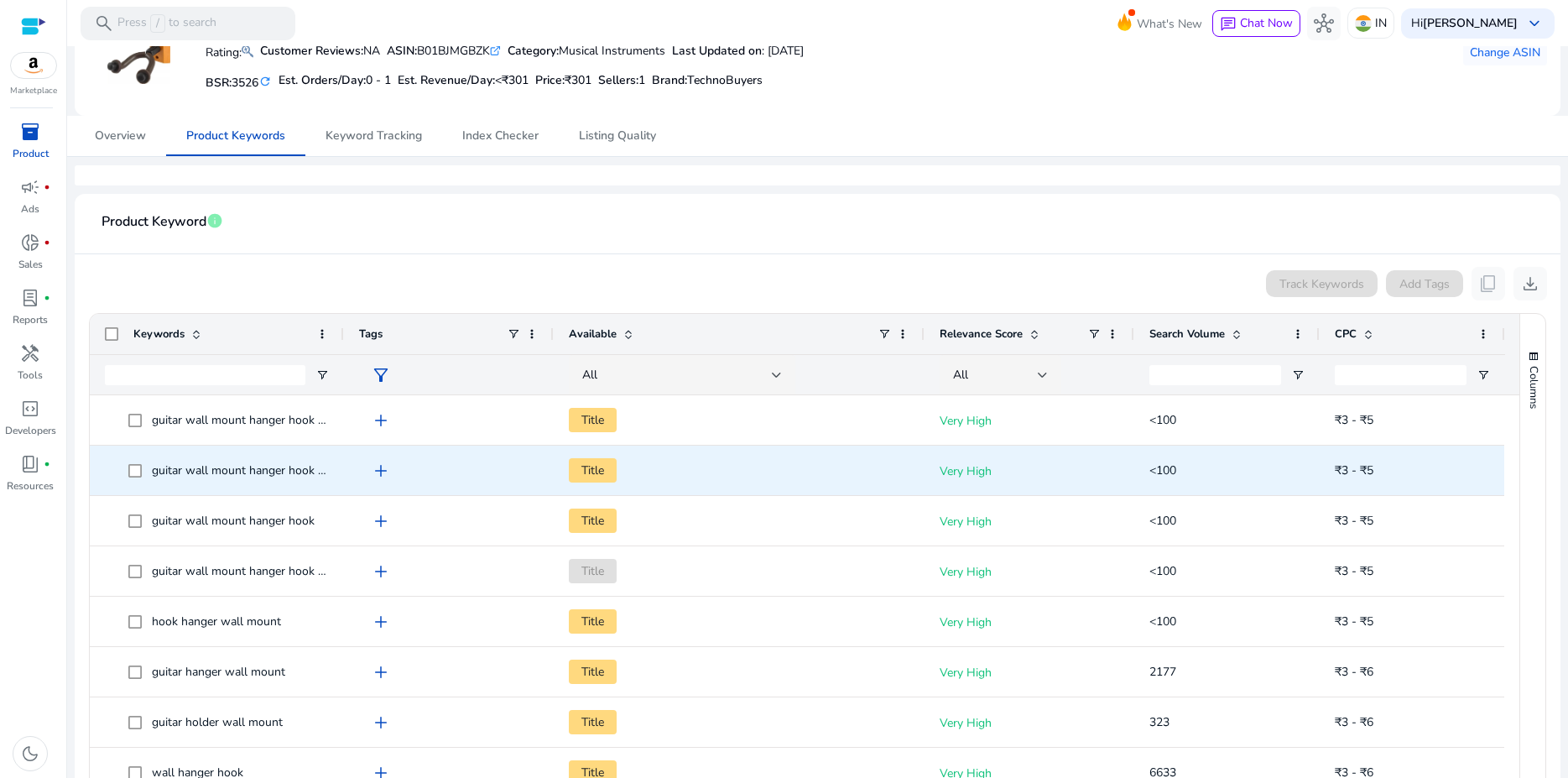
scroll to position [221, 0]
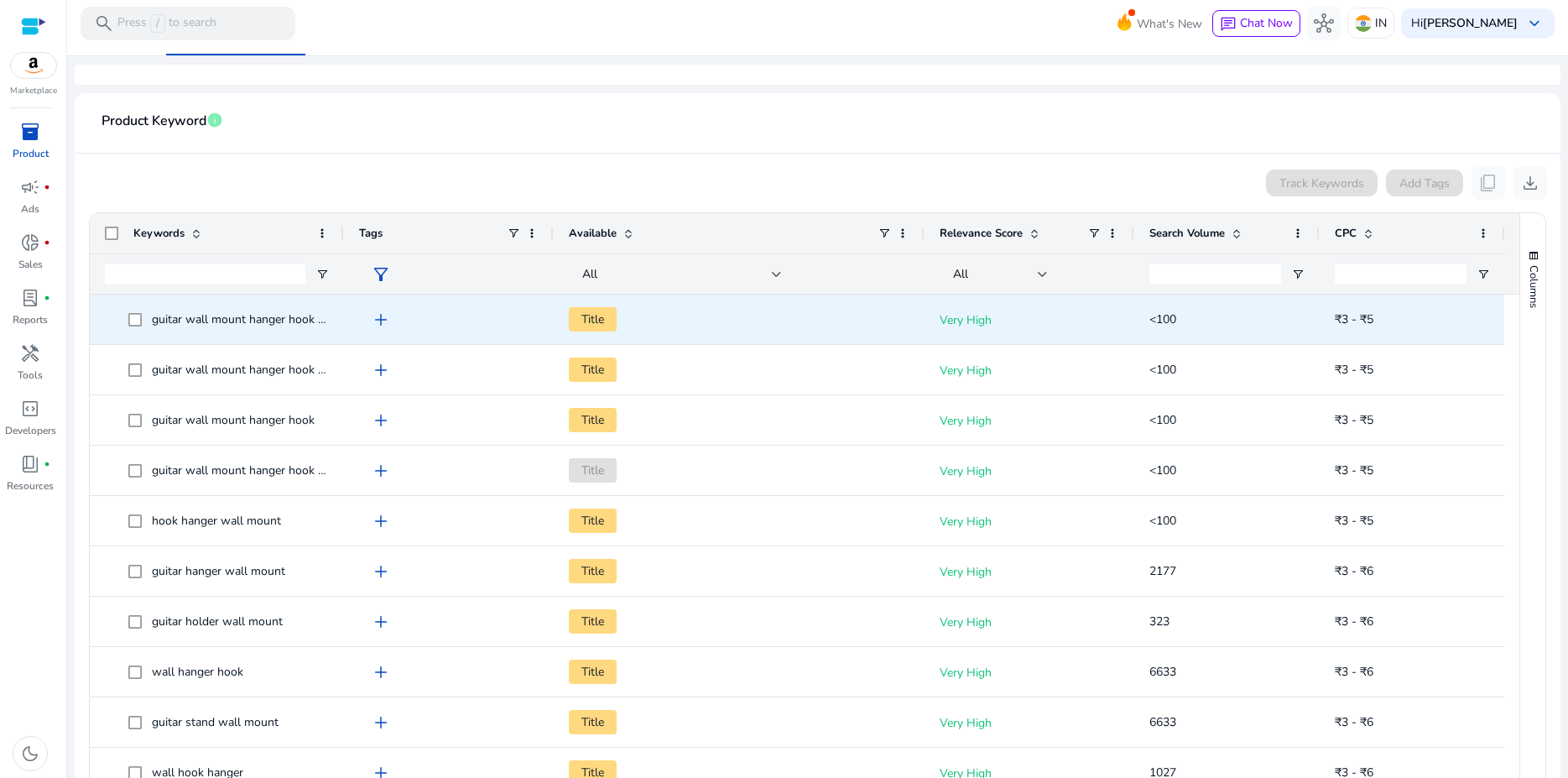
click at [380, 321] on span "add" at bounding box center [381, 320] width 21 height 21
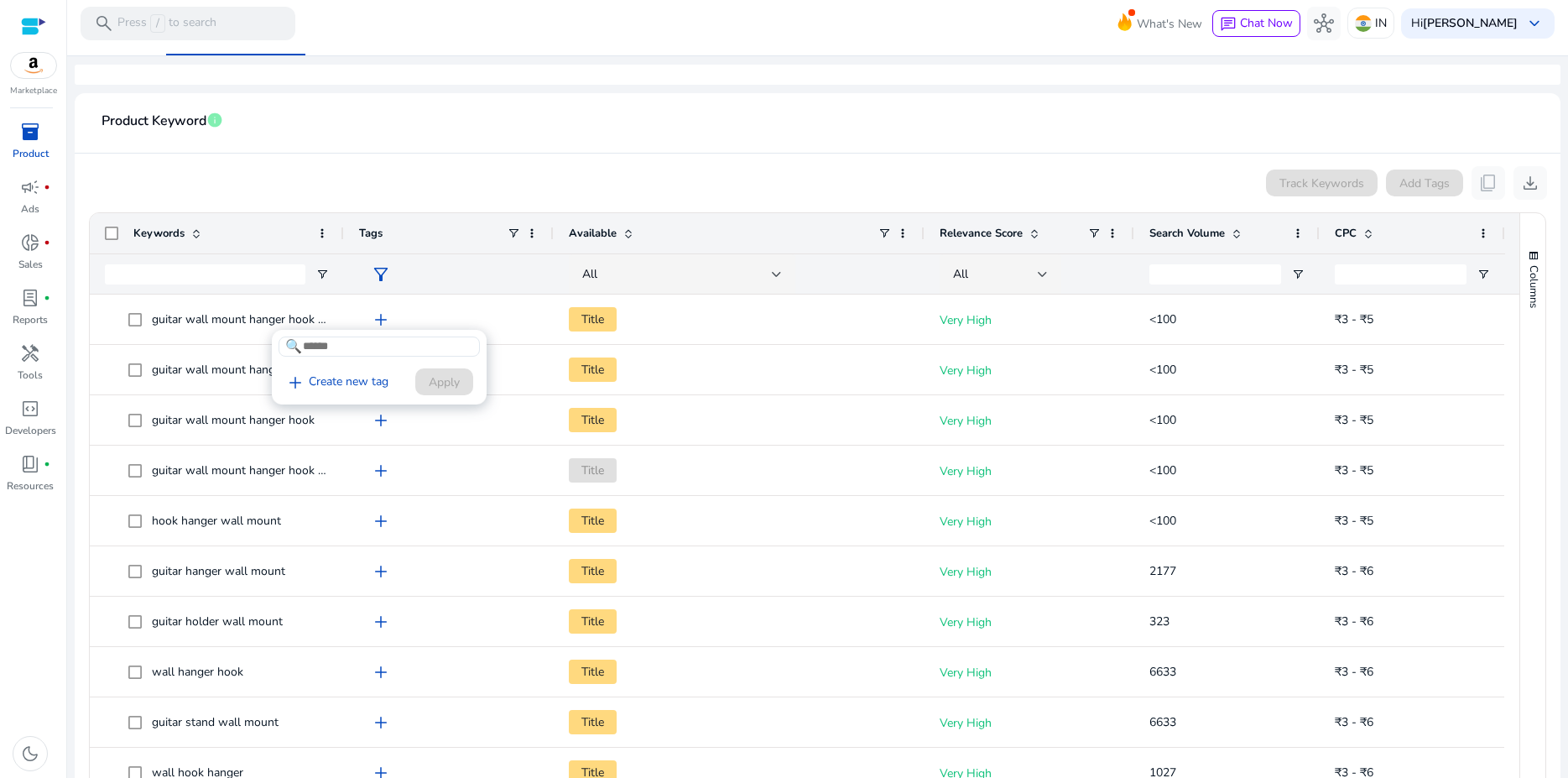
click at [479, 314] on div at bounding box center [784, 389] width 1568 height 778
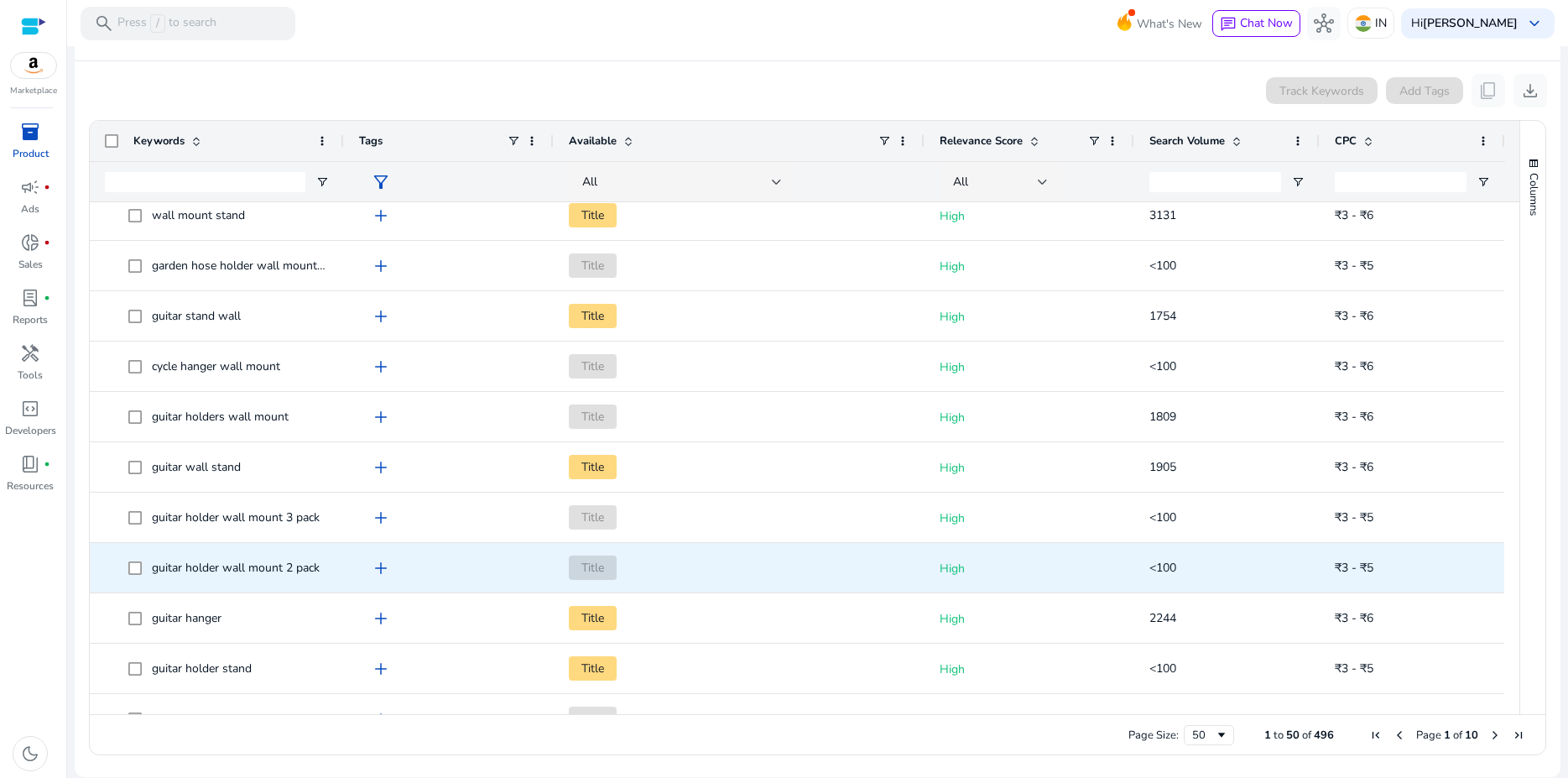
scroll to position [1999, 0]
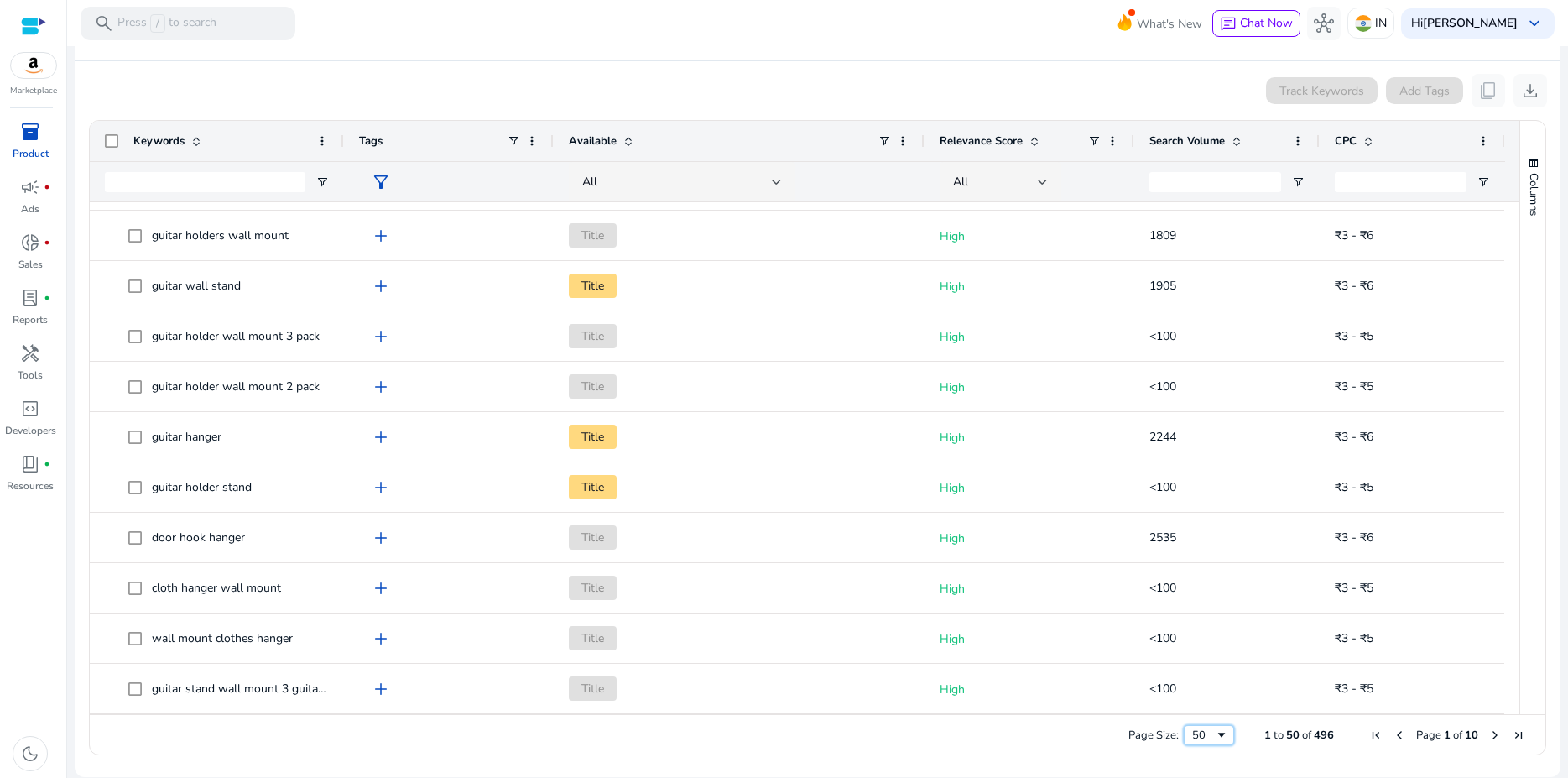
click at [1214, 734] on span "Page Size" at bounding box center [1221, 735] width 14 height 14
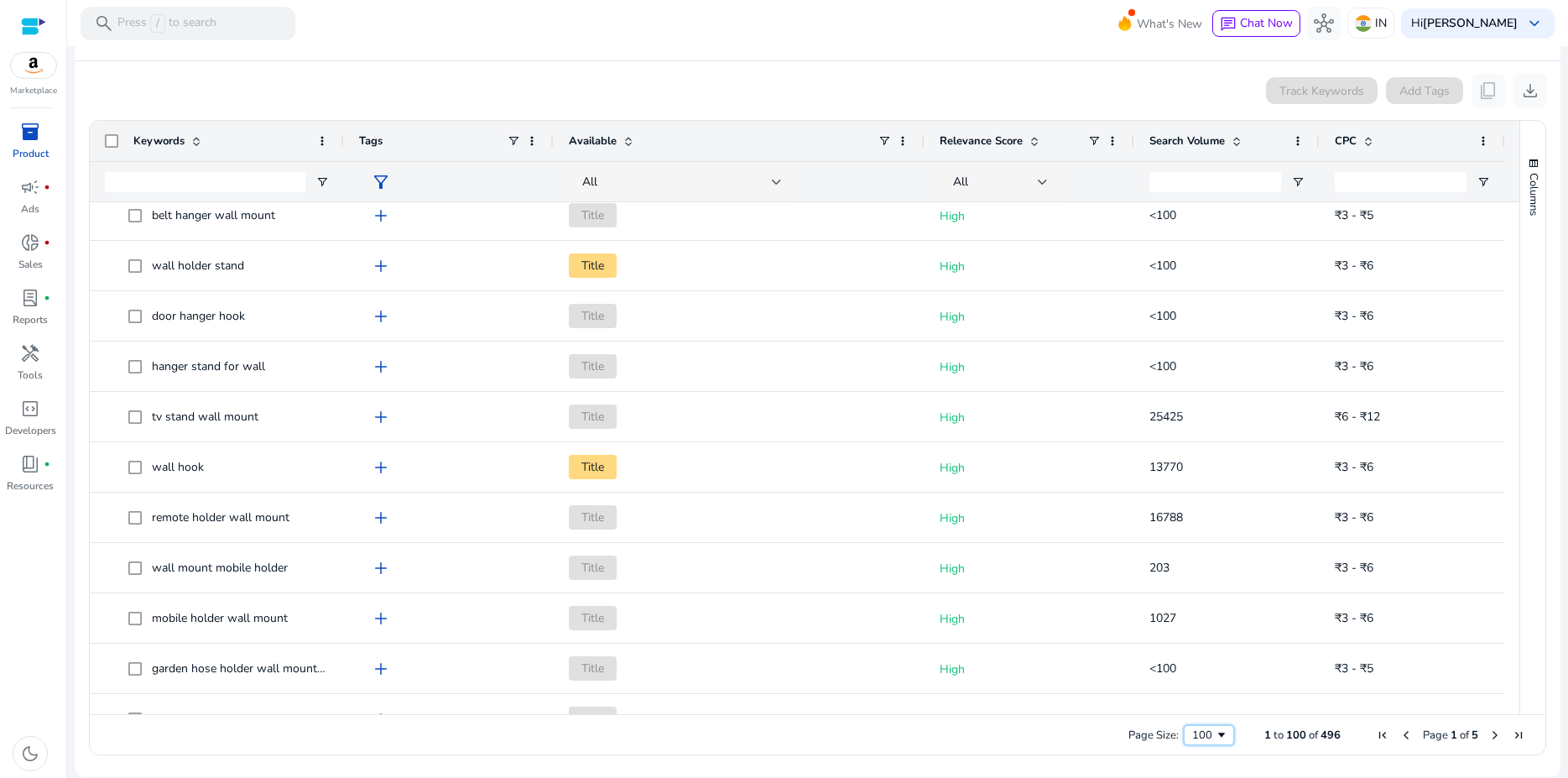
click at [1198, 738] on div "100" at bounding box center [1203, 735] width 23 height 15
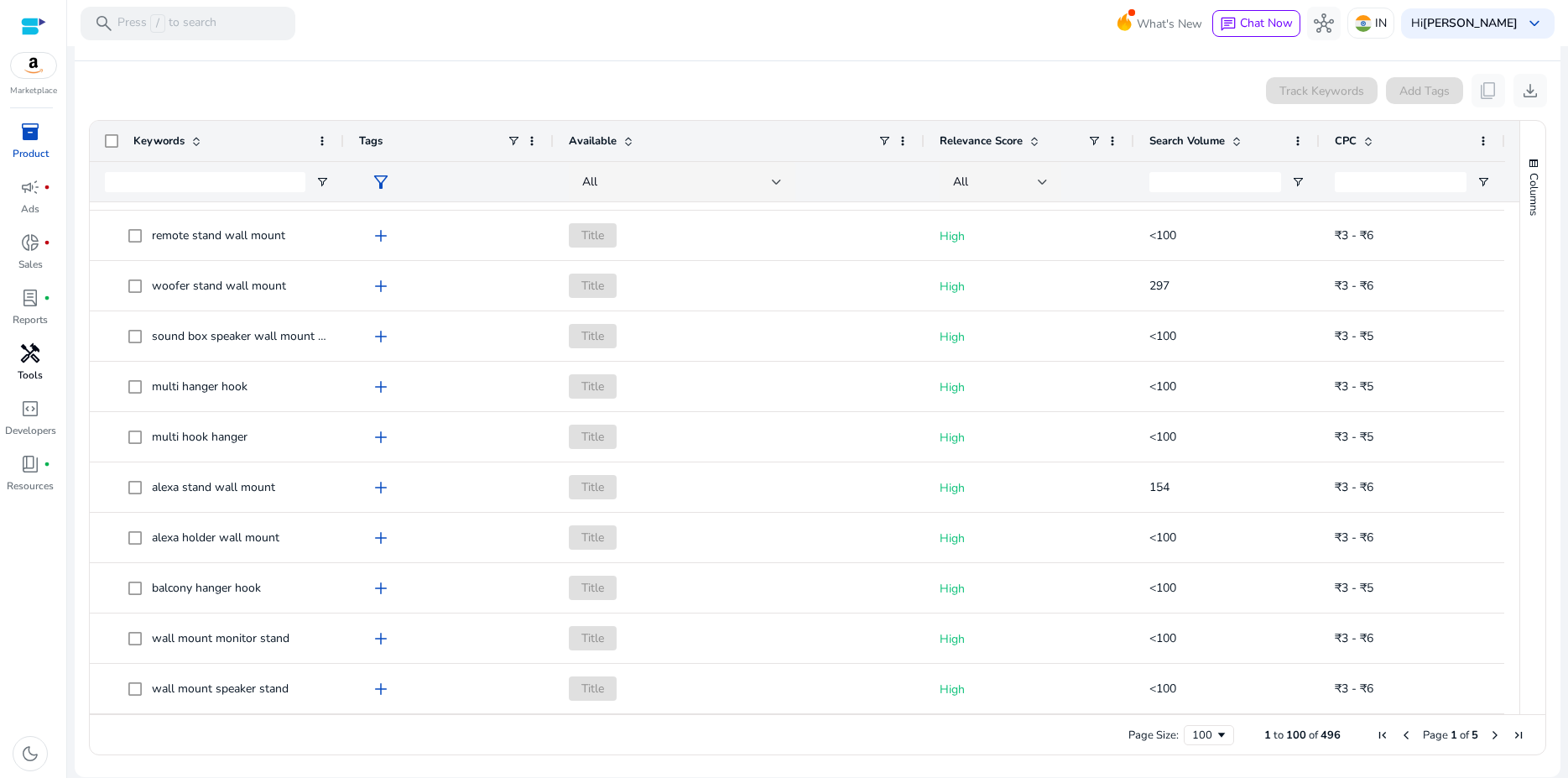
click at [26, 368] on p "Tools" at bounding box center [30, 375] width 25 height 15
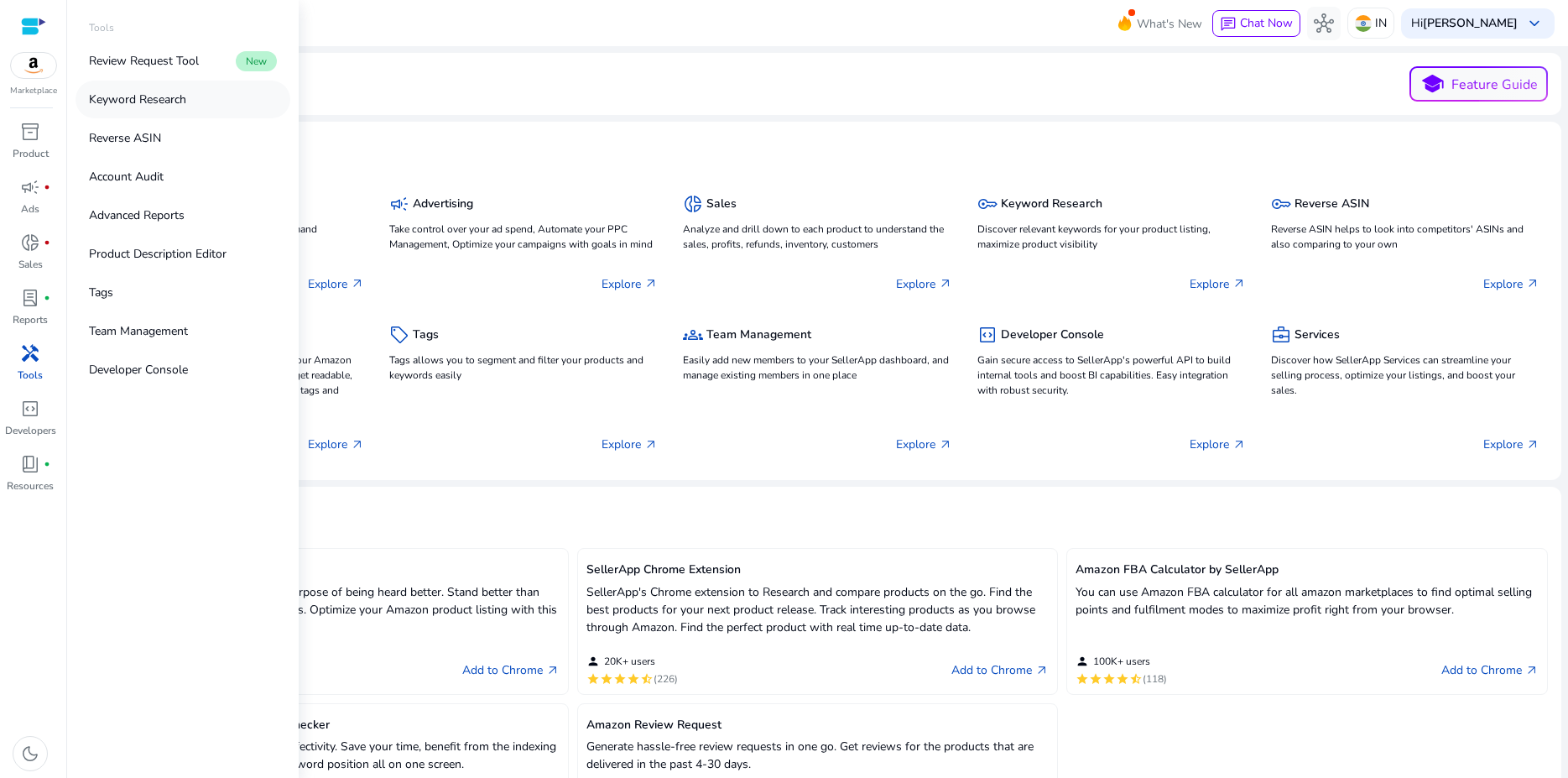
click at [155, 99] on p "Keyword Research" at bounding box center [138, 99] width 97 height 18
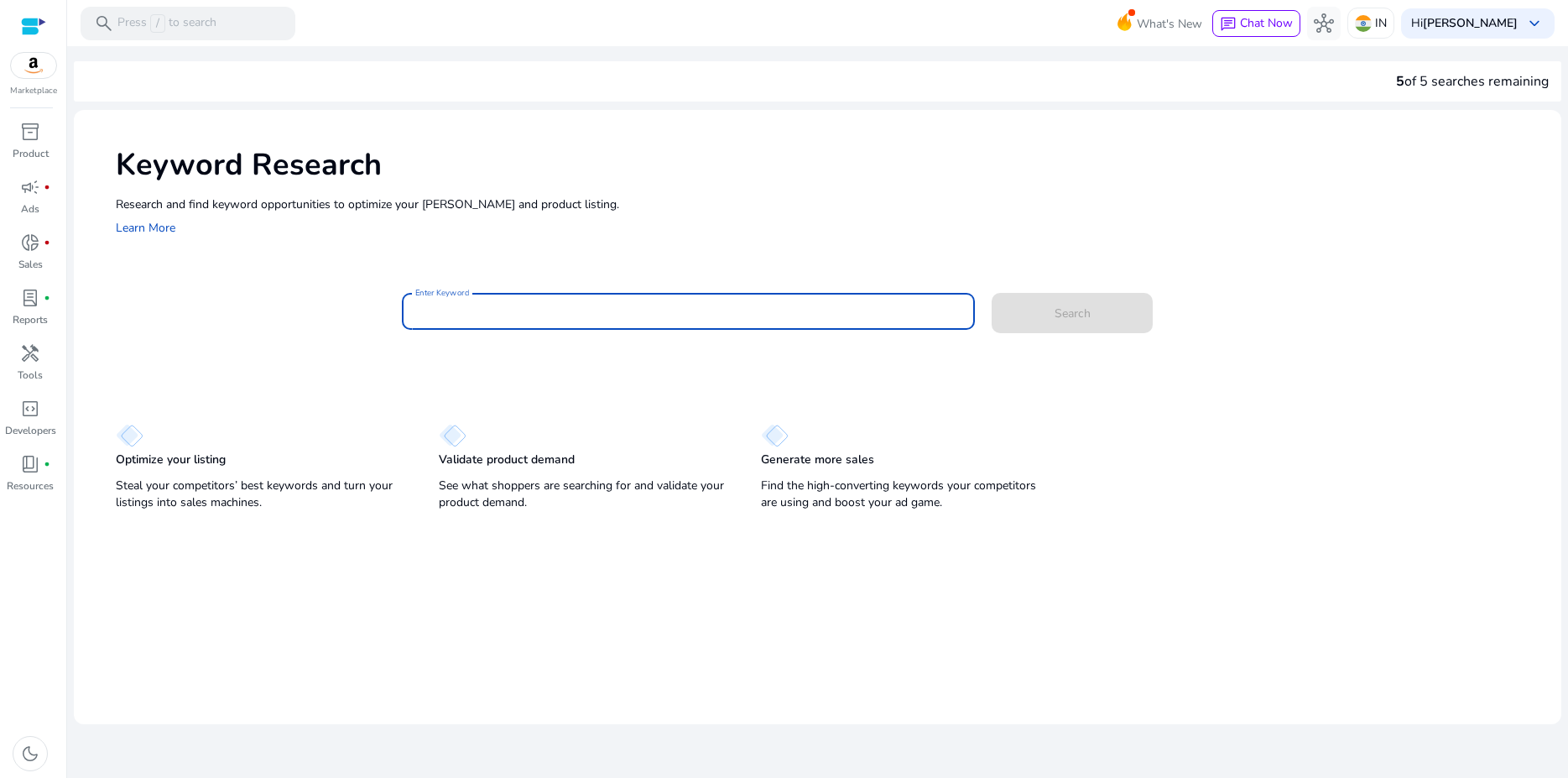
click at [520, 305] on input "Enter Keyword" at bounding box center [688, 311] width 546 height 19
click at [991, 293] on button "Search" at bounding box center [1072, 313] width 161 height 40
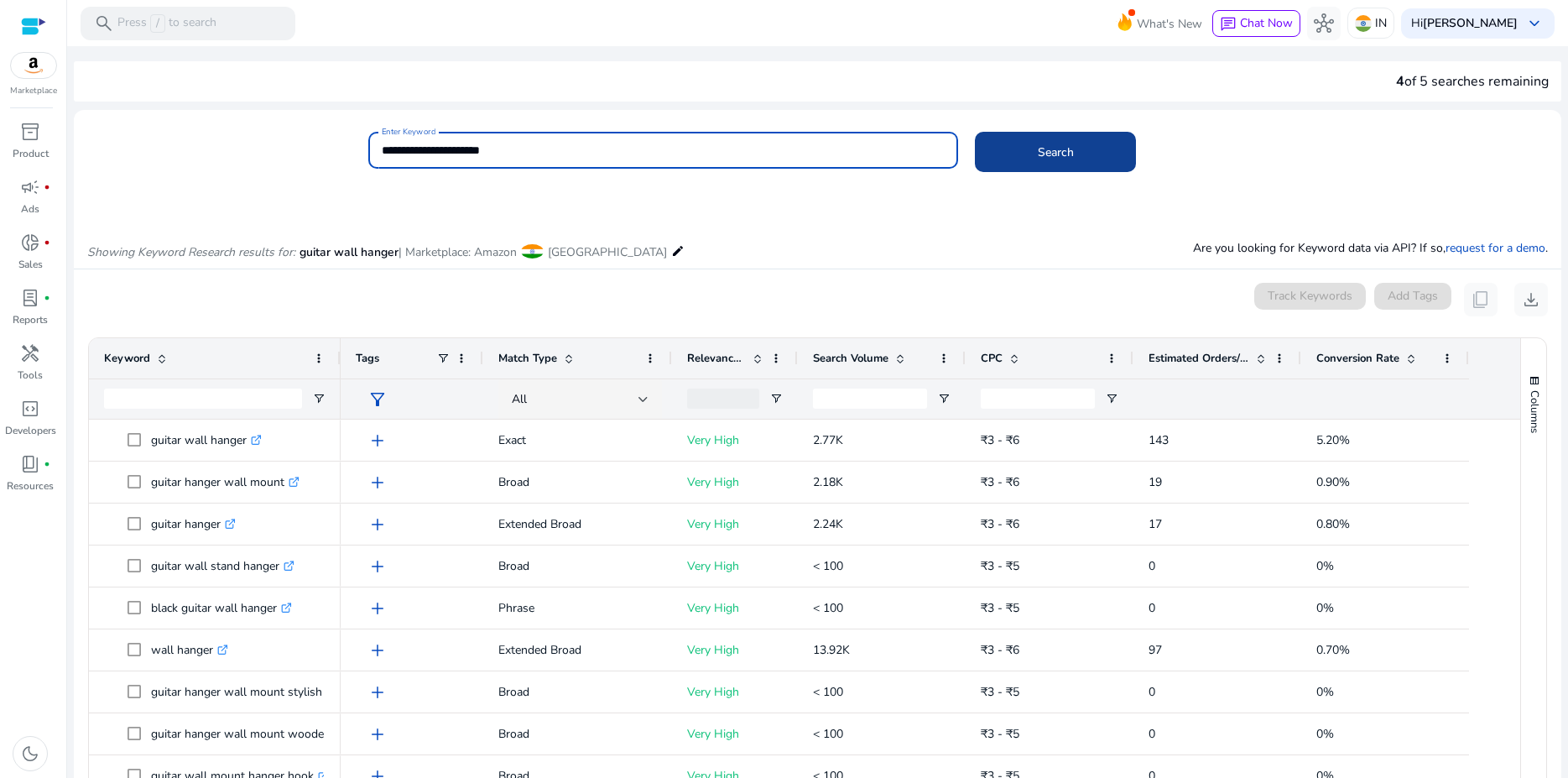
type input "**********"
click at [1048, 139] on span at bounding box center [1055, 151] width 161 height 40
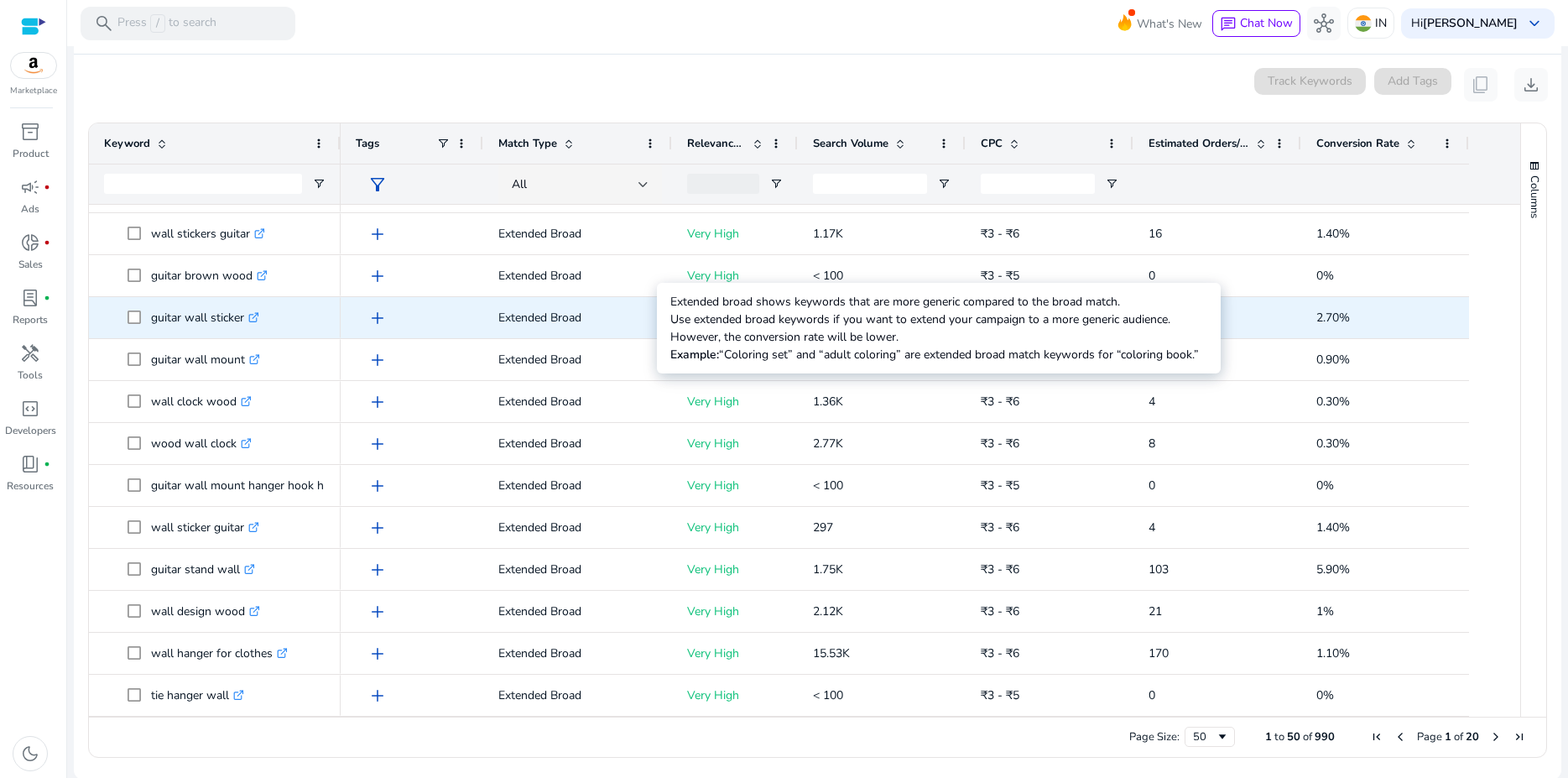
scroll to position [216, 0]
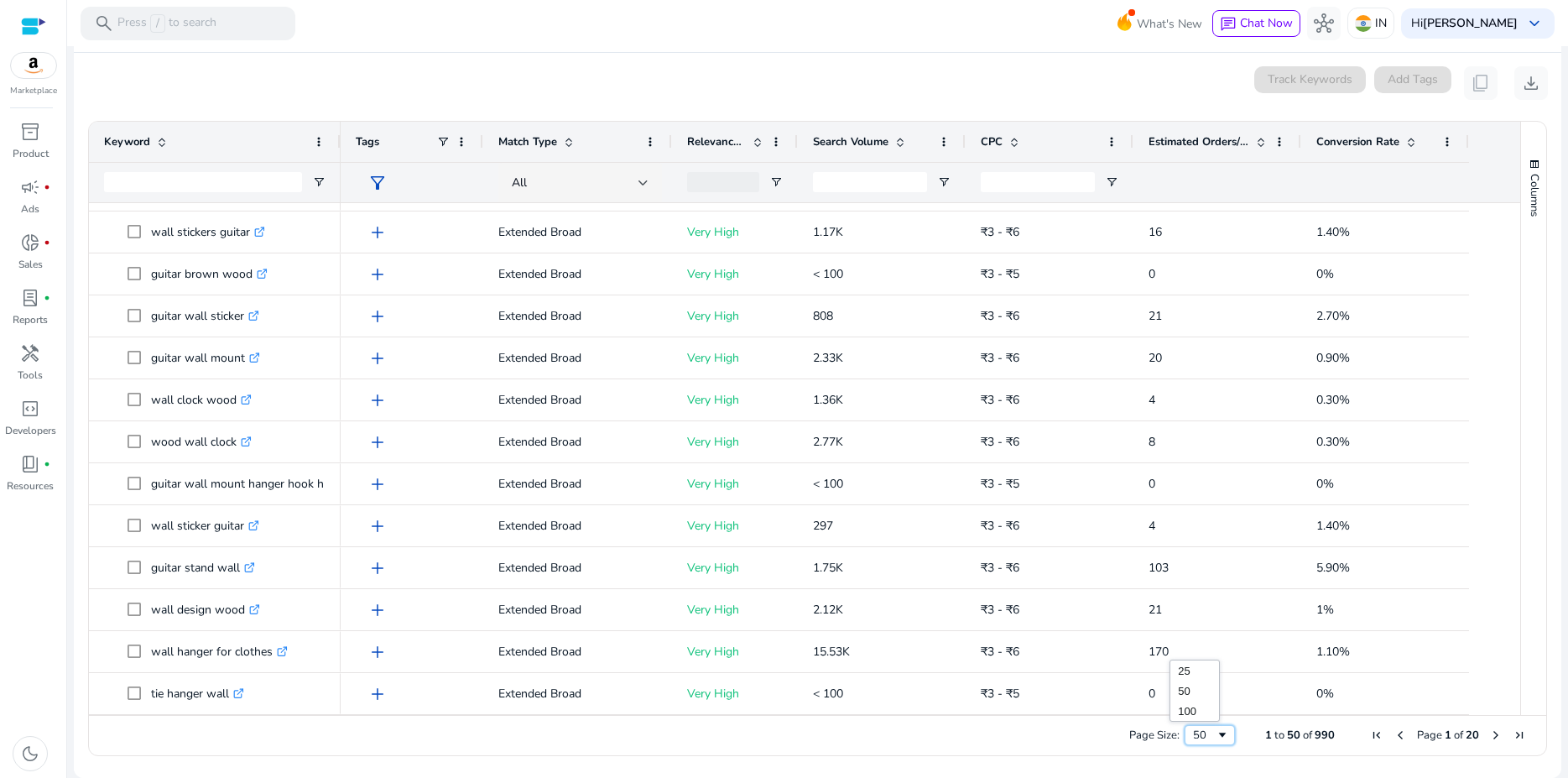
click at [1215, 732] on span "Page Size" at bounding box center [1222, 735] width 14 height 14
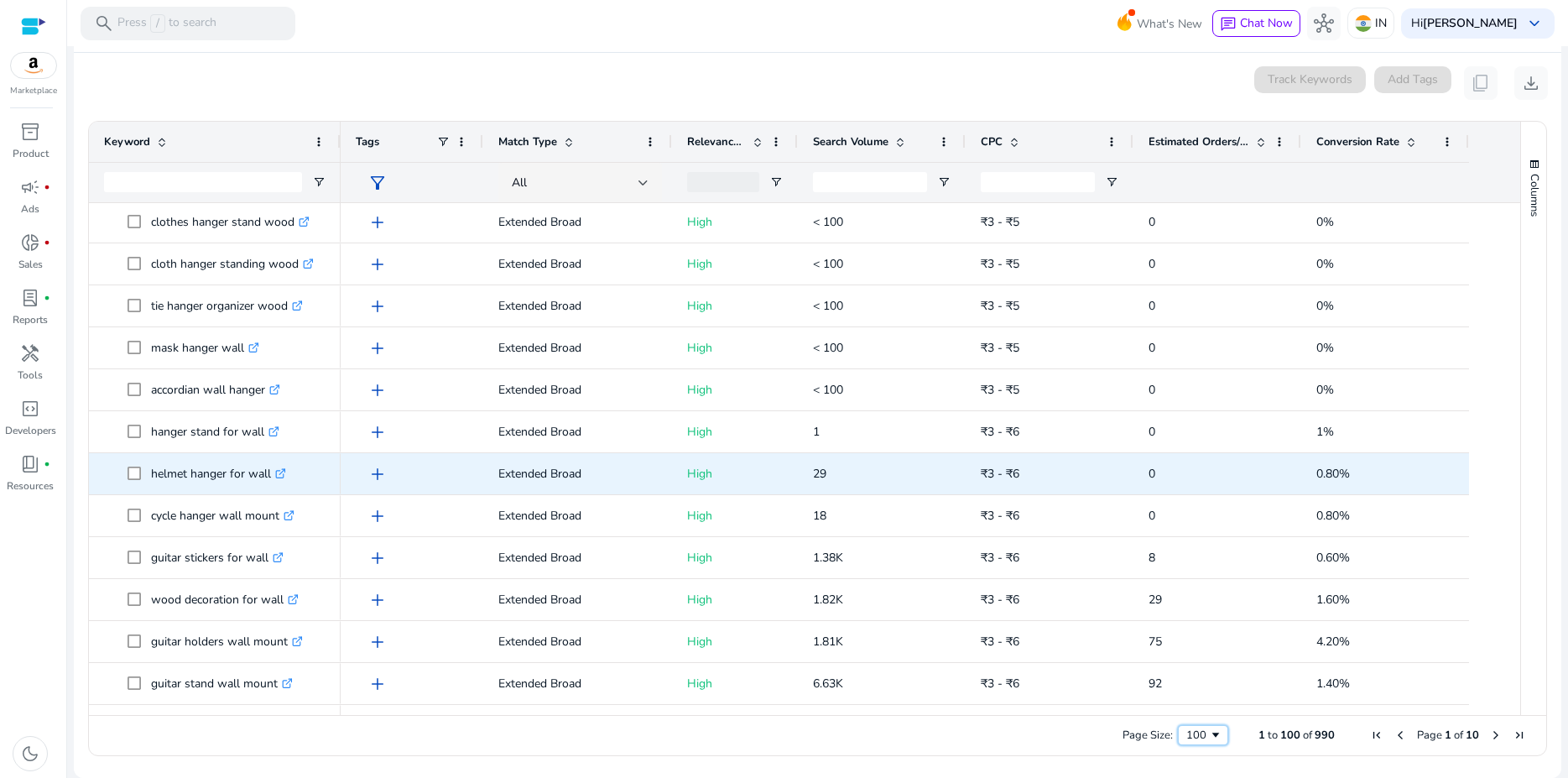
scroll to position [3218, 0]
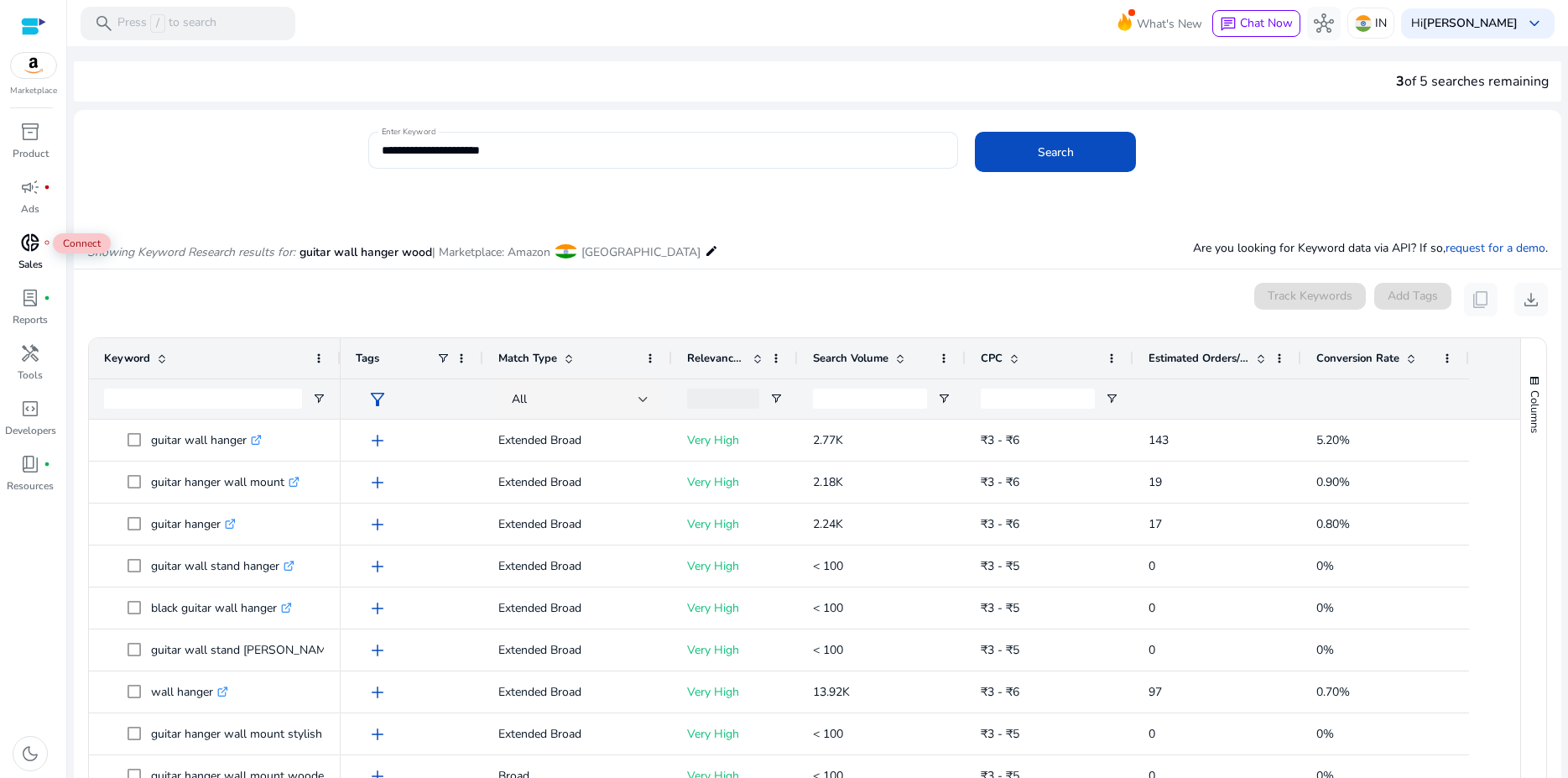
click at [22, 250] on span "donut_small" at bounding box center [31, 243] width 21 height 21
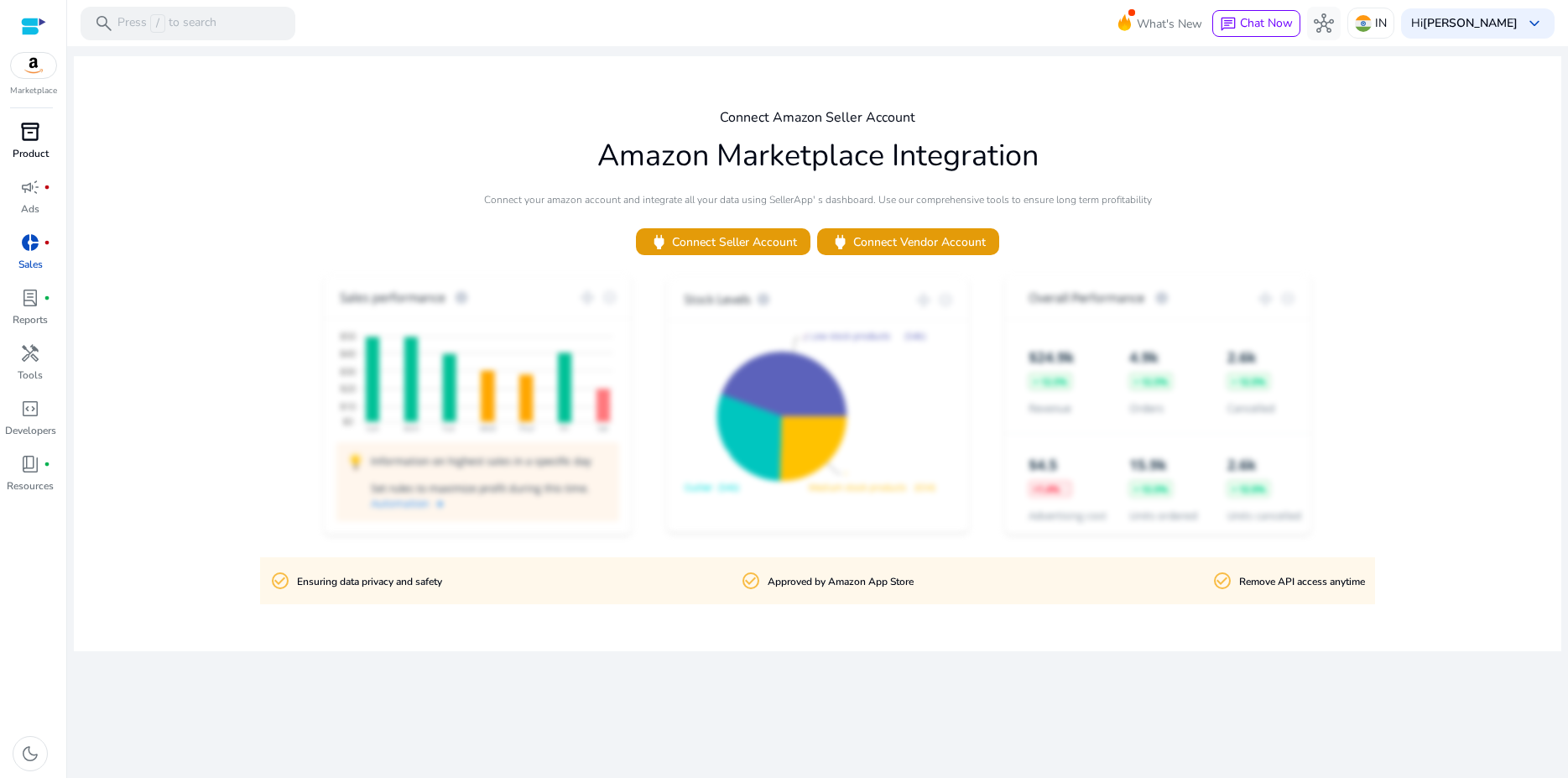
click at [21, 146] on p "Product" at bounding box center [31, 154] width 36 height 15
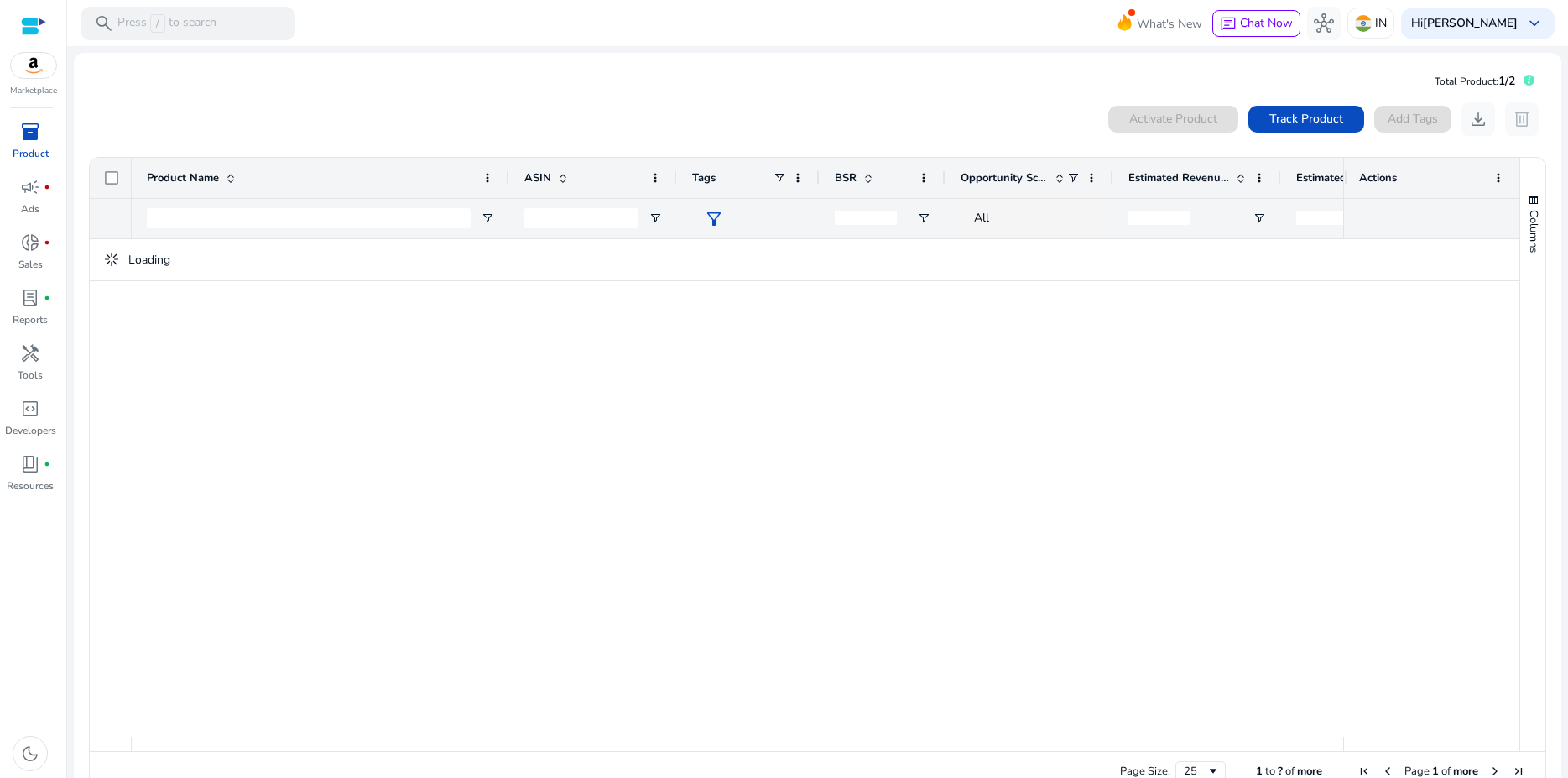
click at [23, 146] on p "Product" at bounding box center [31, 154] width 36 height 15
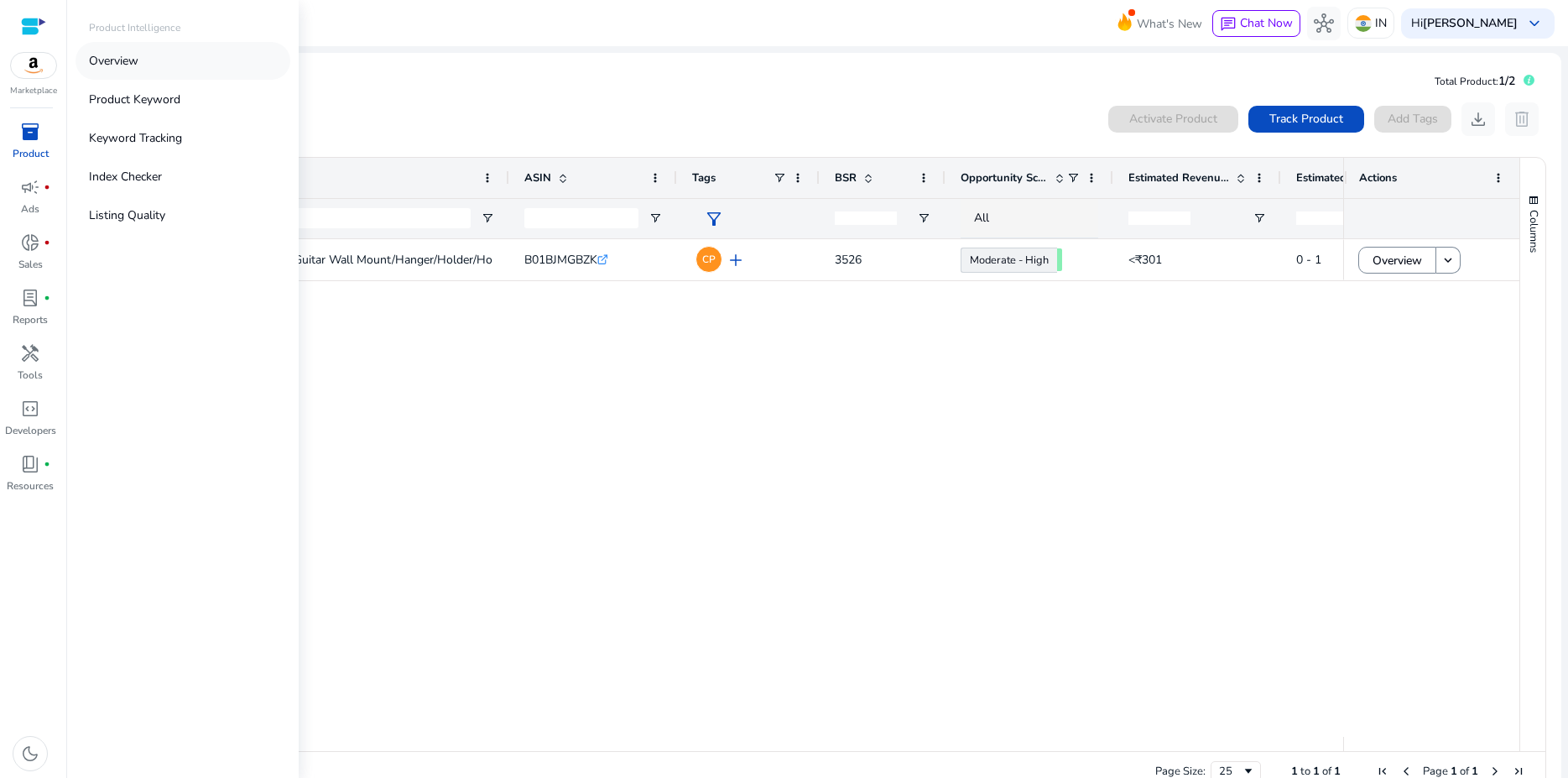
click at [111, 68] on p "Overview" at bounding box center [114, 61] width 50 height 18
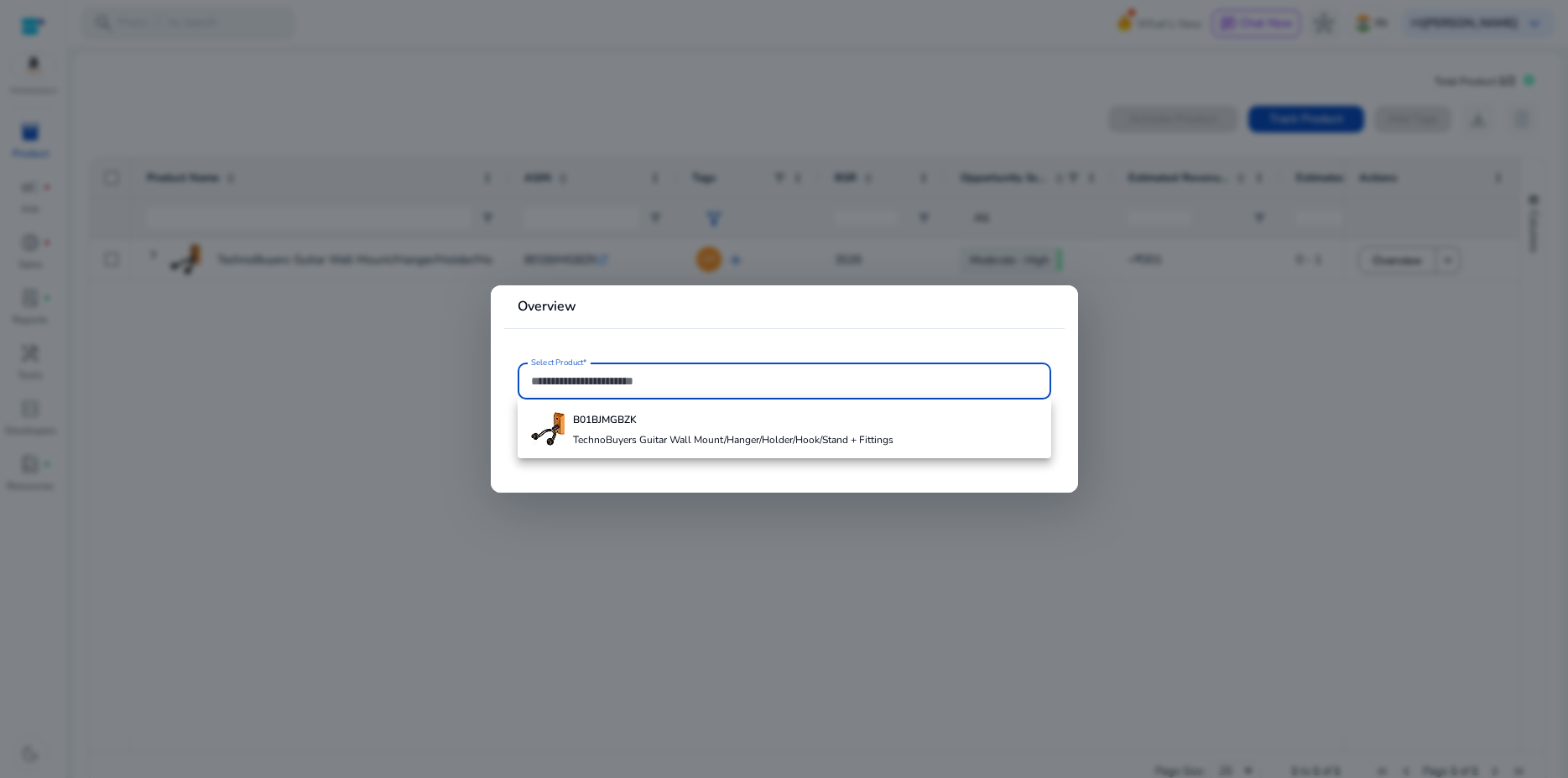
click at [648, 383] on input "Select Product*" at bounding box center [784, 381] width 507 height 19
paste input "**********"
click at [637, 421] on b "B01BJMGBZK" at bounding box center [604, 420] width 64 height 14
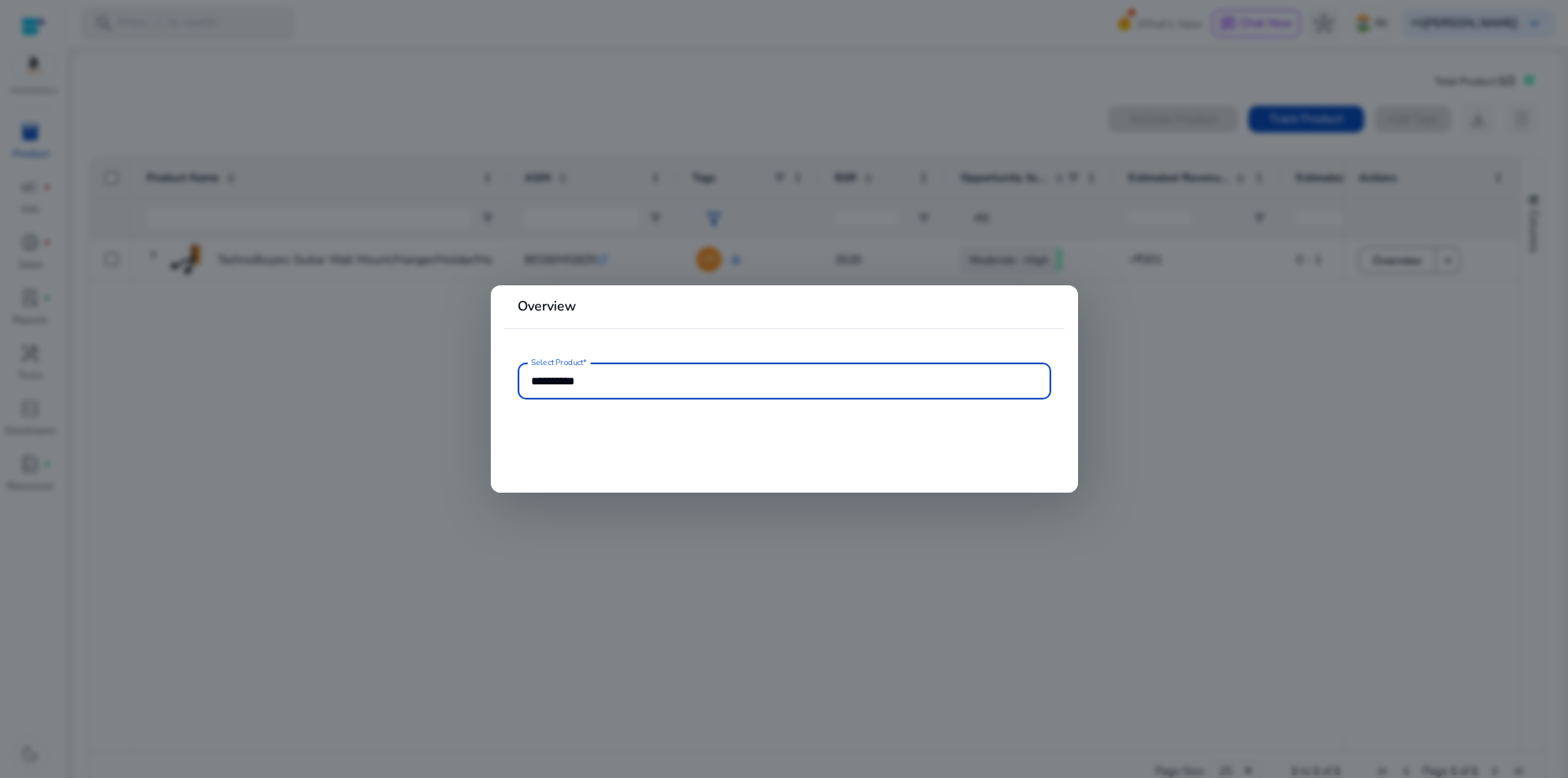
type input "**********"
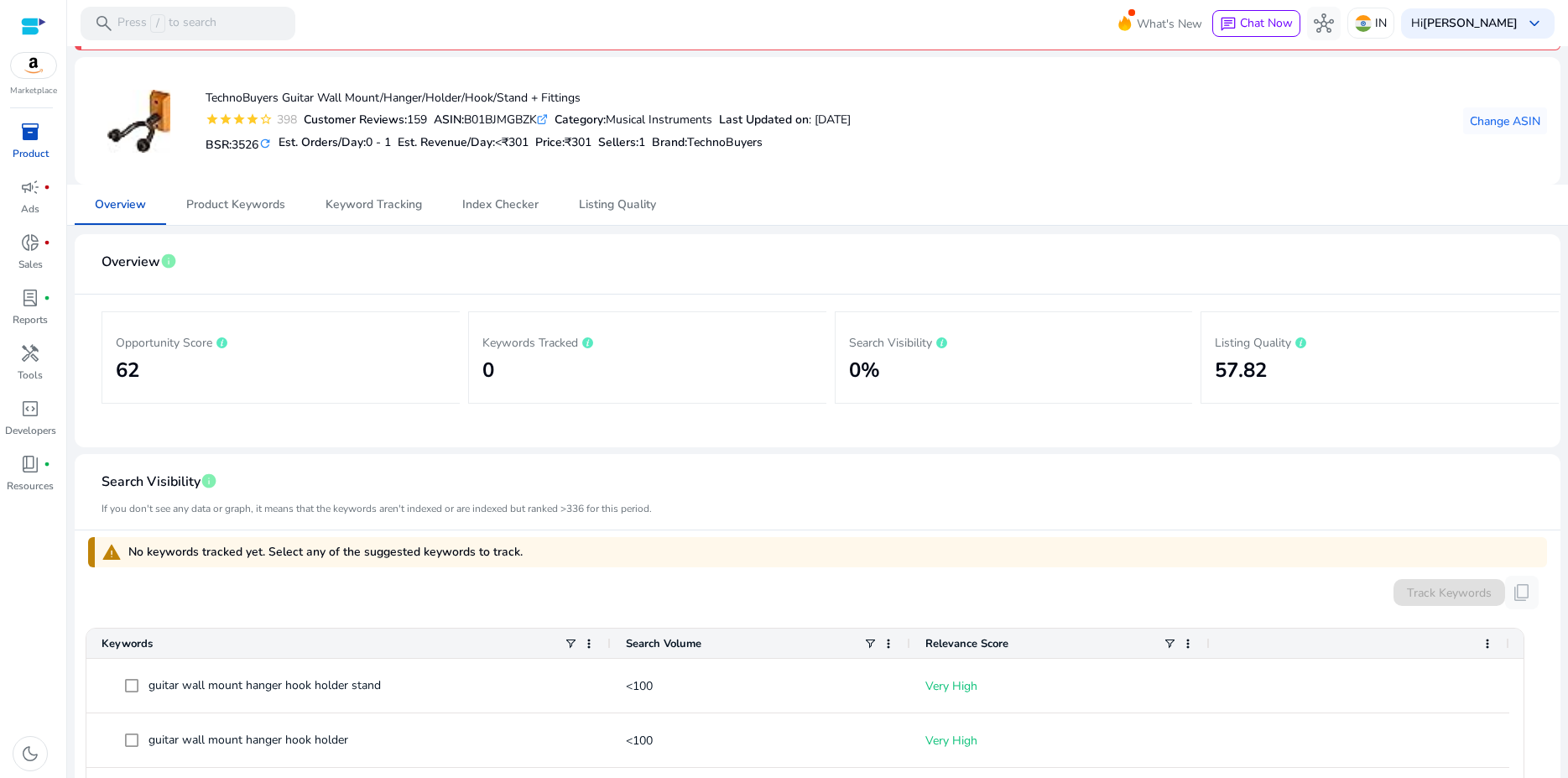
scroll to position [19, 0]
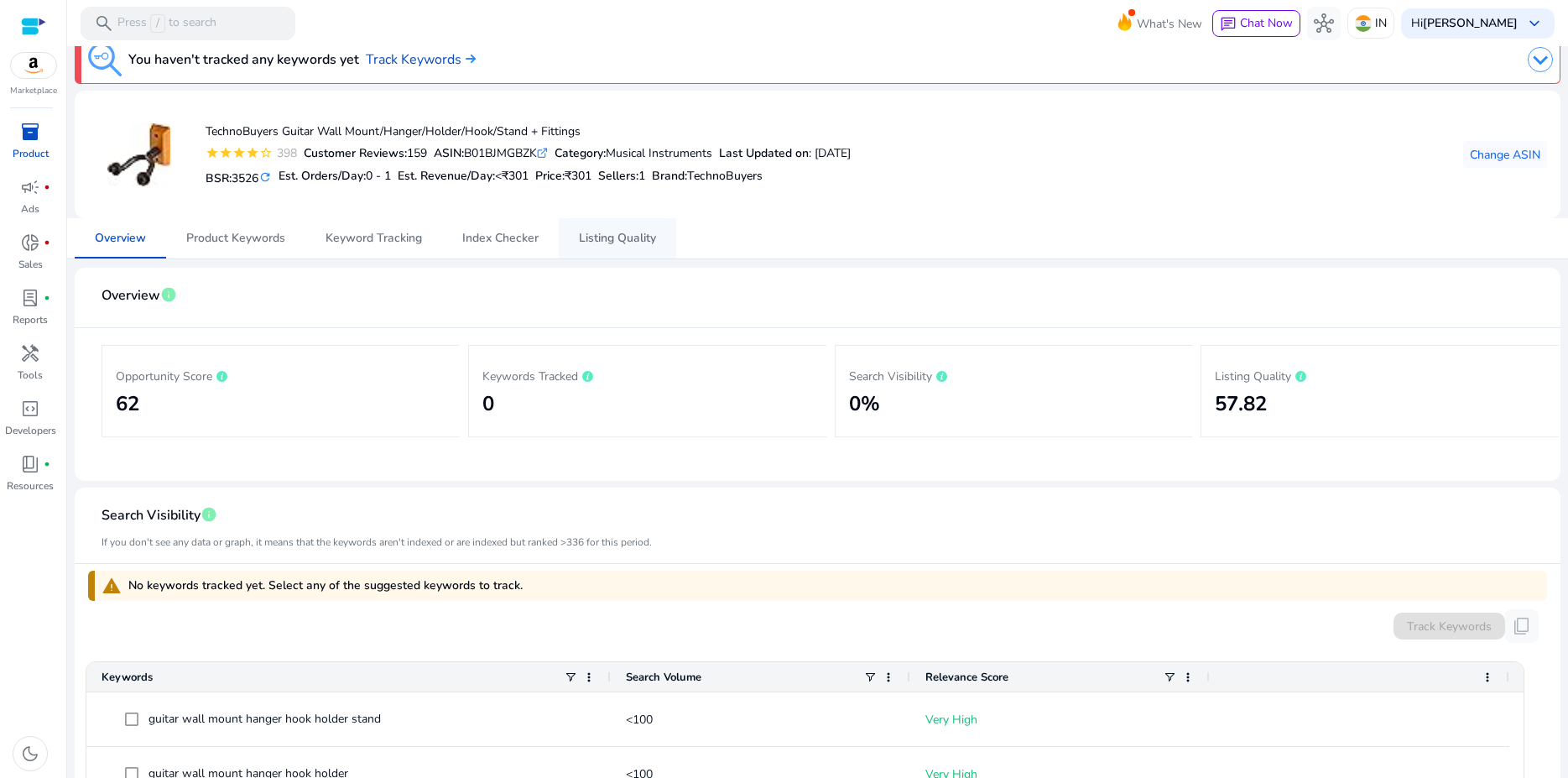
click at [608, 238] on span "Listing Quality" at bounding box center [617, 239] width 77 height 12
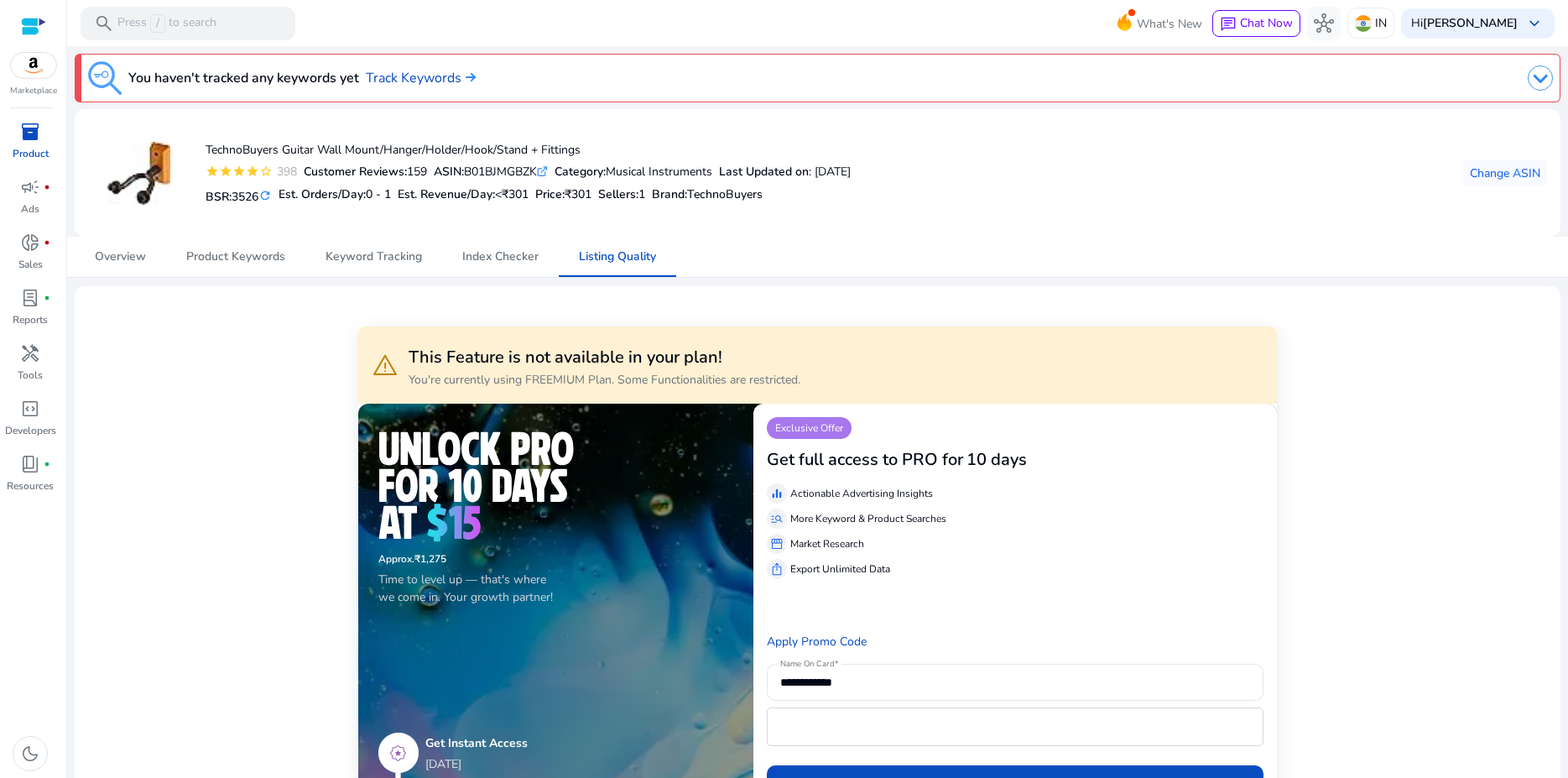
click at [9, 138] on div "inventory_2" at bounding box center [30, 131] width 47 height 27
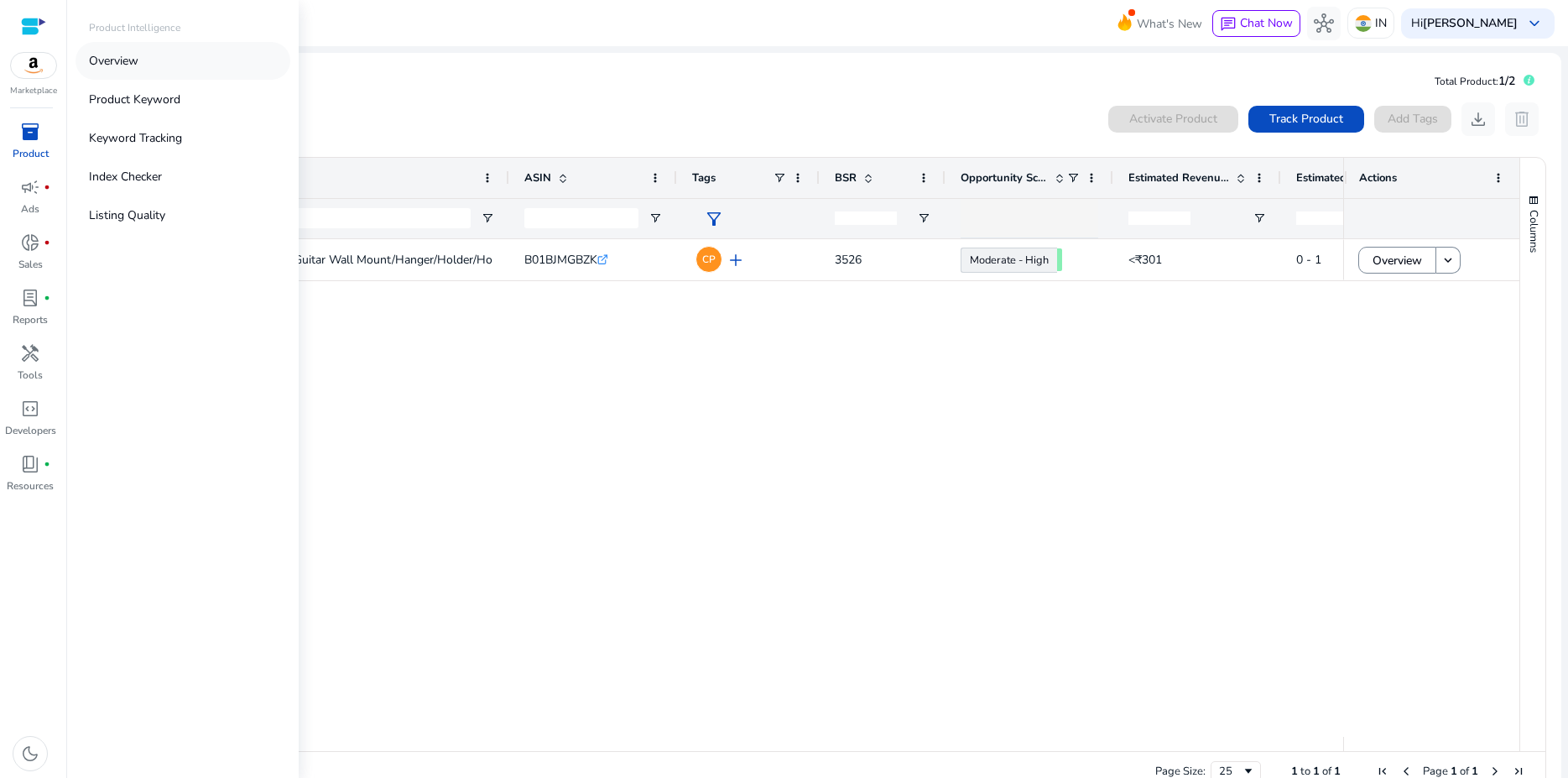
click at [134, 68] on p "Overview" at bounding box center [114, 61] width 50 height 18
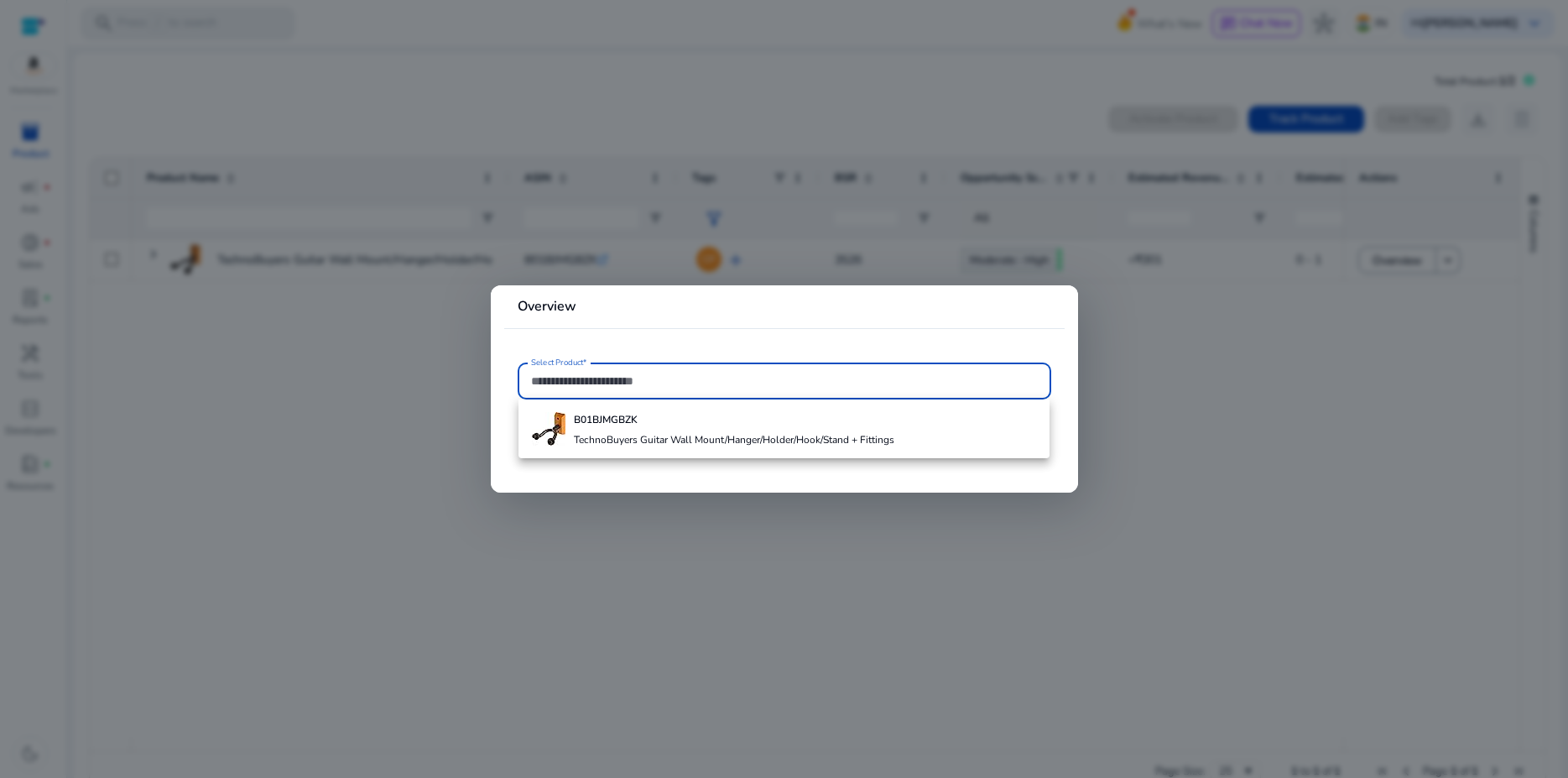
click at [654, 380] on input "Select Product*" at bounding box center [784, 381] width 507 height 19
paste input "**********"
click at [659, 380] on input "**********" at bounding box center [784, 381] width 507 height 19
type input "**********"
click at [1177, 325] on div at bounding box center [784, 389] width 1568 height 778
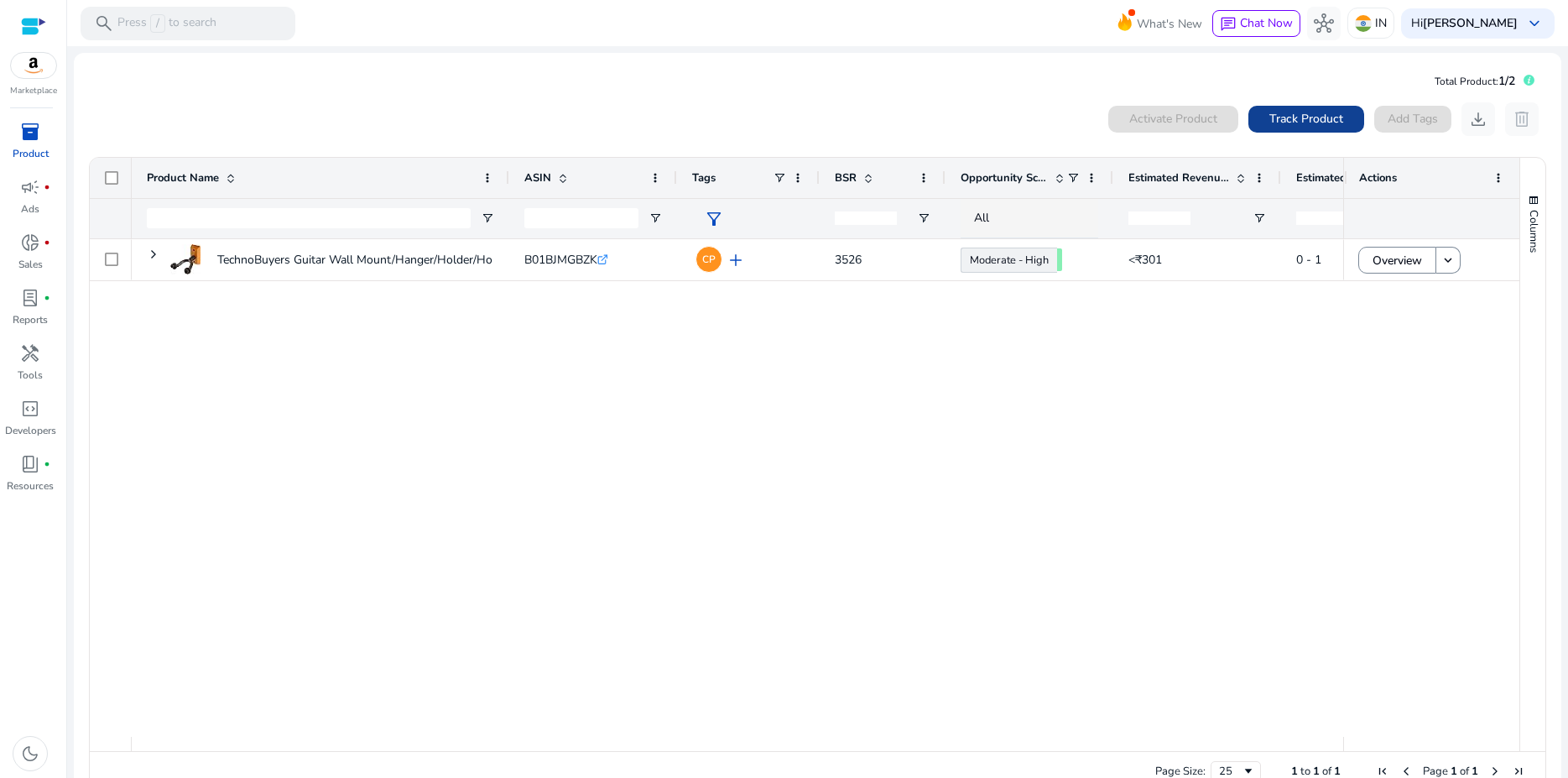
click at [1307, 125] on span "Track Product" at bounding box center [1306, 119] width 73 height 18
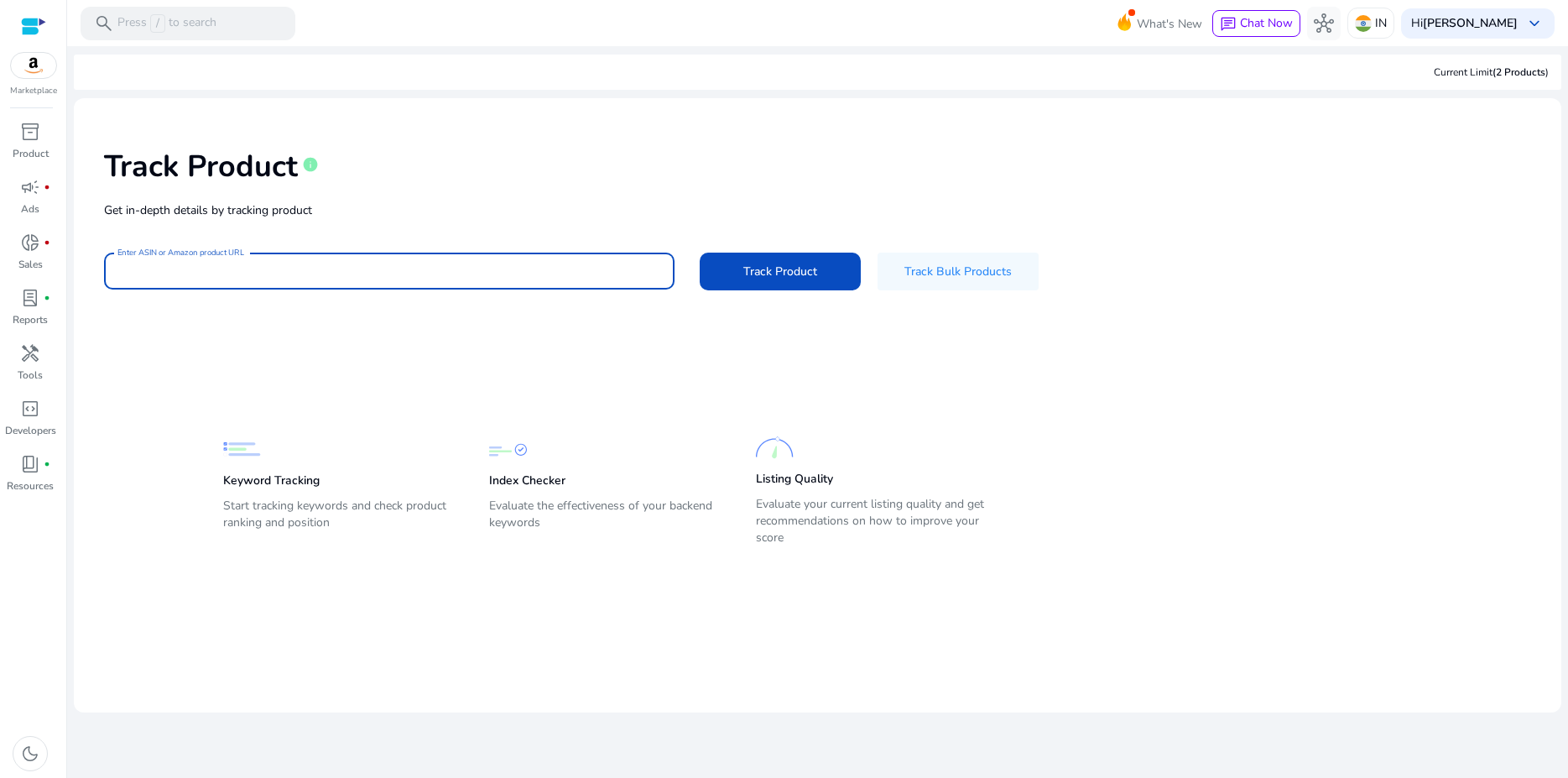
click at [255, 266] on input "Enter ASIN or Amazon product URL" at bounding box center [389, 271] width 543 height 19
paste input "**********"
type input "**********"
click at [748, 274] on span "Track Product" at bounding box center [780, 271] width 73 height 18
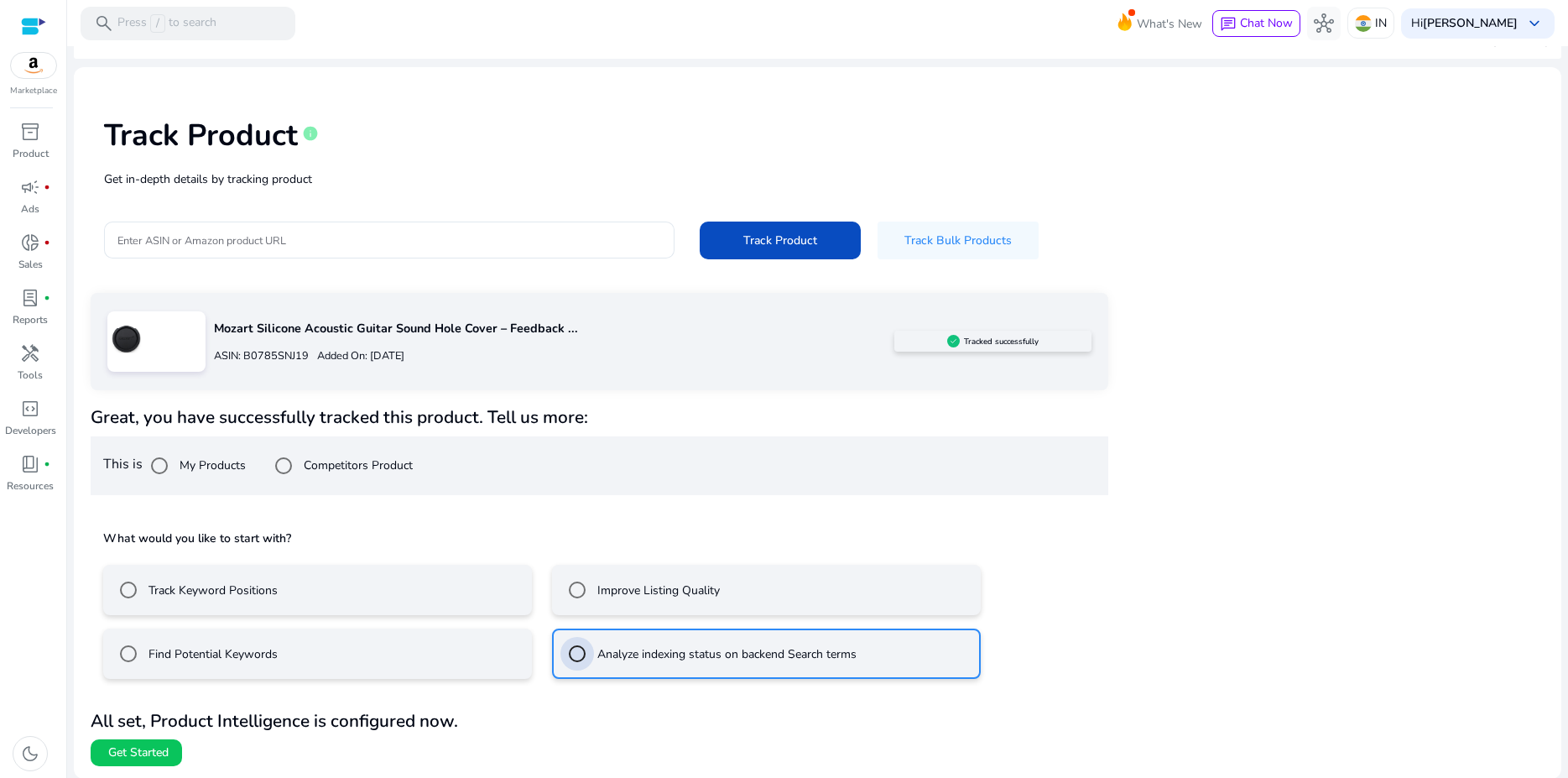
scroll to position [32, 0]
click at [154, 753] on span "Get Started" at bounding box center [138, 752] width 61 height 17
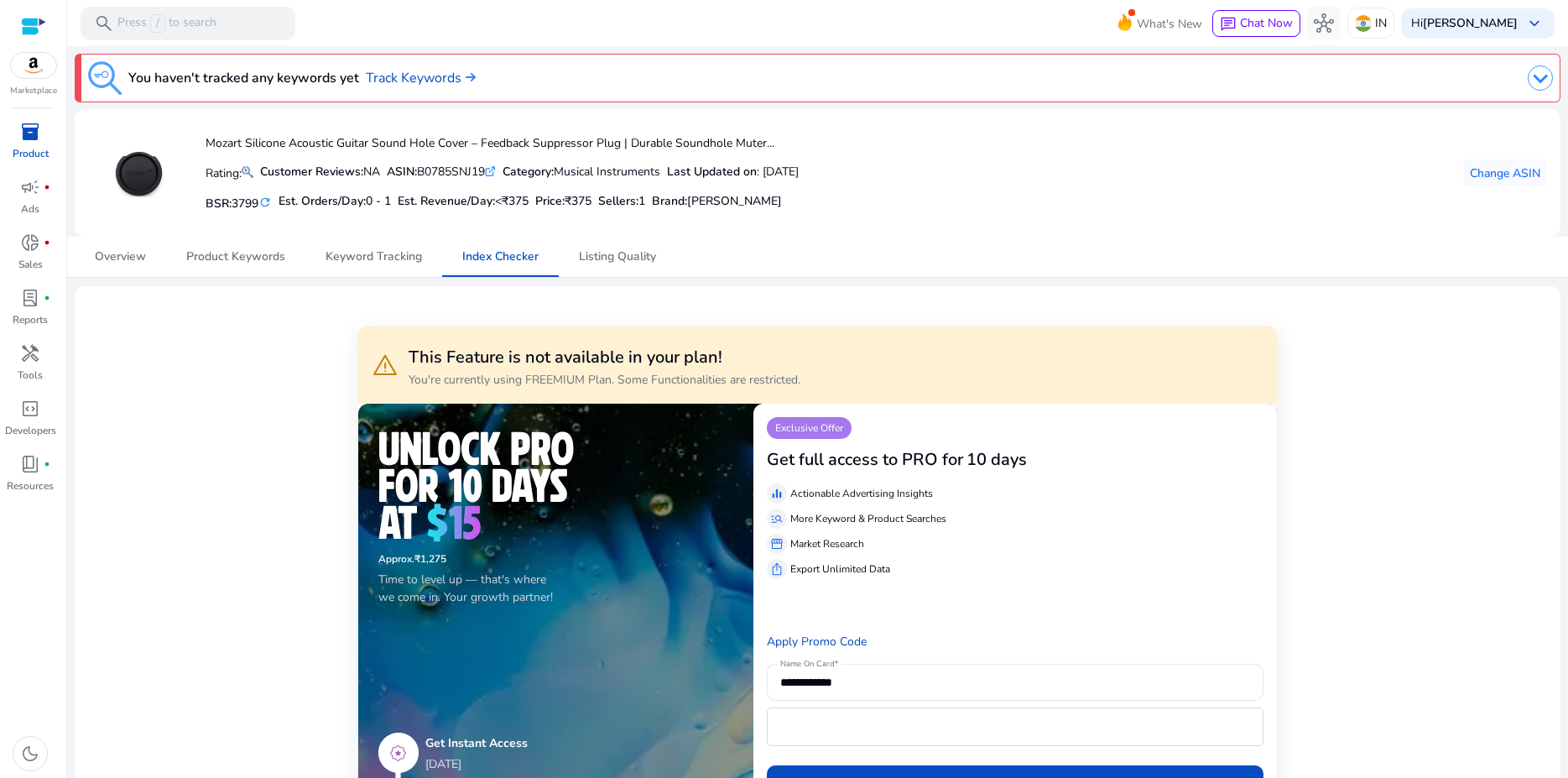
click at [28, 149] on p "Product" at bounding box center [31, 154] width 36 height 15
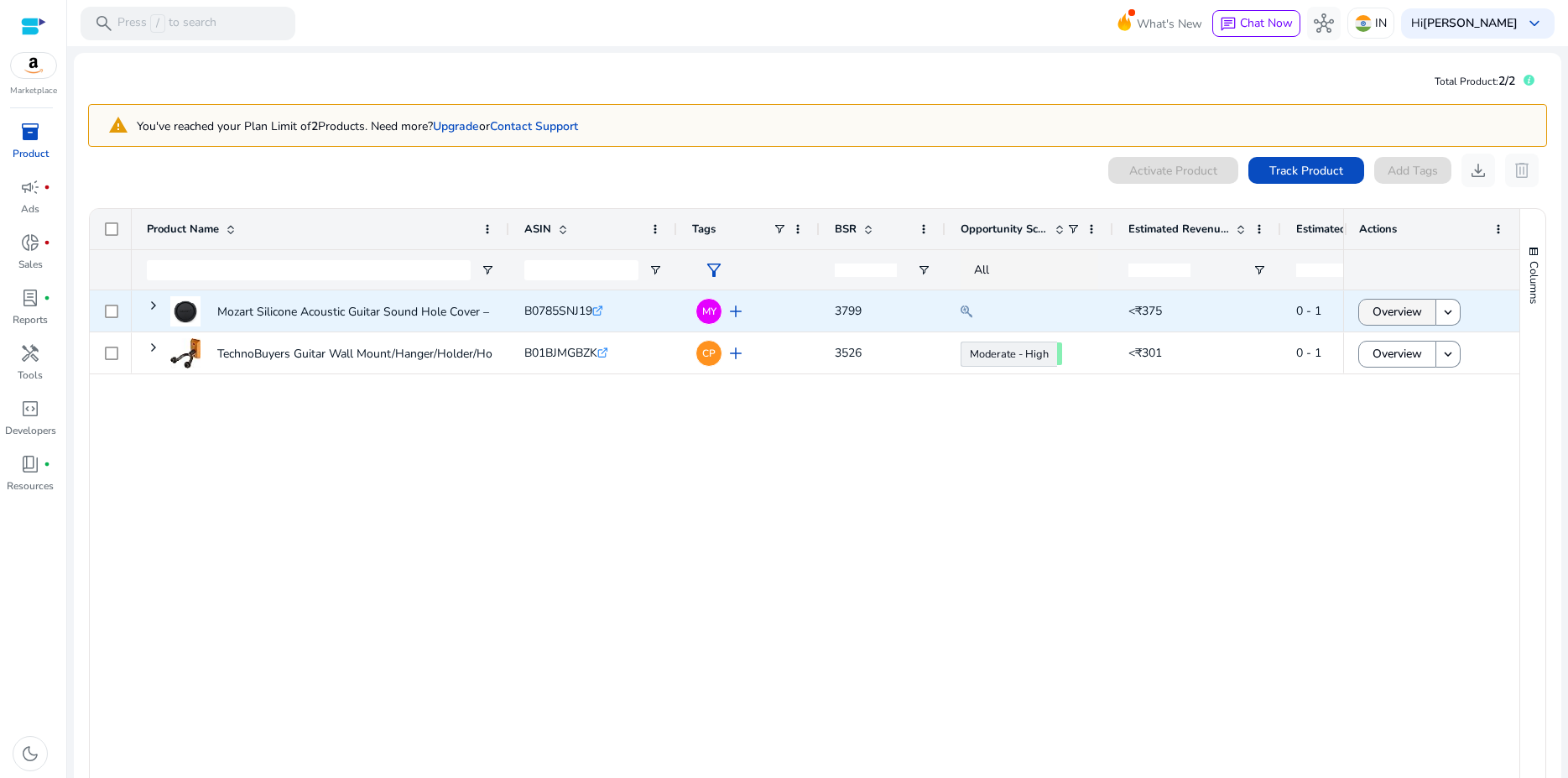
click at [1386, 317] on span "Overview" at bounding box center [1397, 312] width 50 height 34
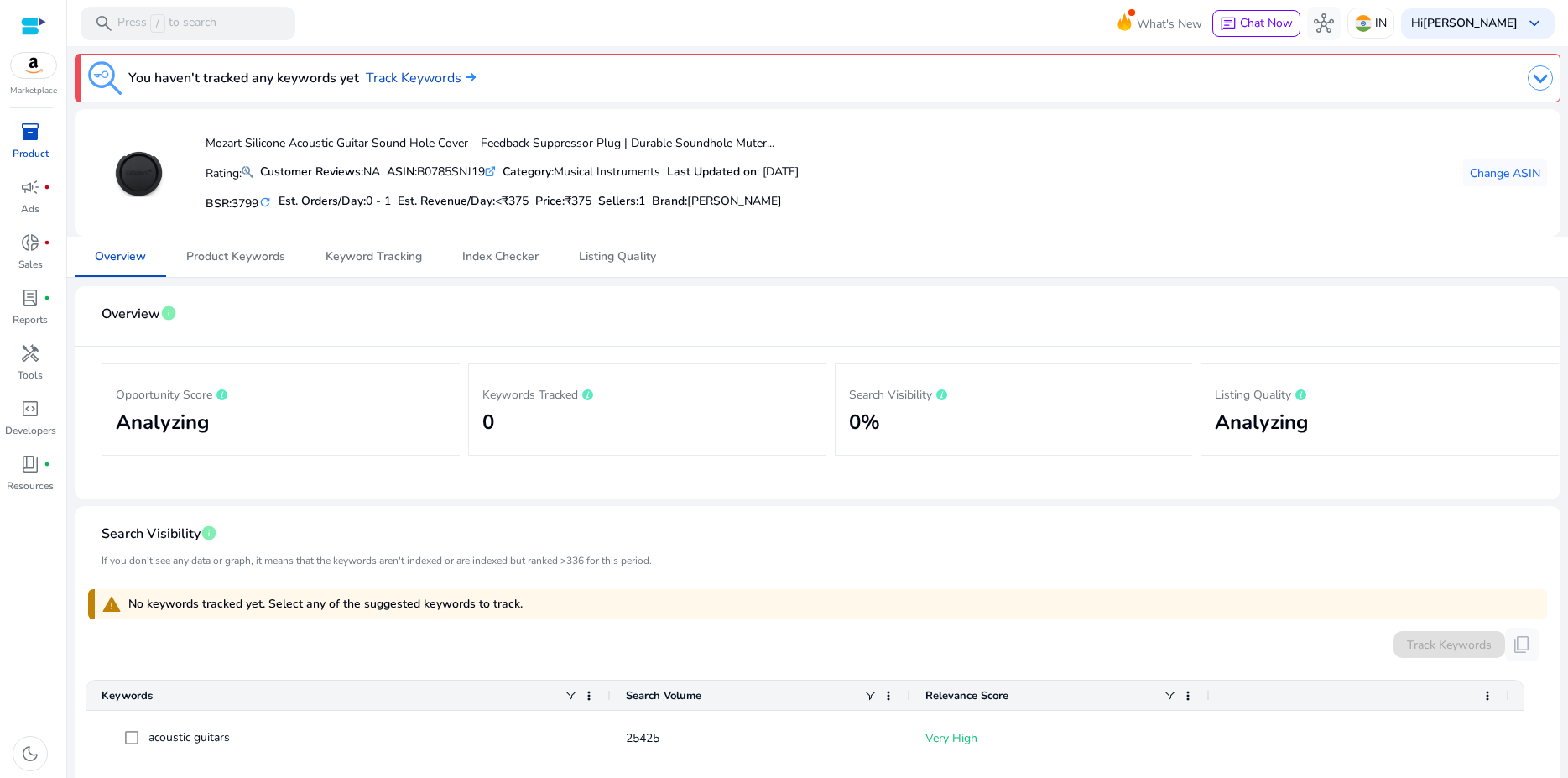
click at [1530, 74] on img at bounding box center [1540, 78] width 25 height 25
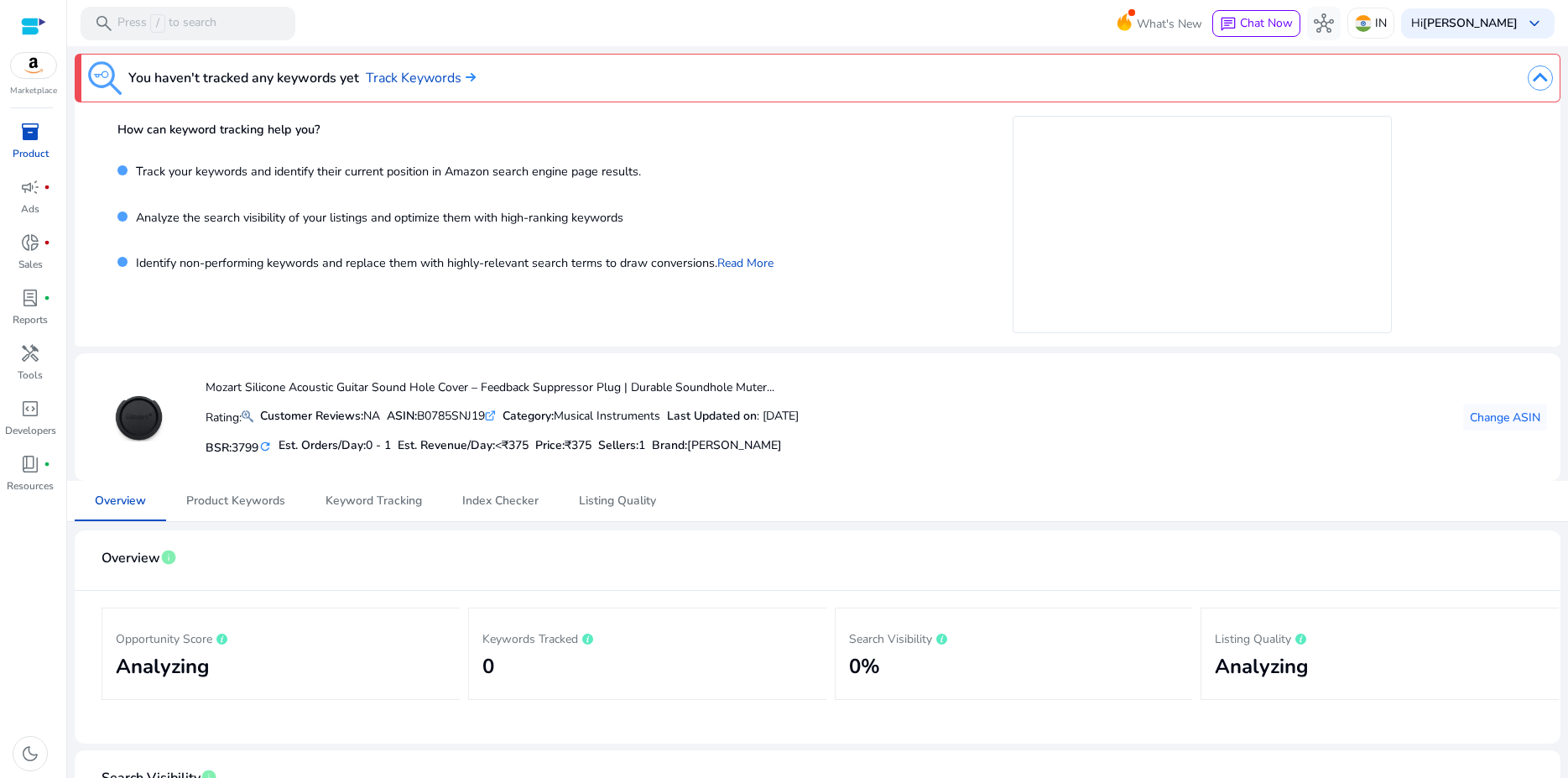
click at [487, 174] on p "Track your keywords and identify their current position in Amazon search engine…" at bounding box center [384, 175] width 514 height 27
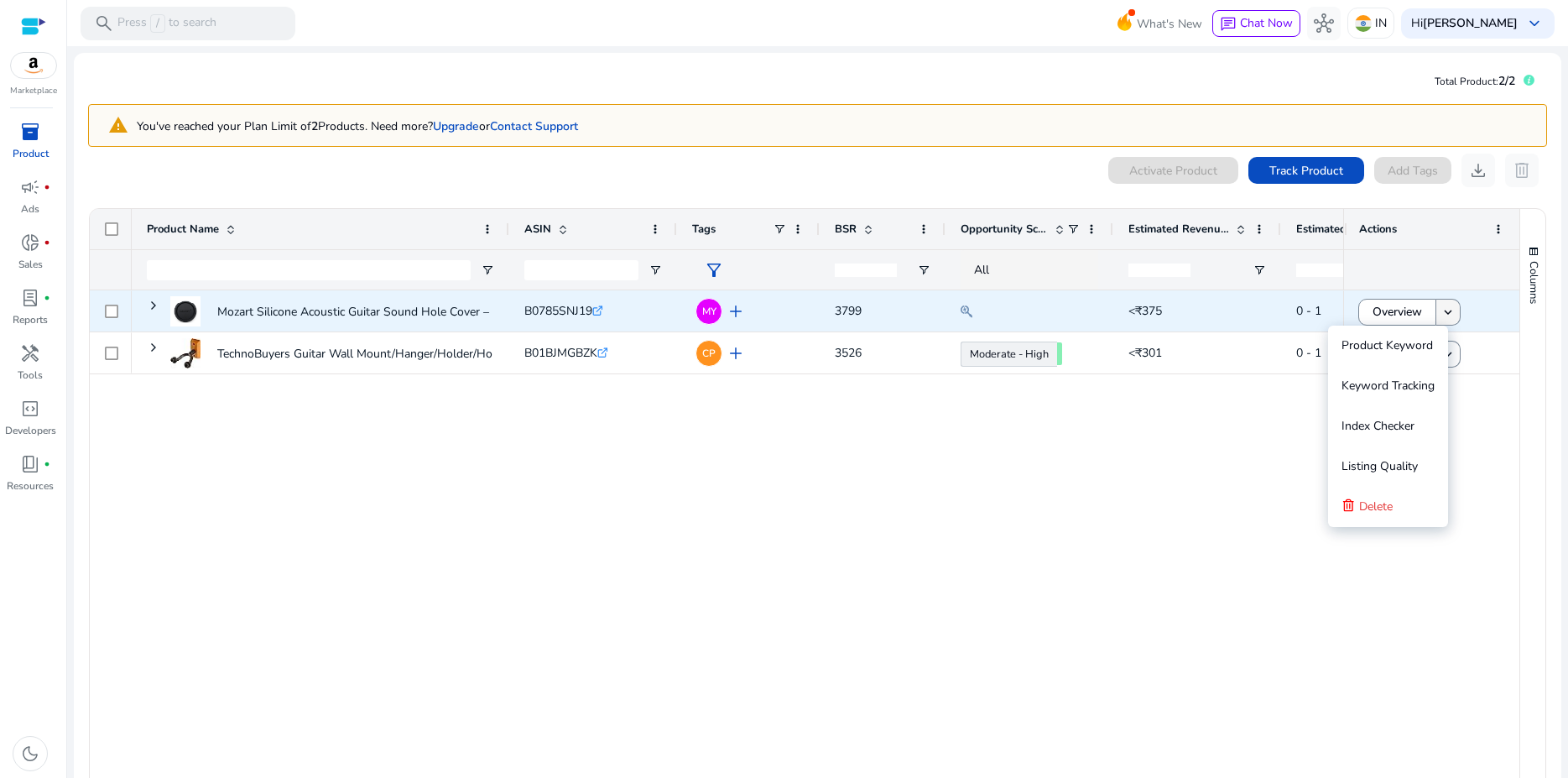
click at [1441, 313] on mat-icon "keyboard_arrow_down" at bounding box center [1448, 312] width 15 height 15
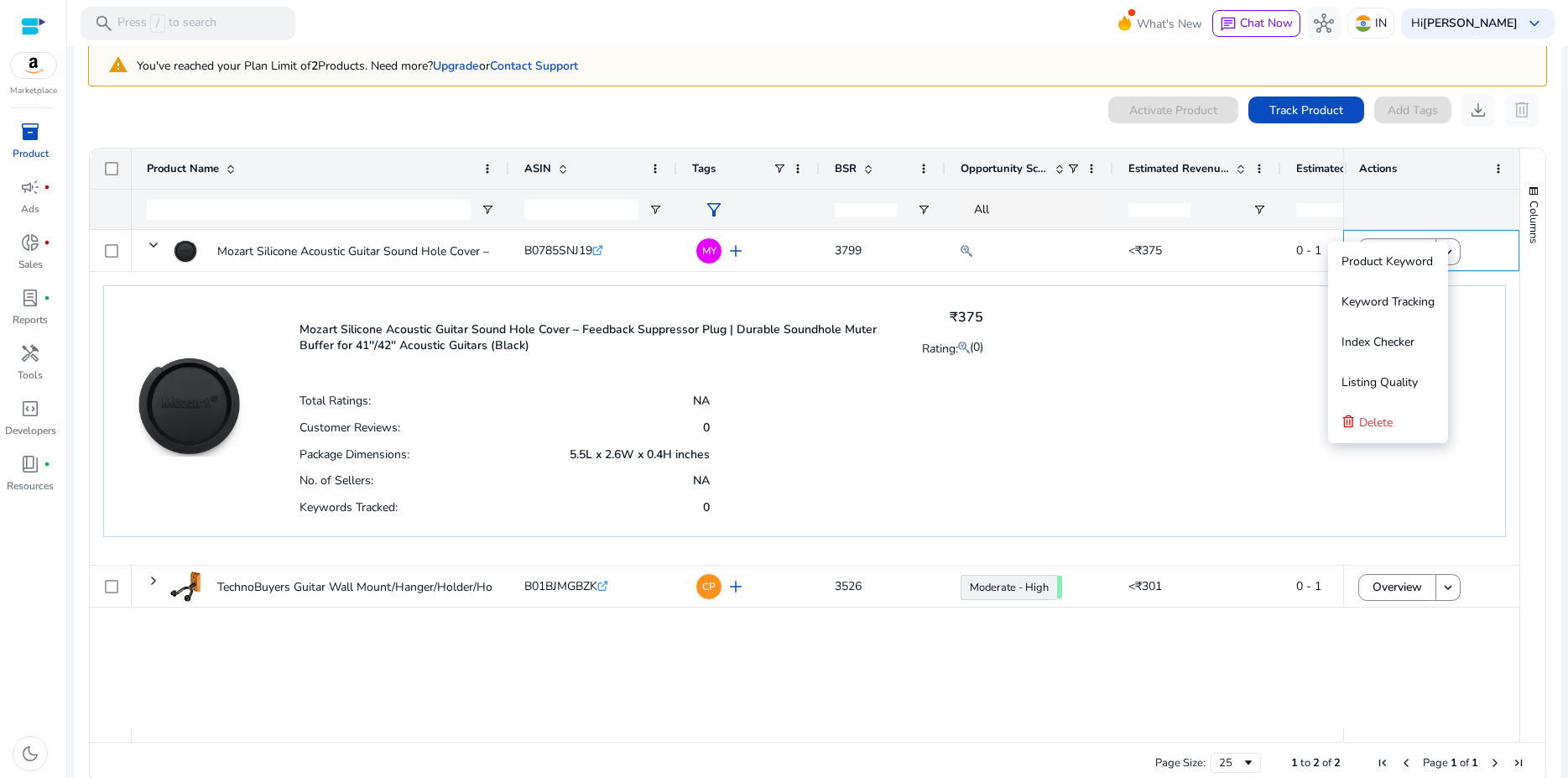
scroll to position [88, 0]
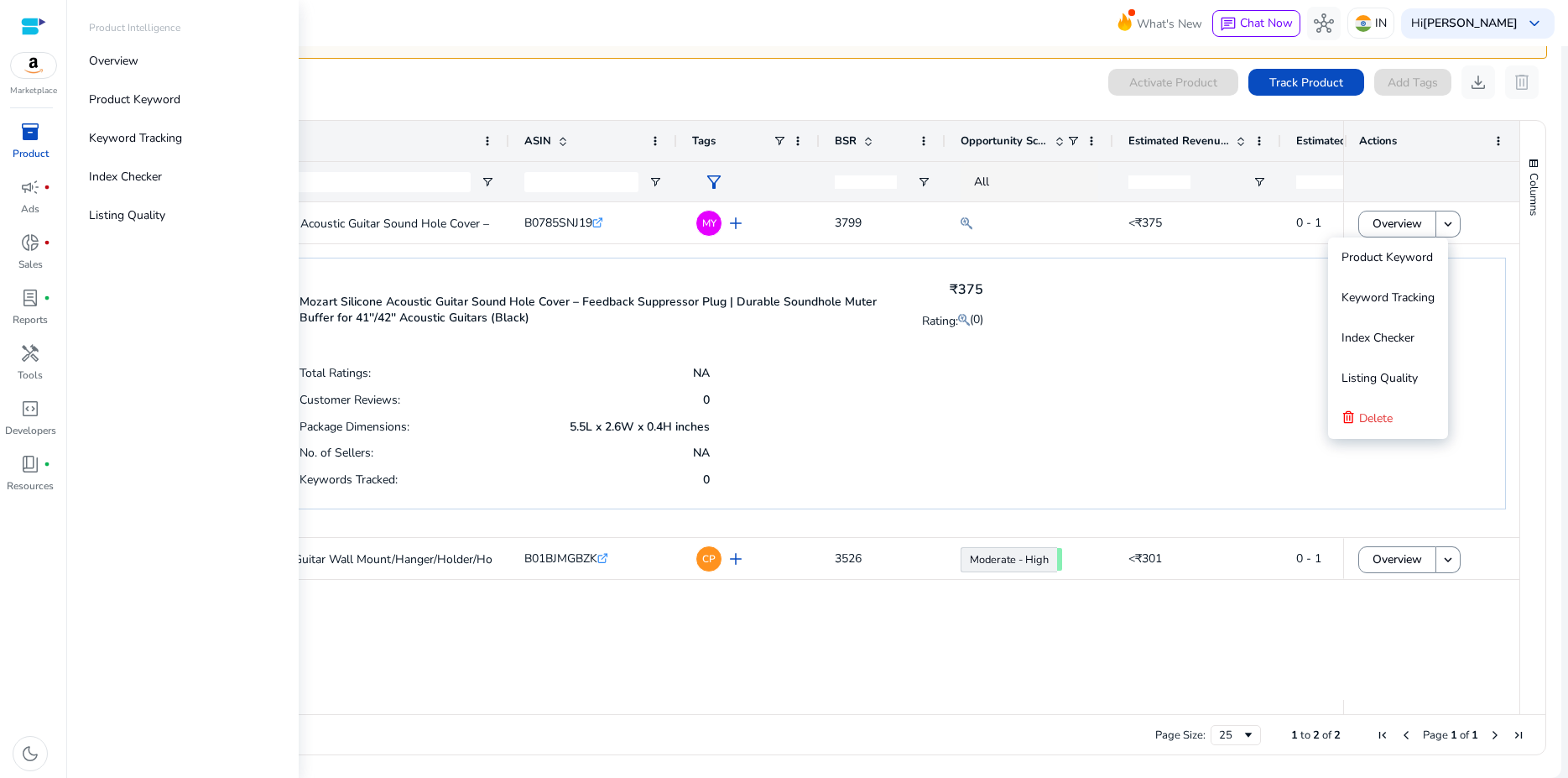
click at [21, 137] on span "inventory_2" at bounding box center [31, 132] width 21 height 21
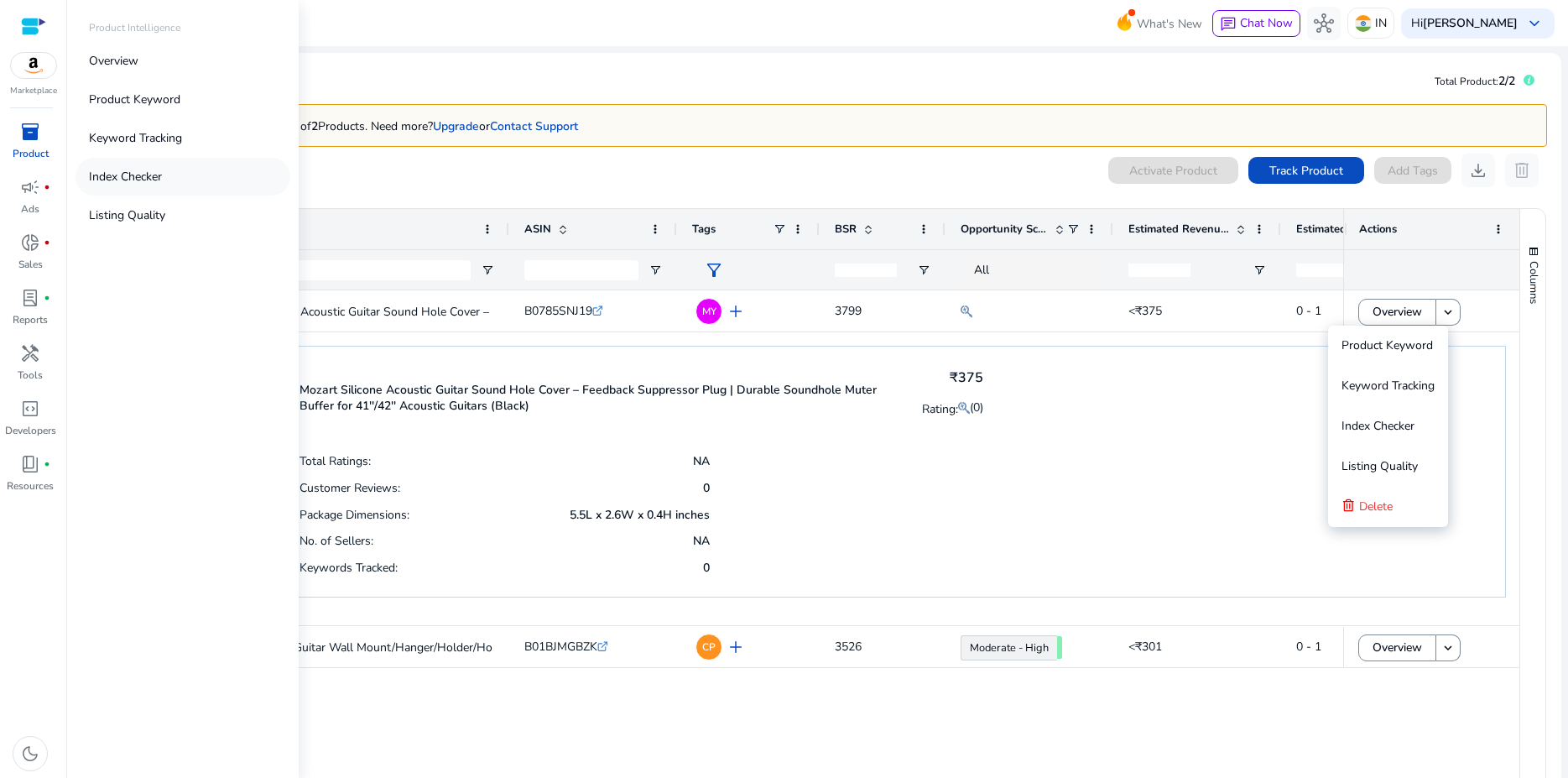
click at [140, 176] on p "Index Checker" at bounding box center [125, 176] width 73 height 18
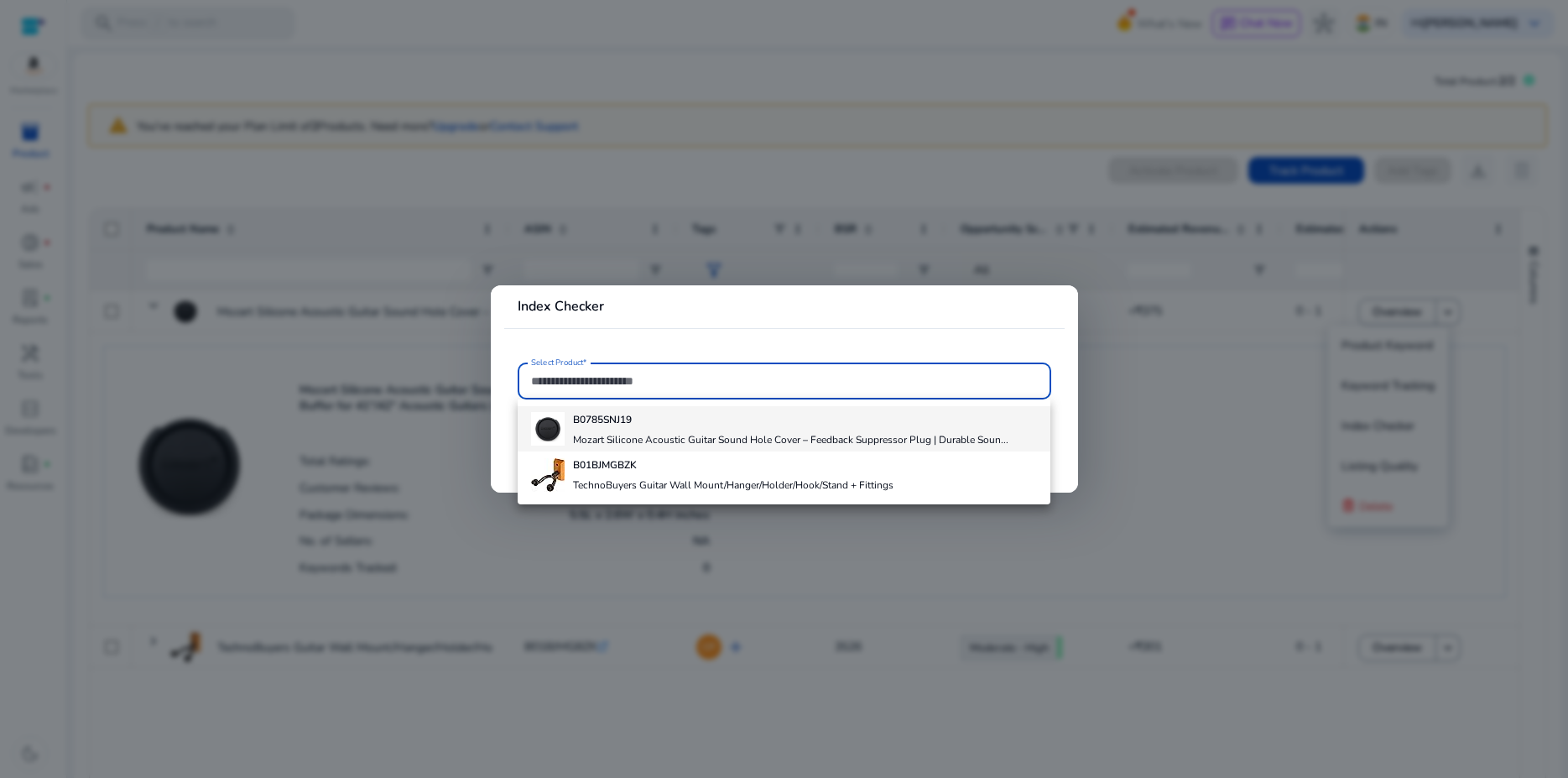
click at [625, 421] on b "B0785SNJ19" at bounding box center [602, 420] width 59 height 14
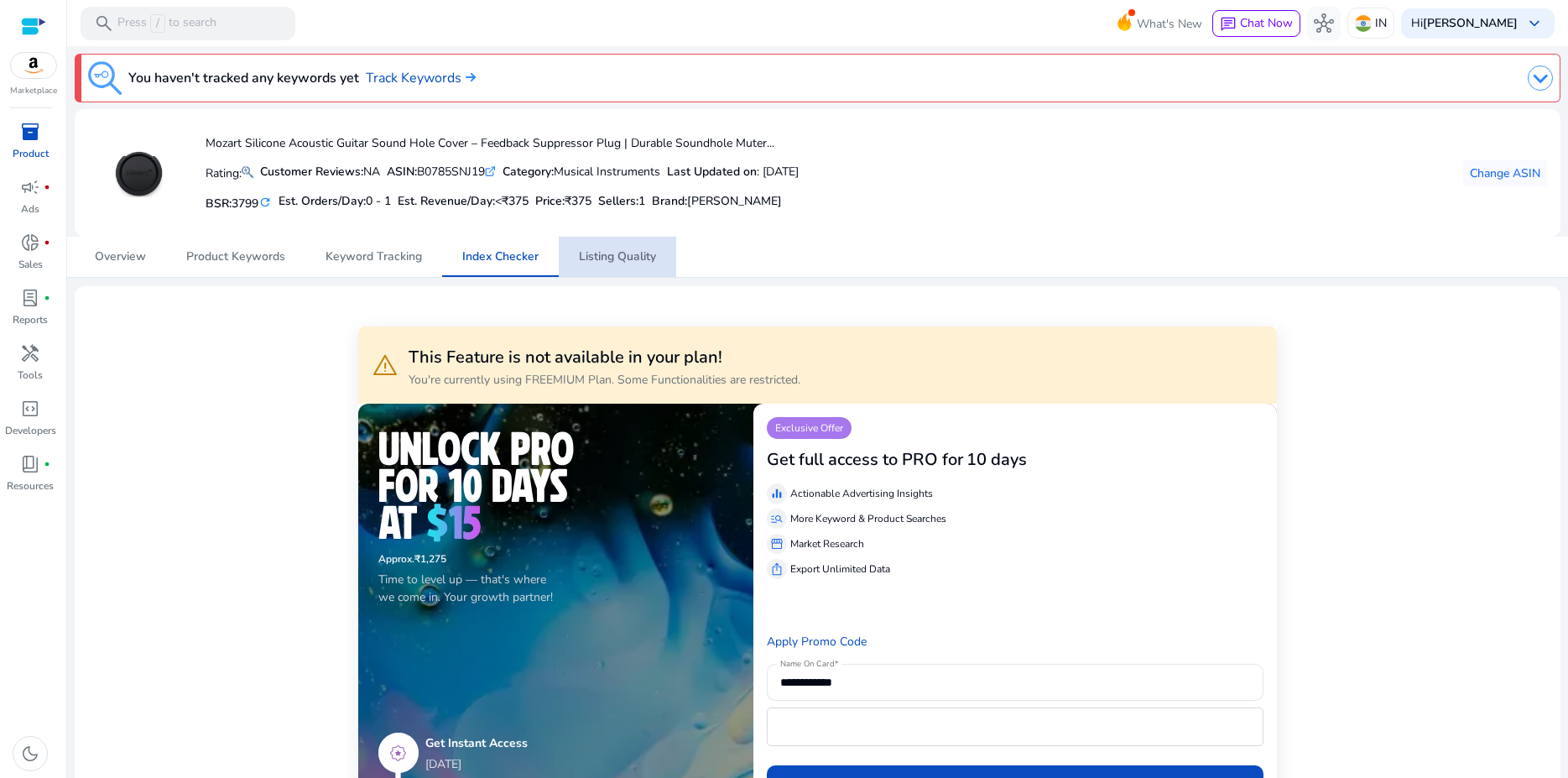
click at [598, 260] on span "Listing Quality" at bounding box center [617, 257] width 77 height 12
click at [520, 261] on span "Index Checker" at bounding box center [500, 257] width 76 height 12
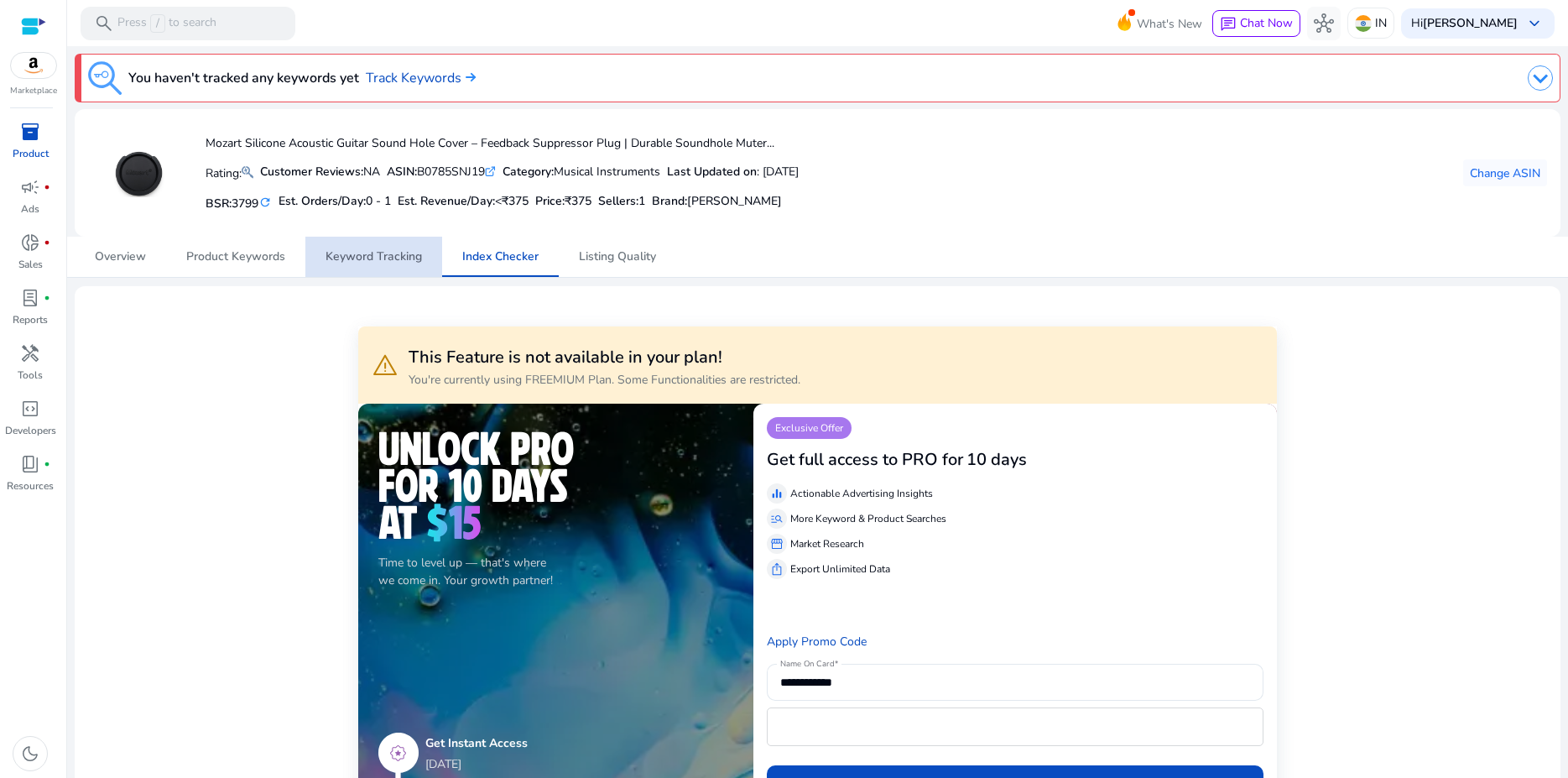
click at [382, 258] on span "Keyword Tracking" at bounding box center [373, 257] width 97 height 12
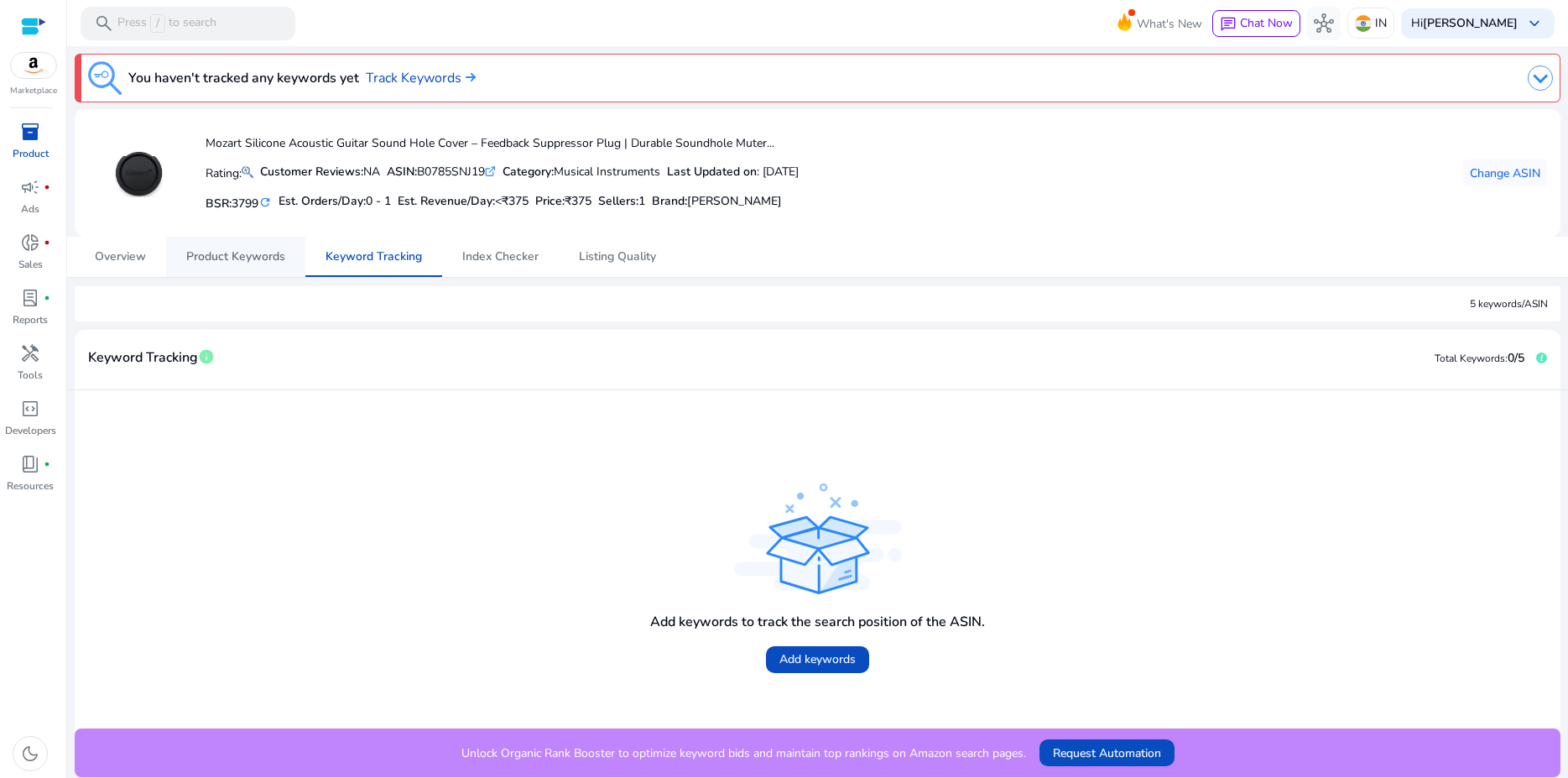
click at [267, 262] on span "Product Keywords" at bounding box center [236, 257] width 99 height 12
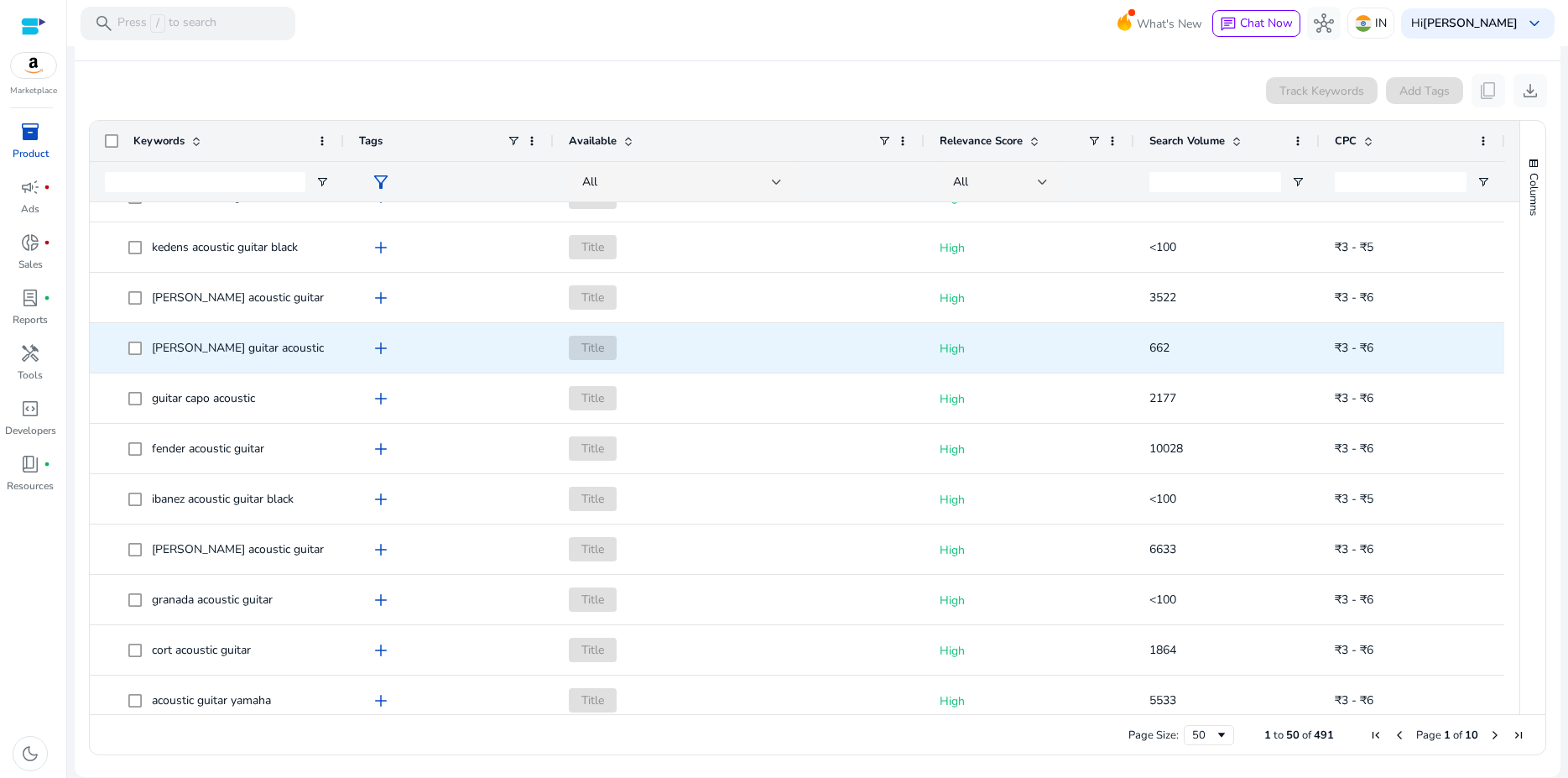
scroll to position [2006, 0]
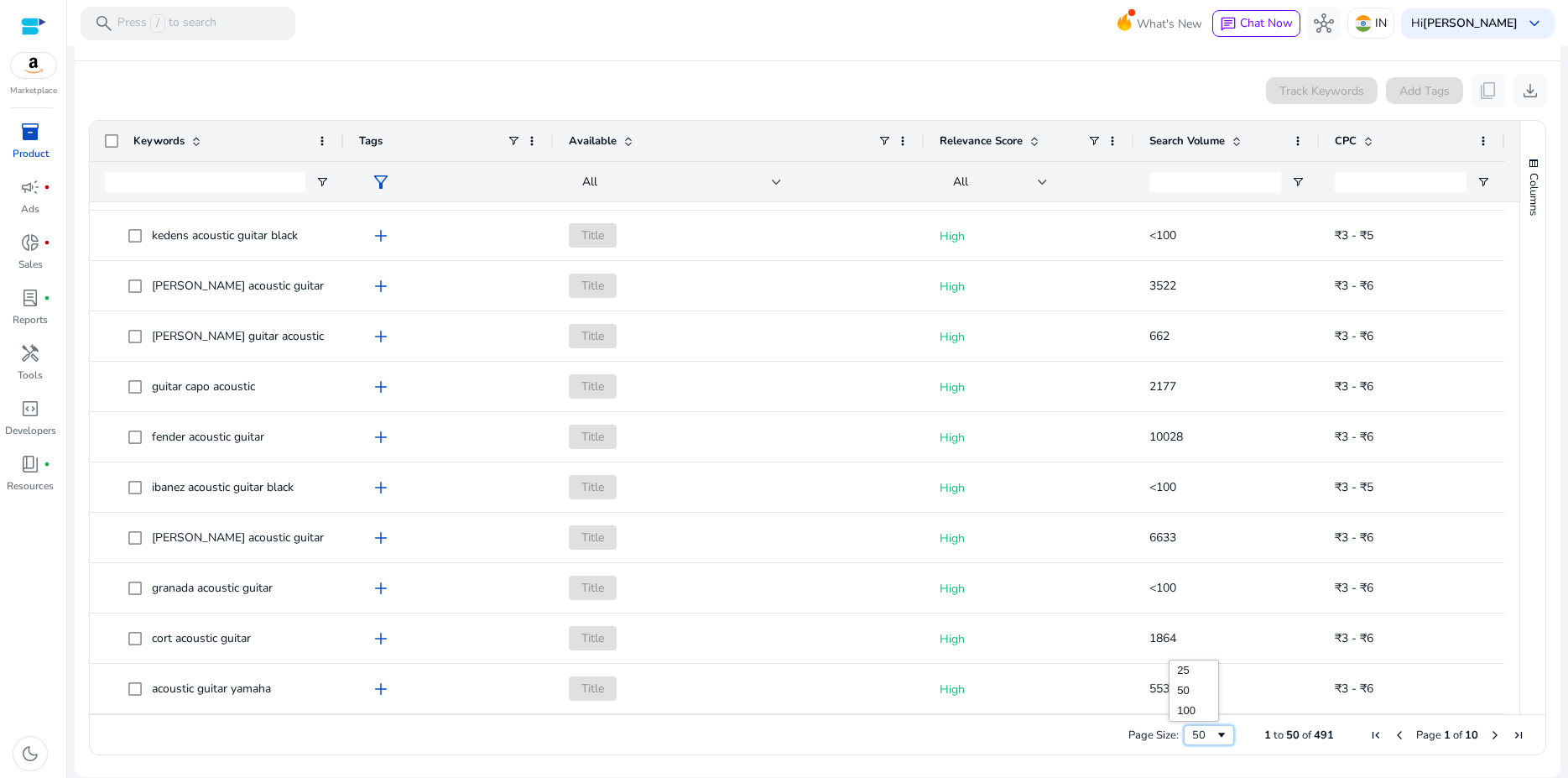
click at [1214, 731] on span "Page Size" at bounding box center [1221, 735] width 14 height 14
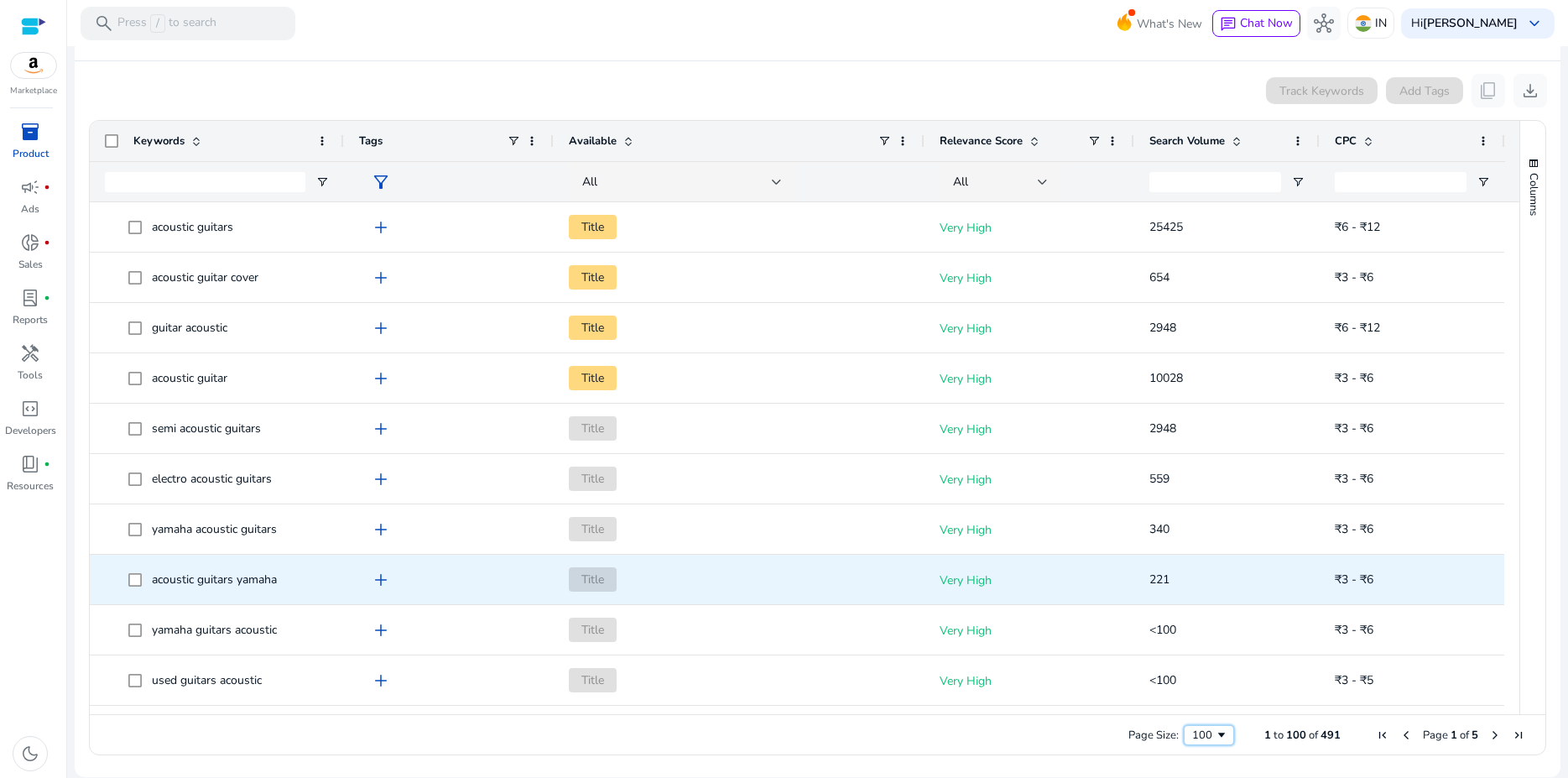
scroll to position [0, 0]
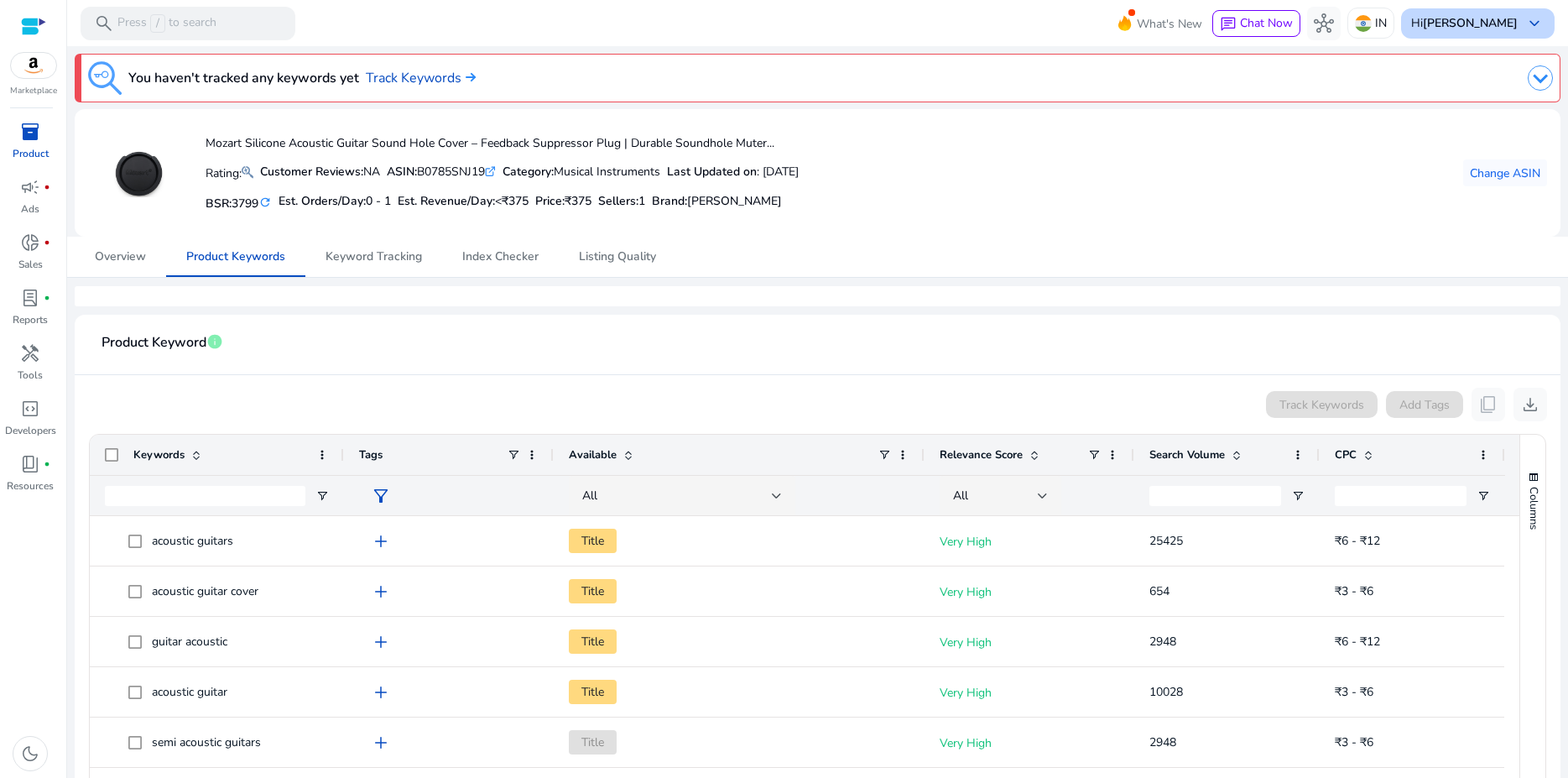
click at [1485, 17] on b "[PERSON_NAME]" at bounding box center [1470, 23] width 95 height 16
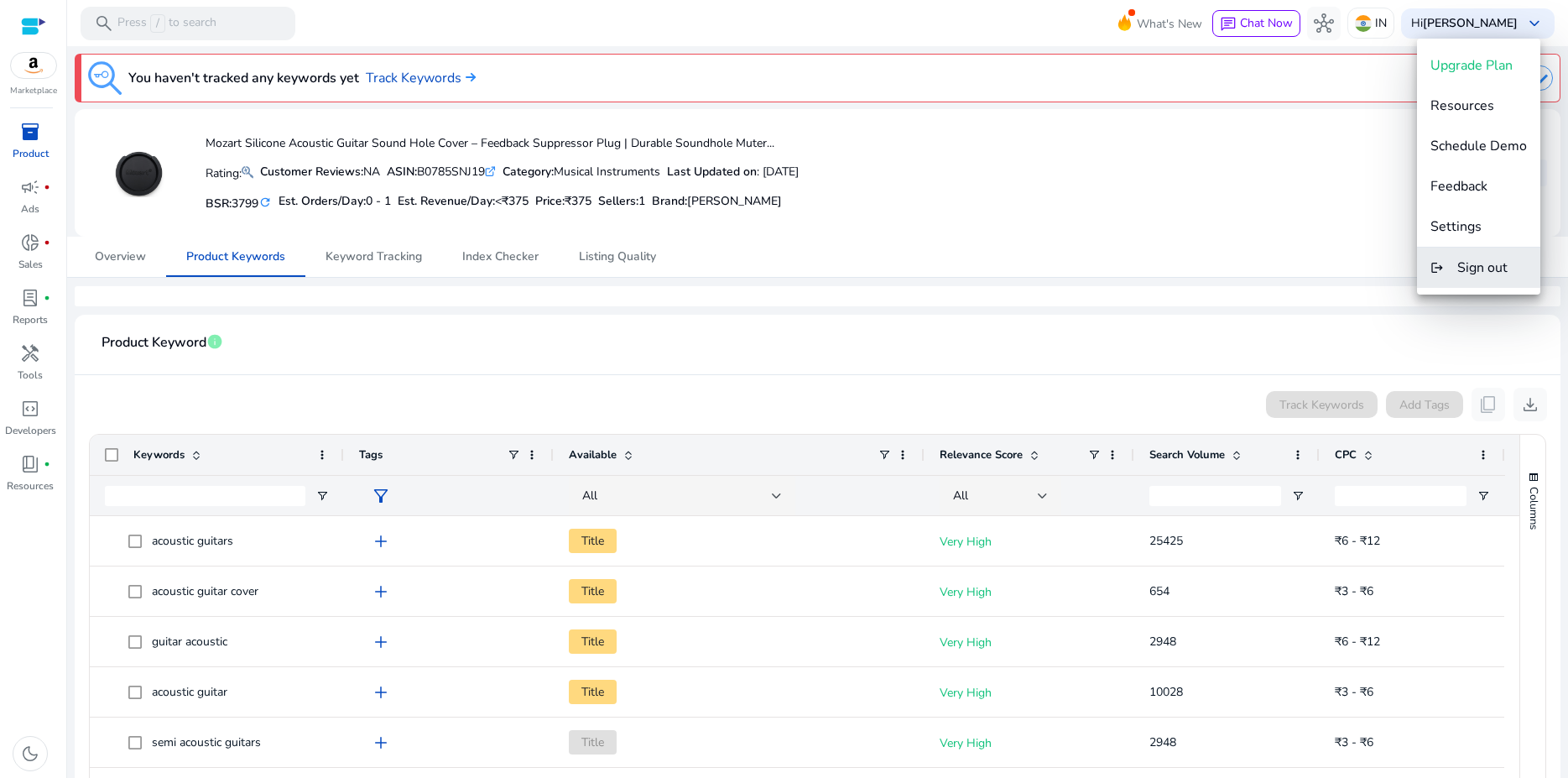
click at [1477, 264] on span "Sign out" at bounding box center [1482, 268] width 50 height 19
